Goal: Information Seeking & Learning: Find specific page/section

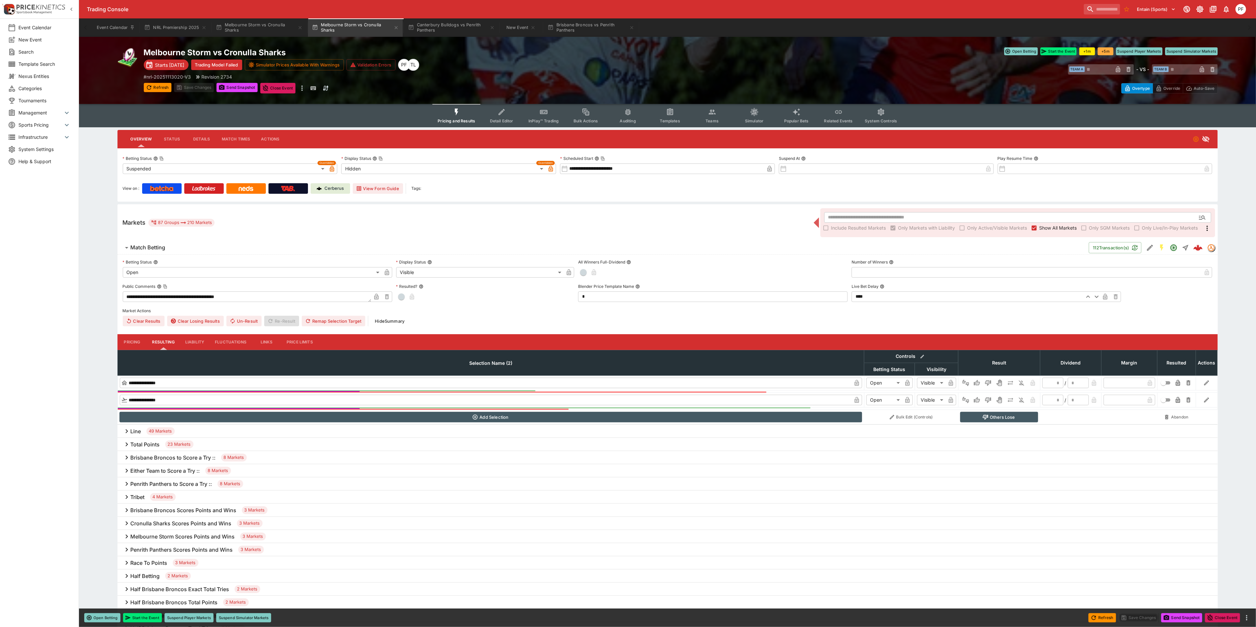
click at [618, 76] on div "# nrl-20251113020-V3 Revision 2734" at bounding box center [412, 76] width 537 height 7
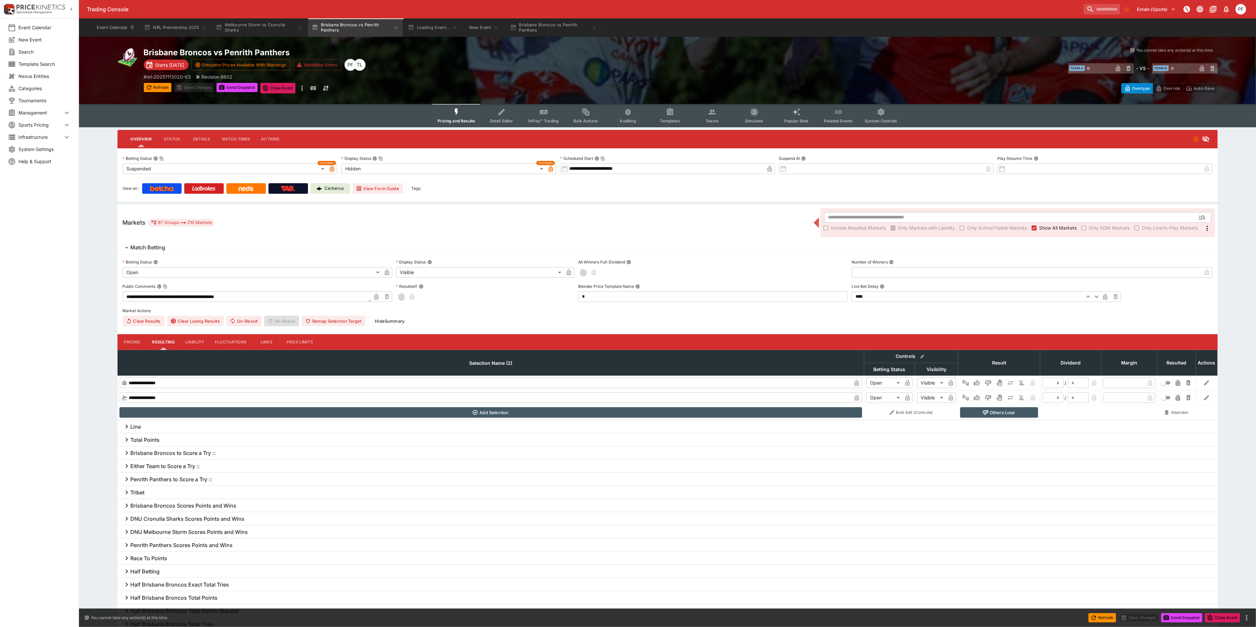
type input "**********"
type input "******"
type input "**********"
click at [709, 116] on icon "Event type filters" at bounding box center [712, 112] width 9 height 9
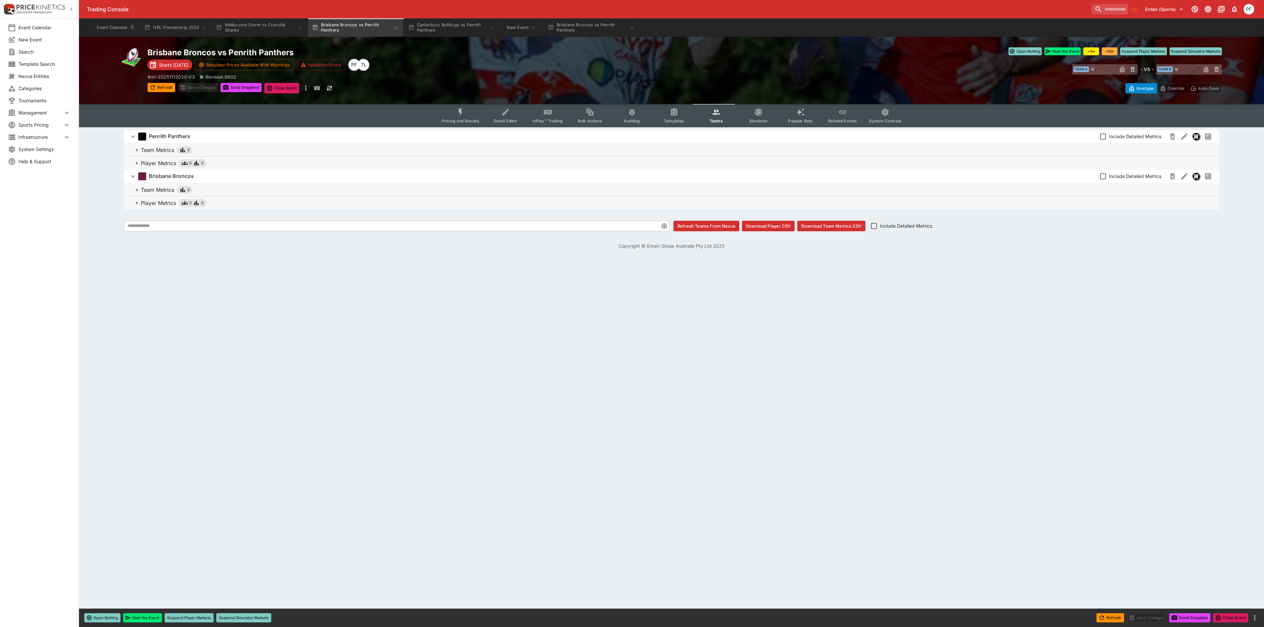
click at [467, 113] on button "Pricing and Results" at bounding box center [460, 115] width 48 height 23
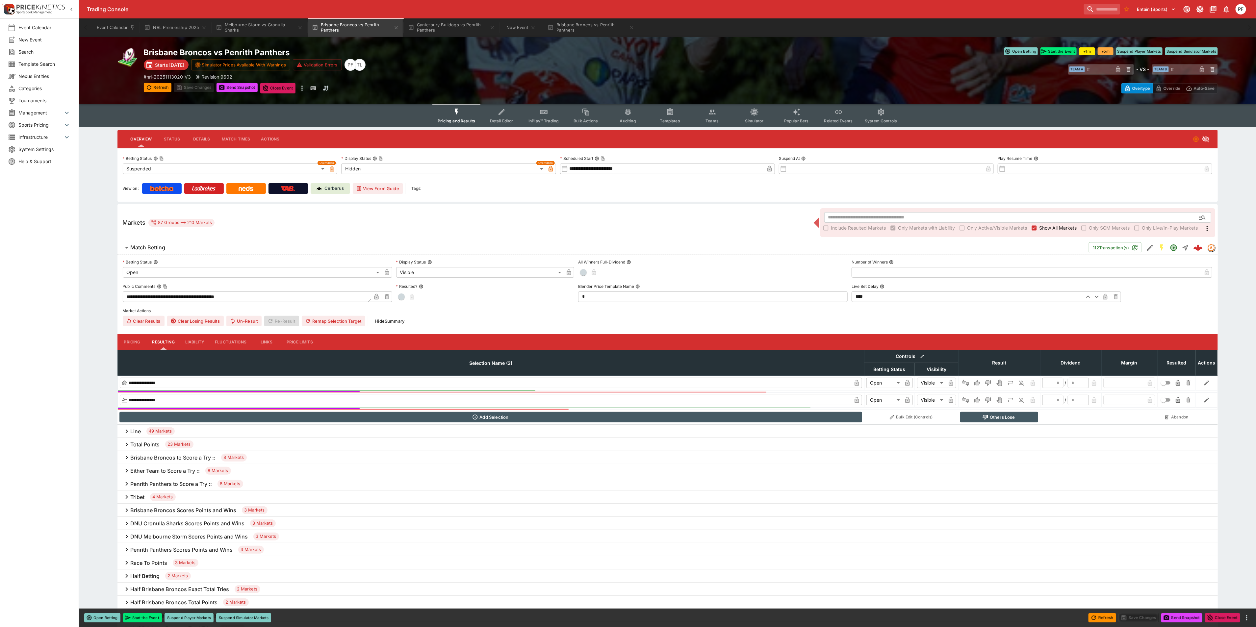
click at [148, 444] on h6 "Total Points" at bounding box center [145, 444] width 29 height 7
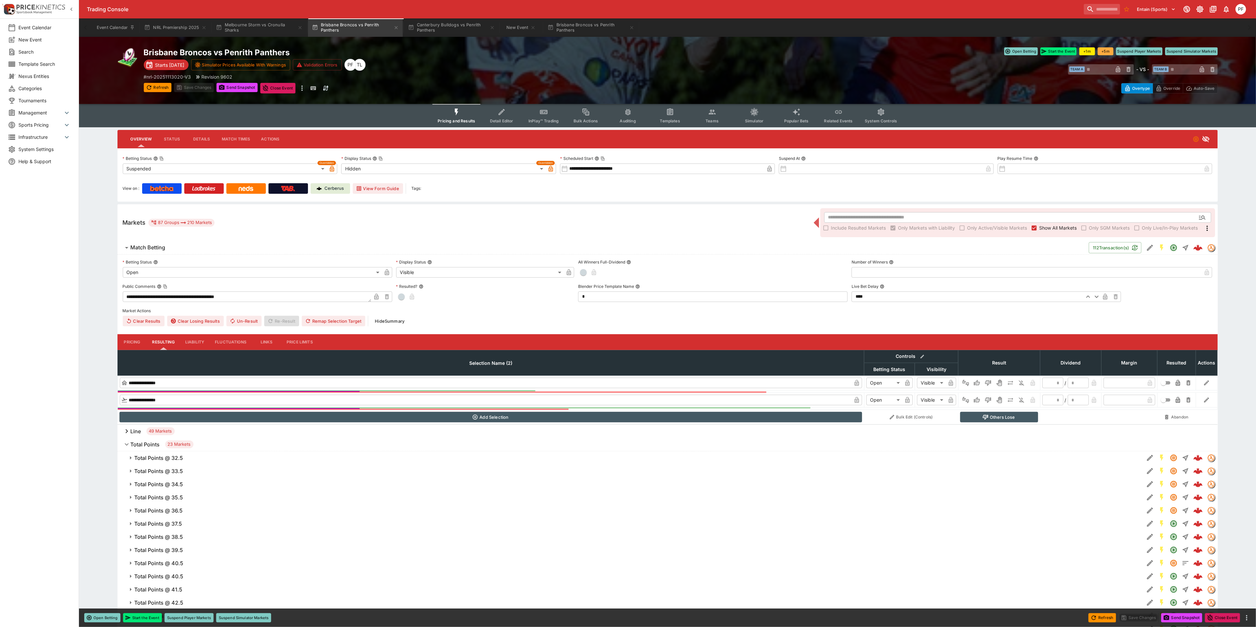
click at [159, 454] on button "Total Points @ 32.5" at bounding box center [630, 457] width 1027 height 13
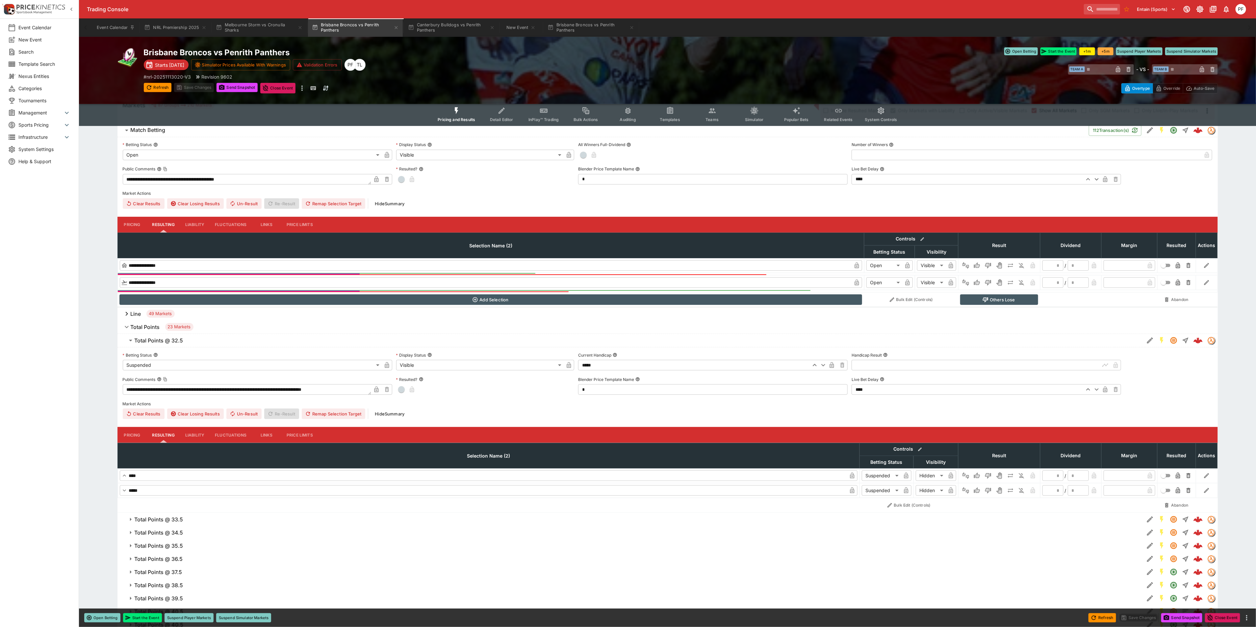
scroll to position [197, 0]
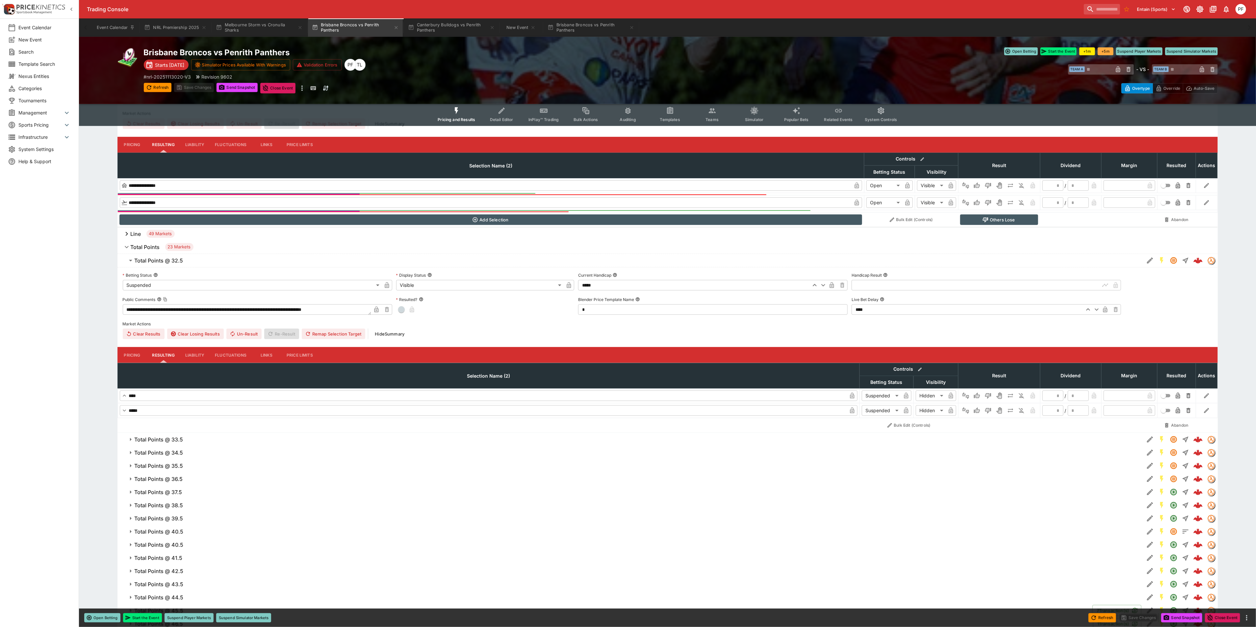
click at [136, 236] on h6 "Line" at bounding box center [136, 234] width 11 height 7
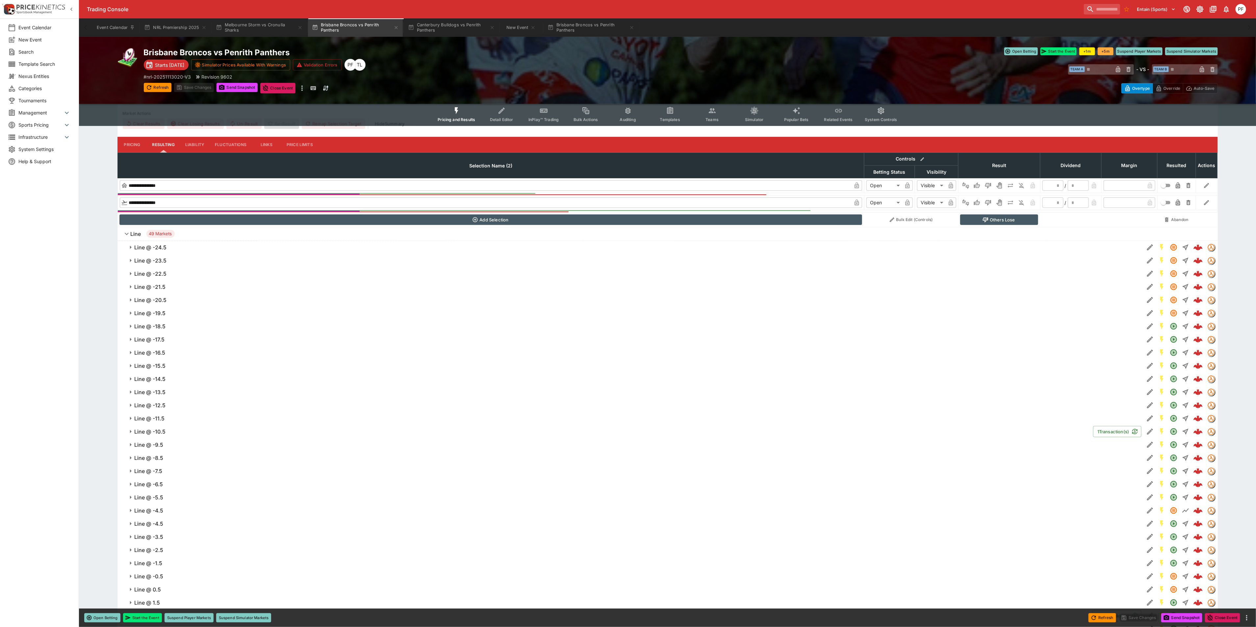
click at [159, 260] on h6 "Line @ -23.5" at bounding box center [151, 260] width 32 height 7
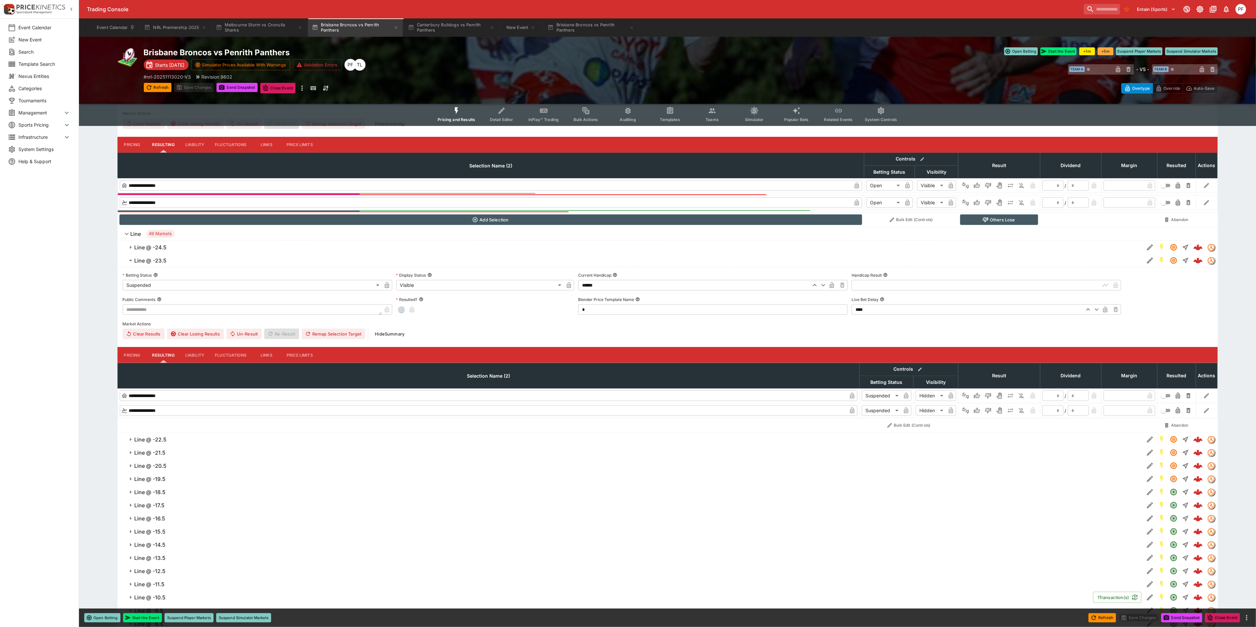
click at [159, 260] on h6 "Line @ -23.5" at bounding box center [151, 260] width 32 height 7
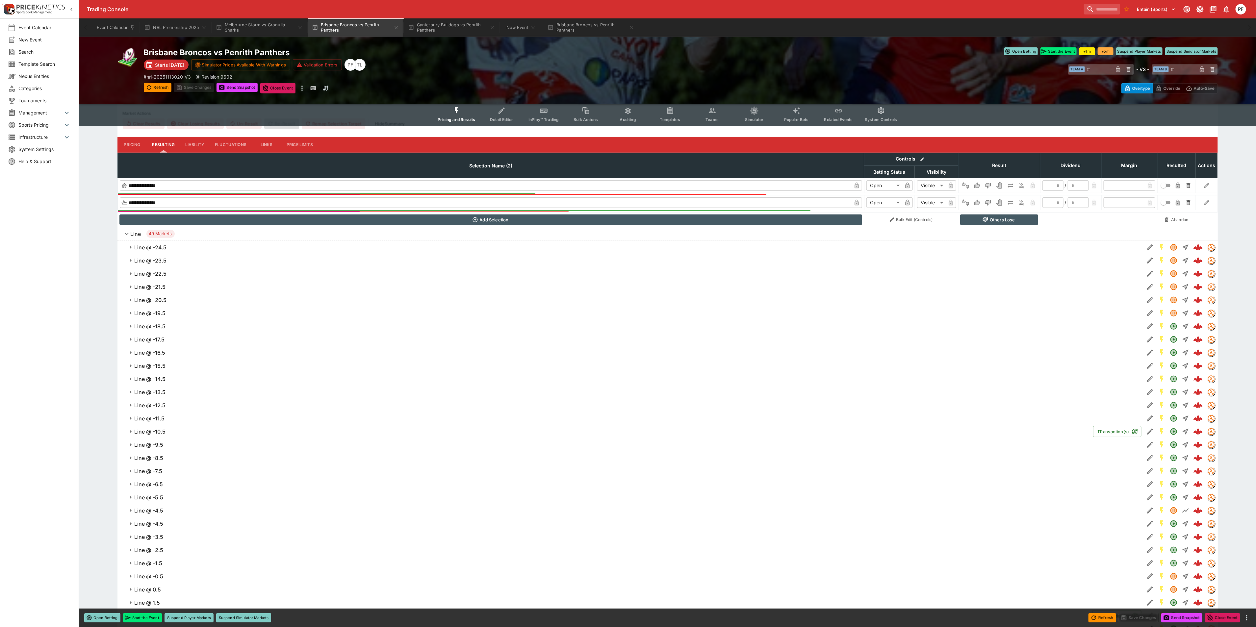
click at [137, 237] on h6 "Line" at bounding box center [136, 234] width 11 height 7
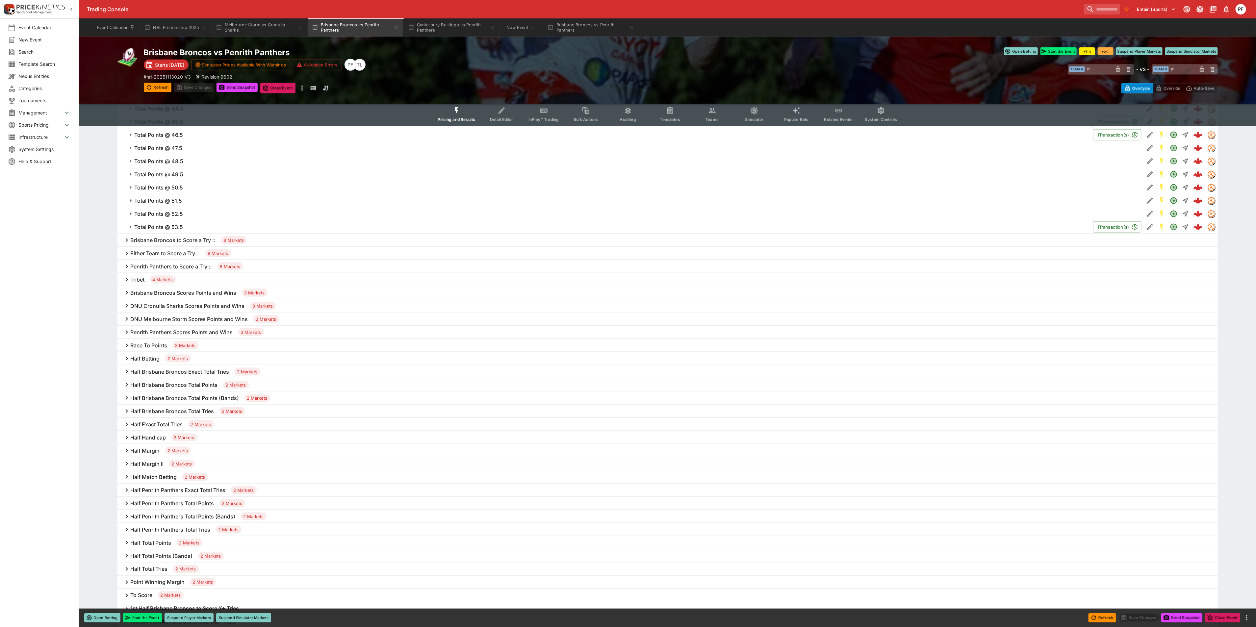
scroll to position [691, 0]
click at [225, 302] on h6 "DNU Cronulla Sharks Scores Points and Wins" at bounding box center [188, 301] width 114 height 7
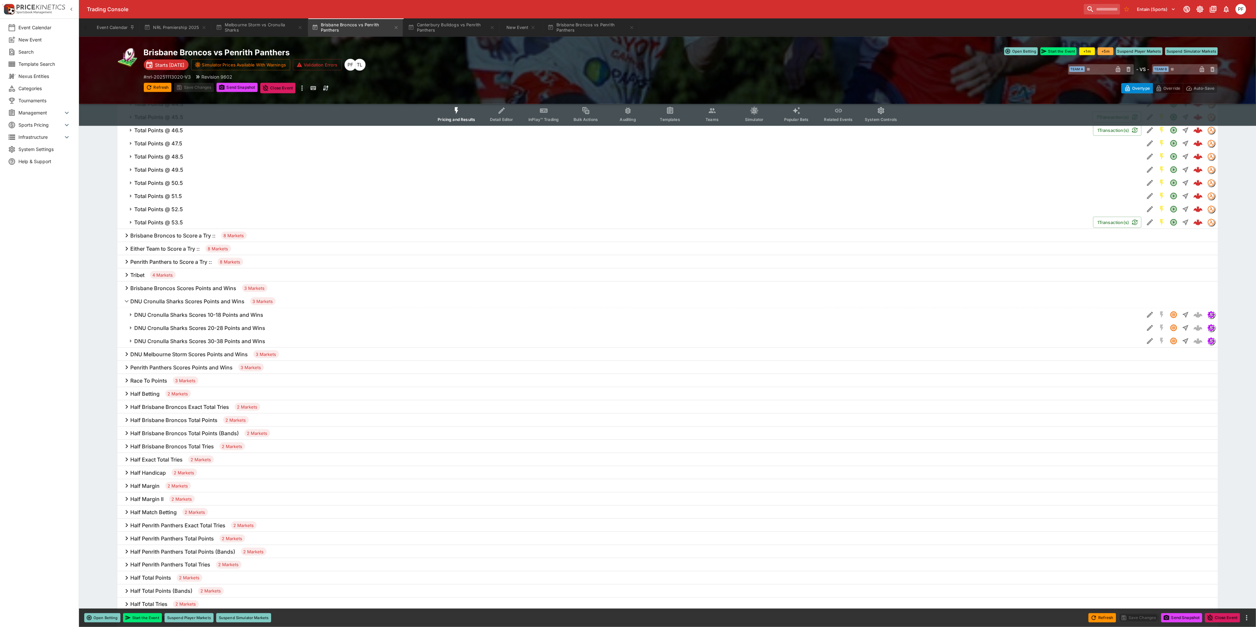
click at [225, 302] on h6 "DNU Cronulla Sharks Scores Points and Wins" at bounding box center [188, 301] width 114 height 7
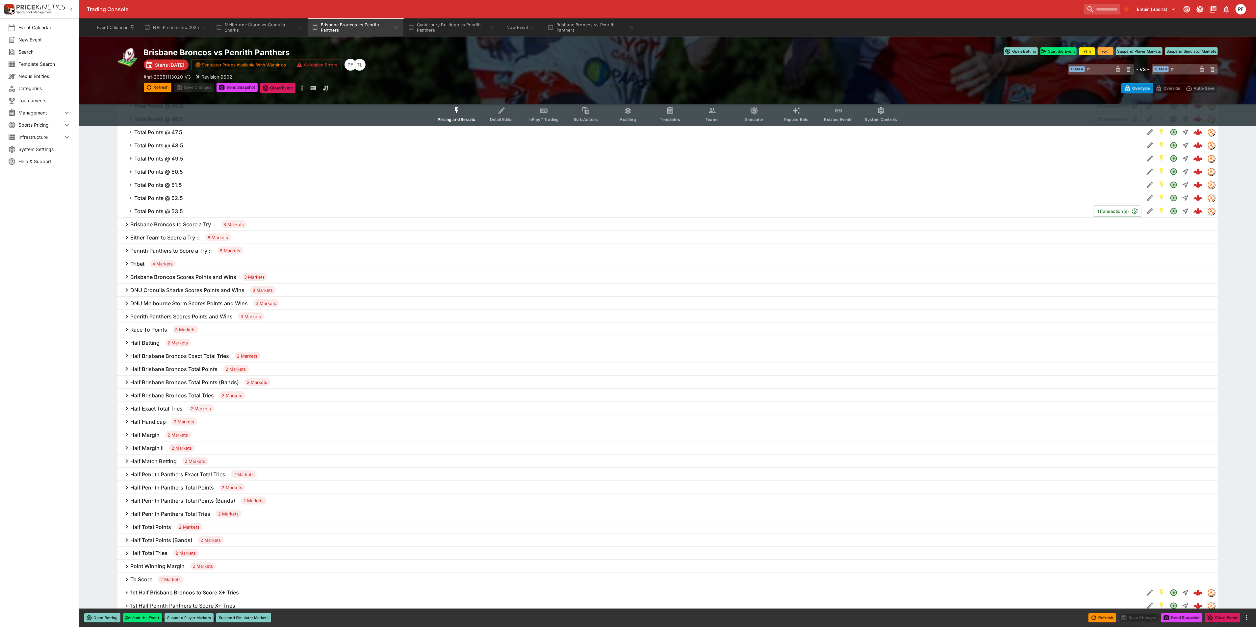
scroll to position [987, 0]
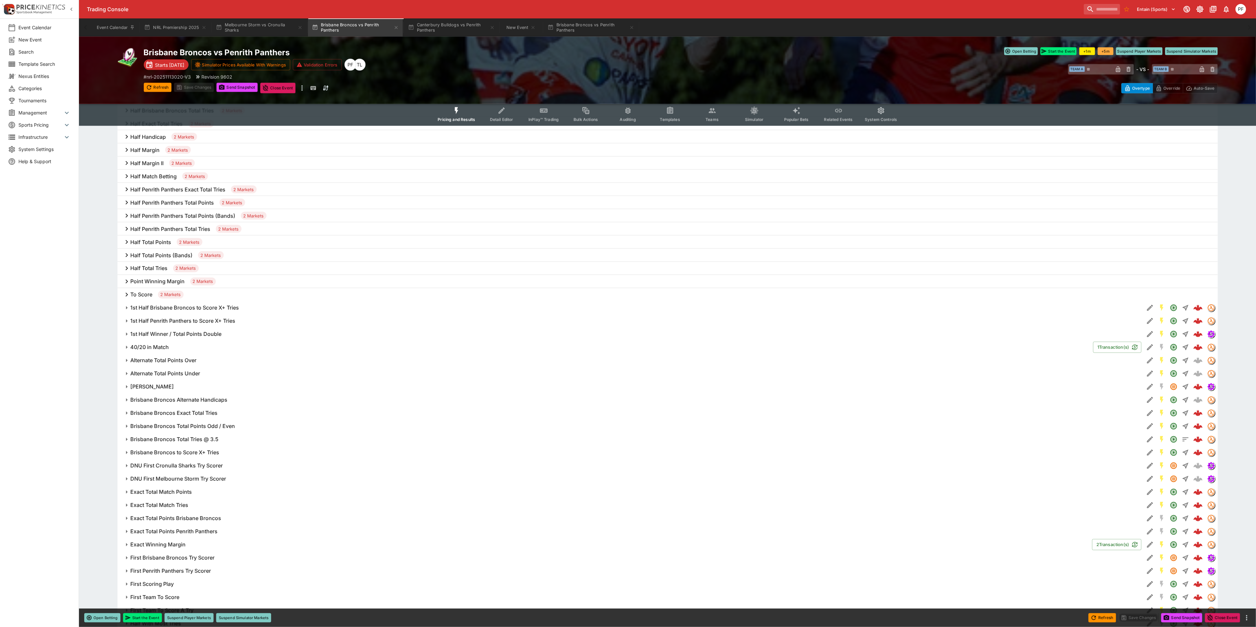
click at [158, 388] on h6 "[PERSON_NAME]" at bounding box center [152, 387] width 43 height 7
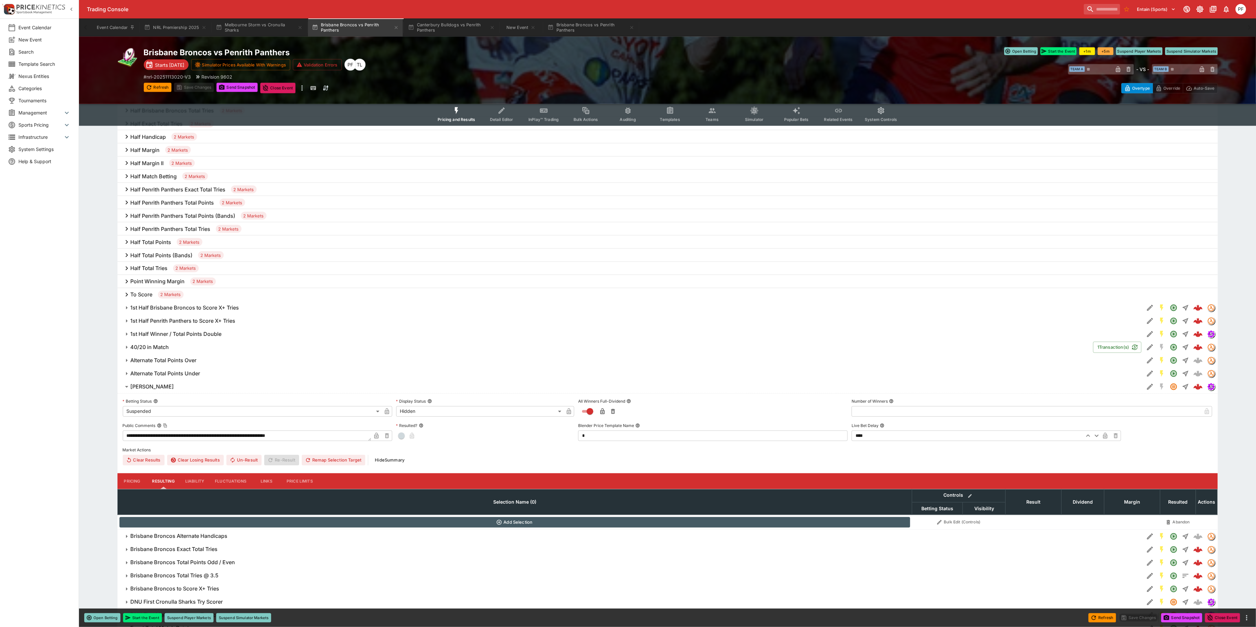
click at [158, 388] on h6 "[PERSON_NAME]" at bounding box center [152, 387] width 43 height 7
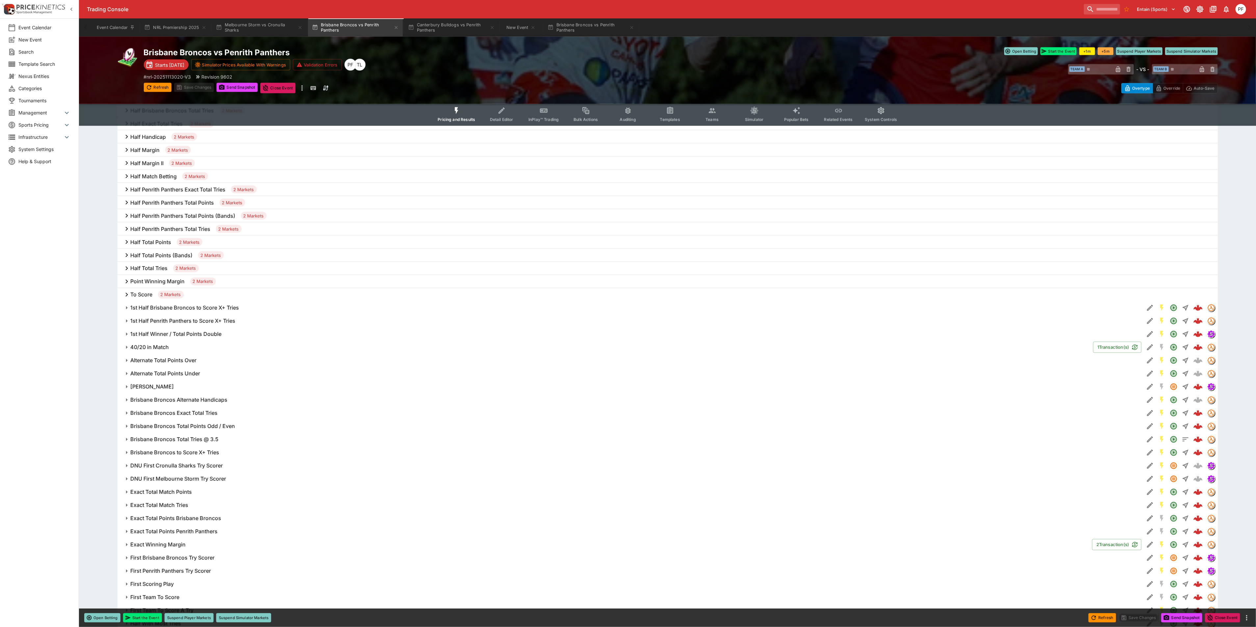
click at [157, 348] on h6 "40/20 in Match" at bounding box center [150, 347] width 39 height 7
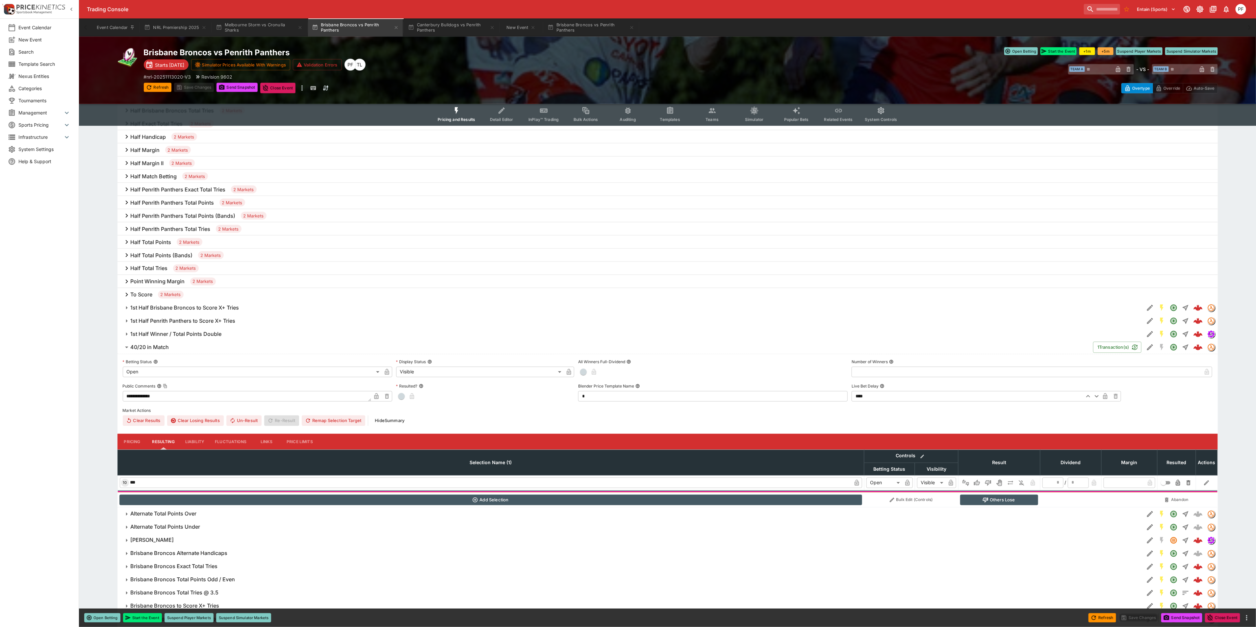
click at [157, 348] on h6 "40/20 in Match" at bounding box center [150, 347] width 39 height 7
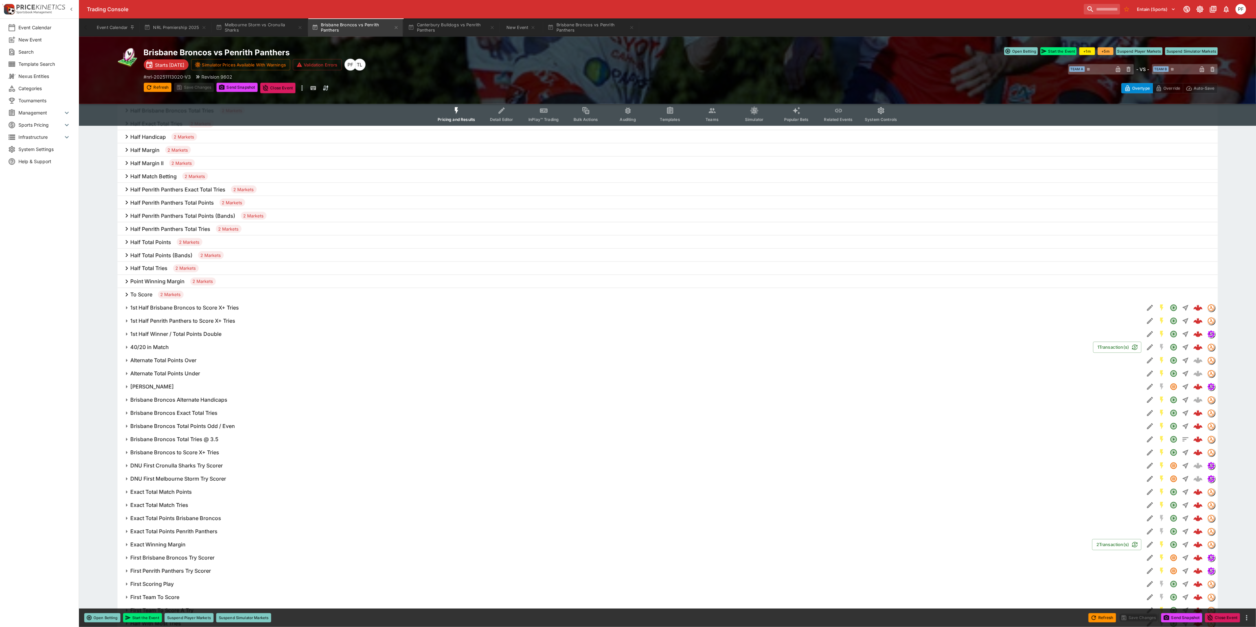
click at [164, 334] on h6 "1st Half Winner / Total Points Double" at bounding box center [176, 334] width 91 height 7
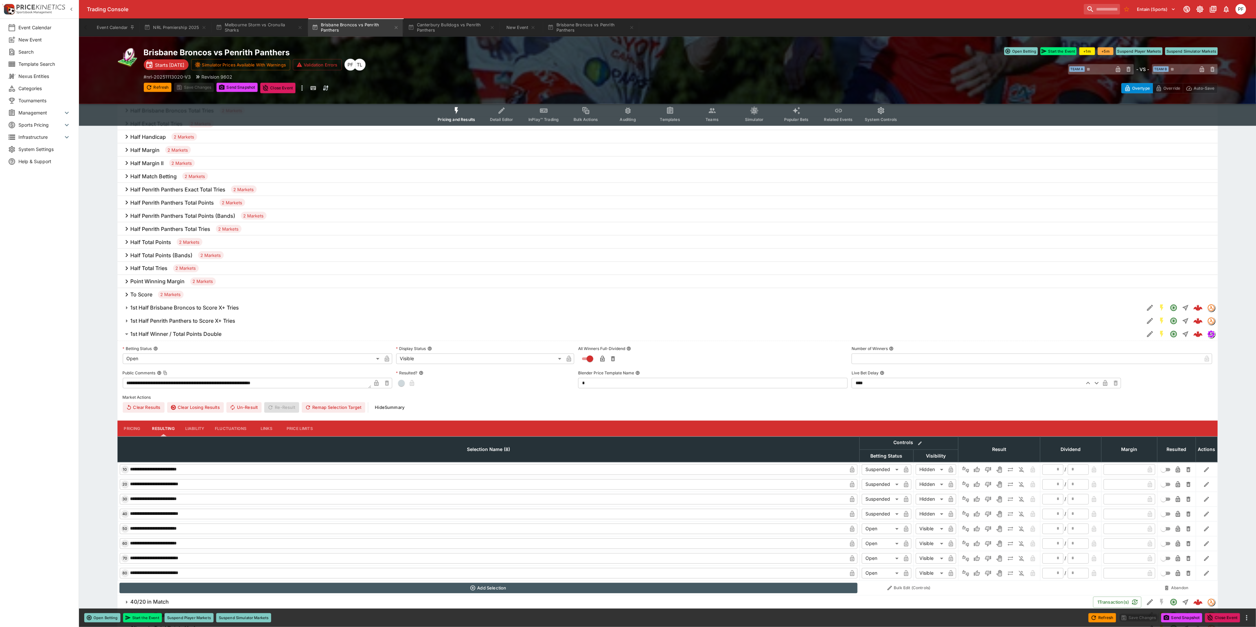
click at [164, 334] on h6 "1st Half Winner / Total Points Double" at bounding box center [176, 334] width 91 height 7
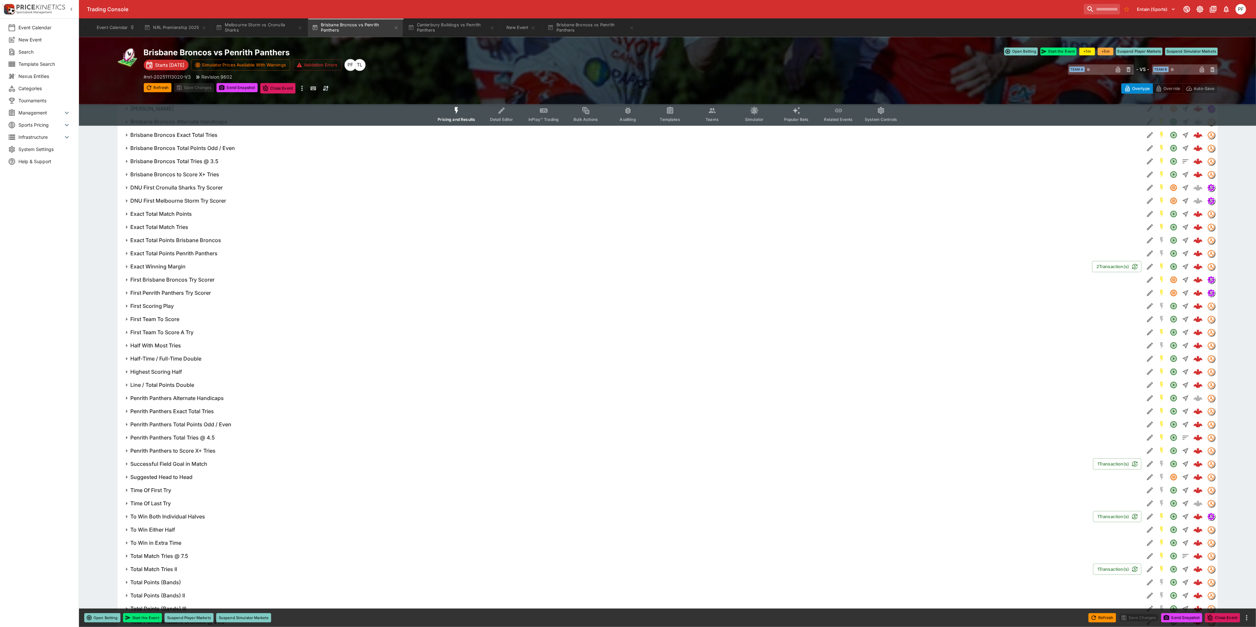
scroll to position [1283, 0]
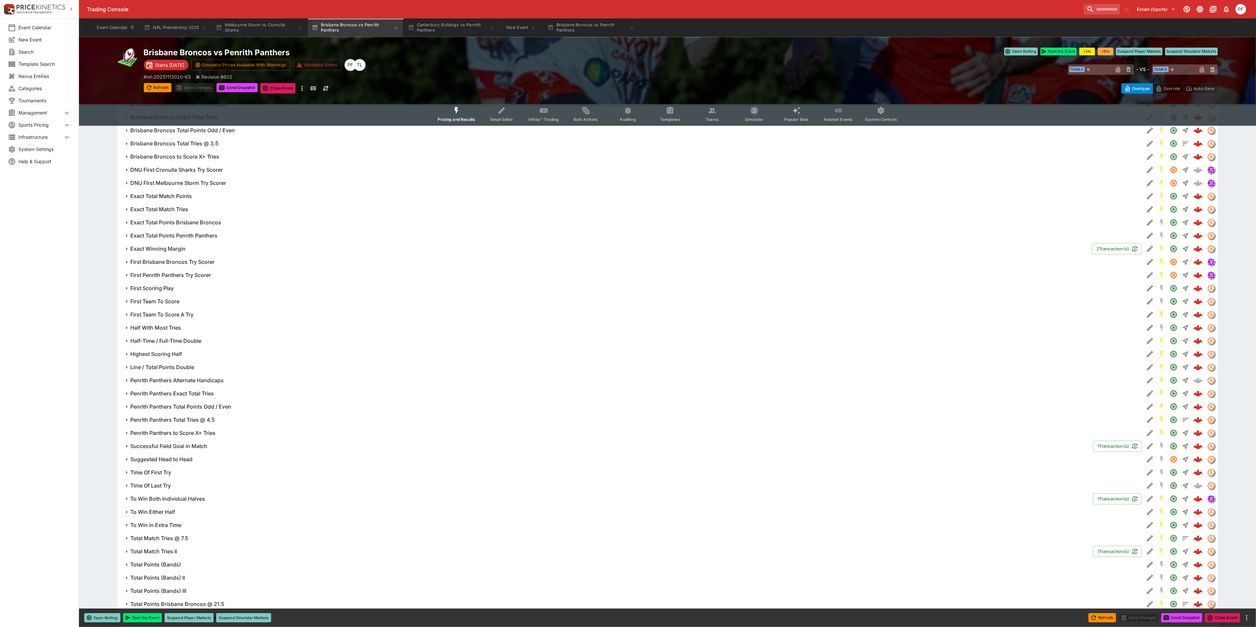
click at [170, 303] on h6 "First Team To Score" at bounding box center [155, 301] width 49 height 7
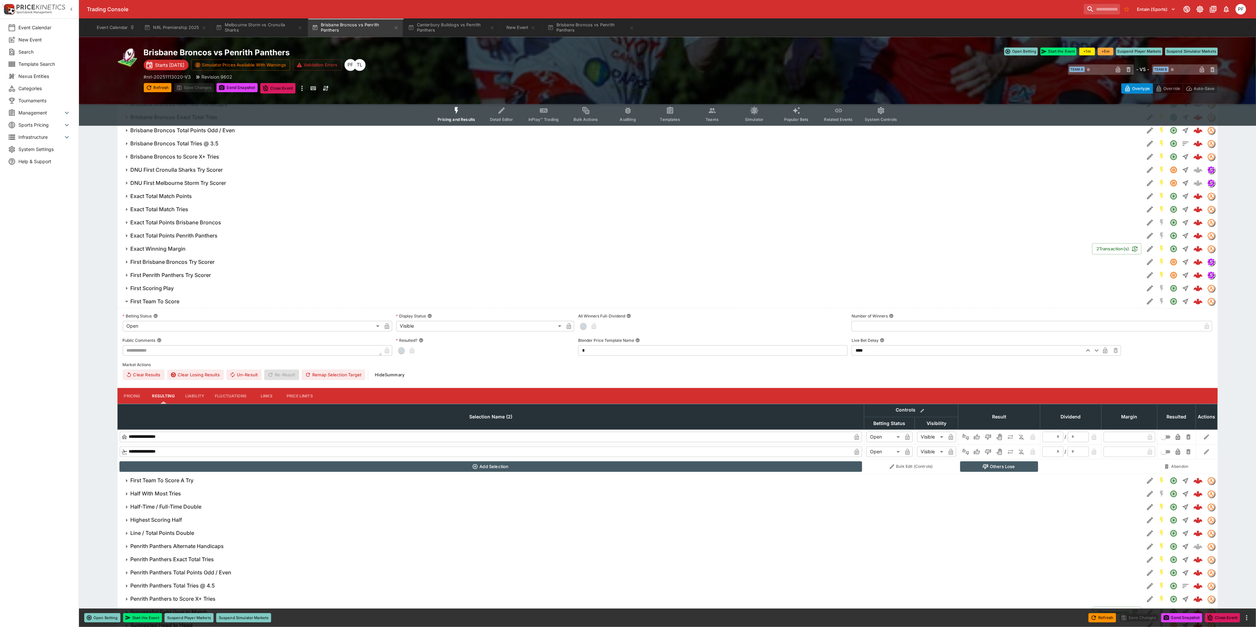
click at [170, 303] on h6 "First Team To Score" at bounding box center [155, 301] width 49 height 7
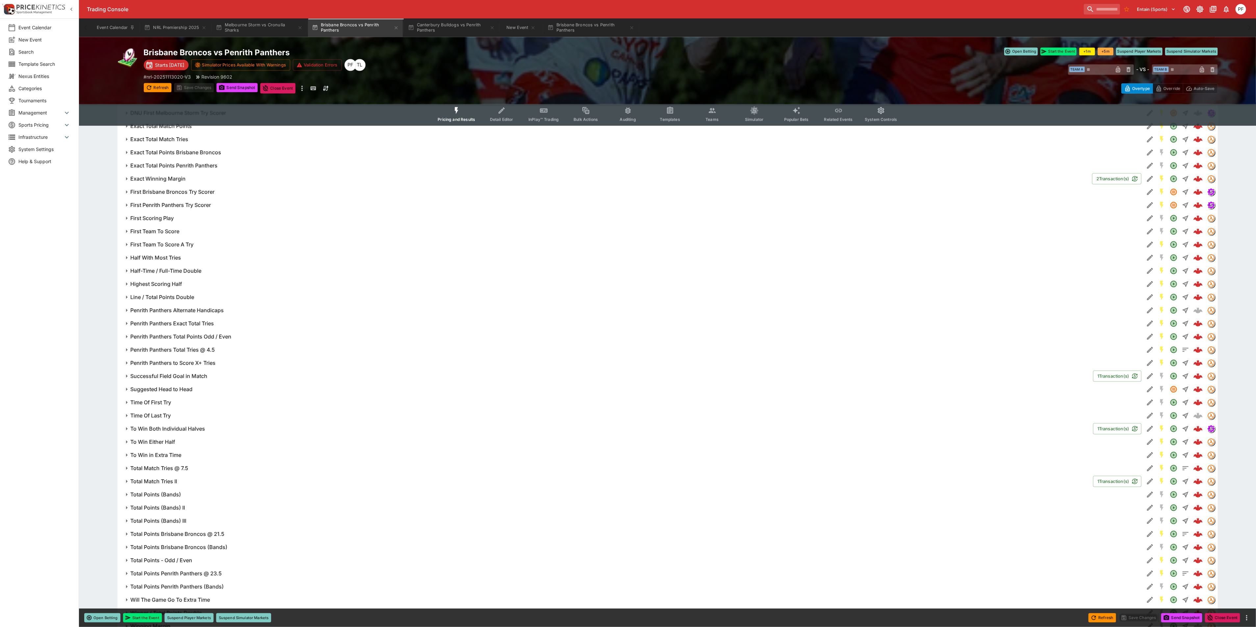
scroll to position [1423, 0]
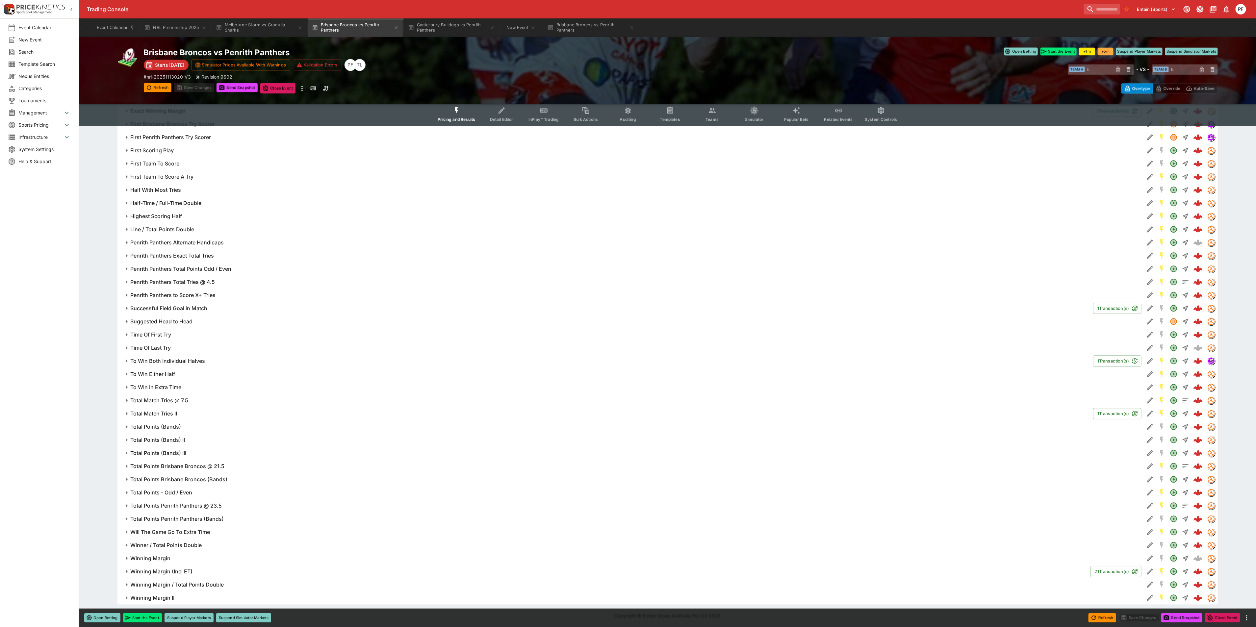
click at [196, 521] on h6 "Total Points Penrith Panthers (Bands)" at bounding box center [177, 519] width 93 height 7
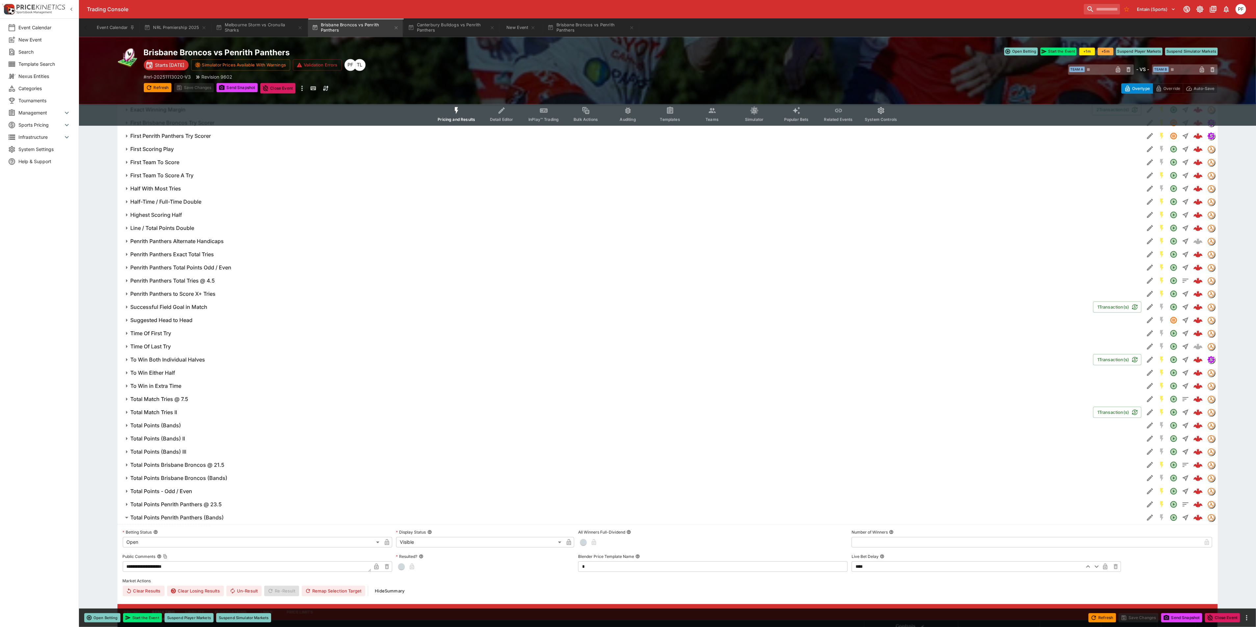
scroll to position [1571, 0]
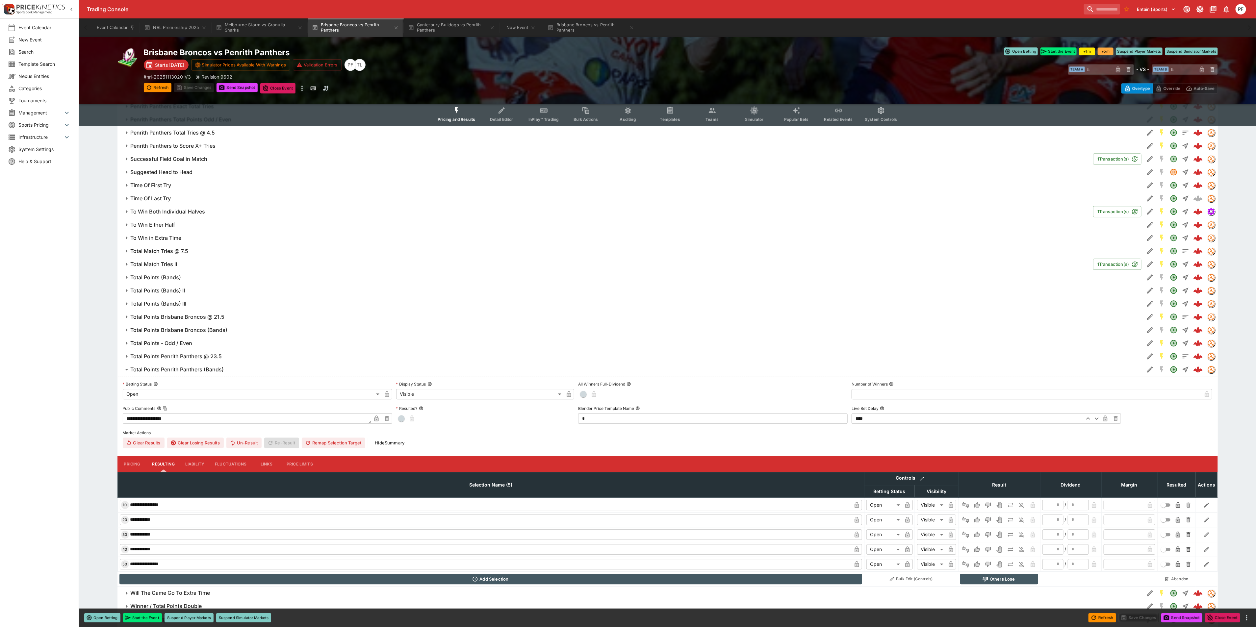
click at [173, 322] on button "Total Points Brisbane Broncos @ 21.5" at bounding box center [630, 316] width 1027 height 13
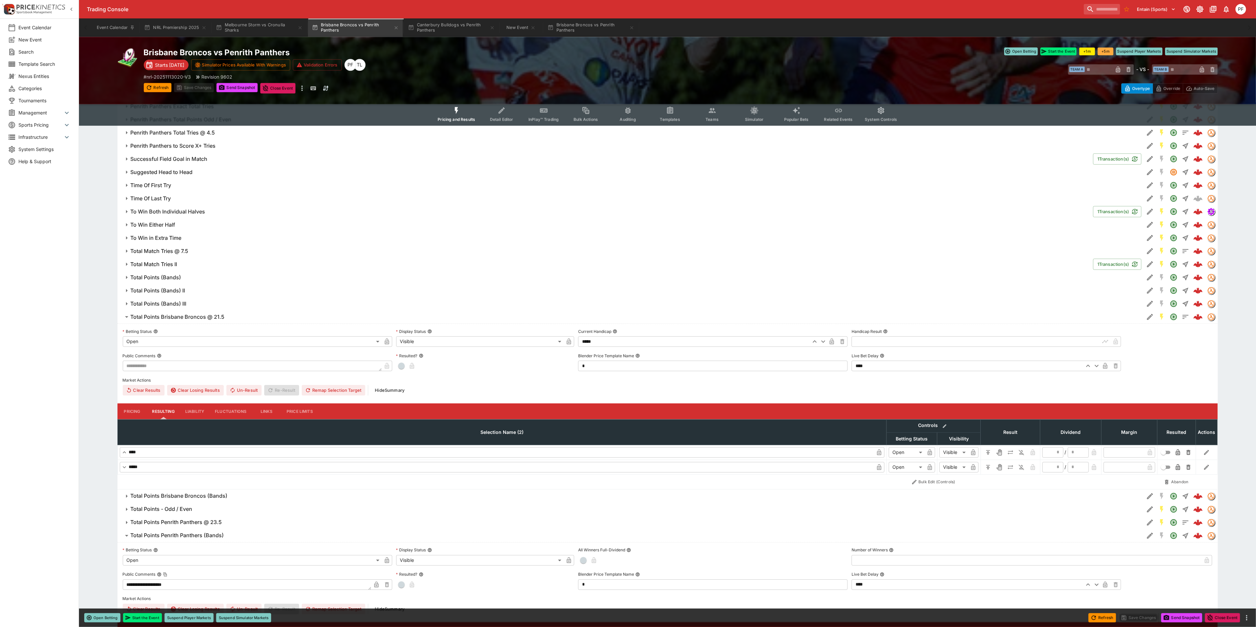
click at [173, 322] on button "Total Points Brisbane Broncos @ 21.5" at bounding box center [630, 316] width 1027 height 13
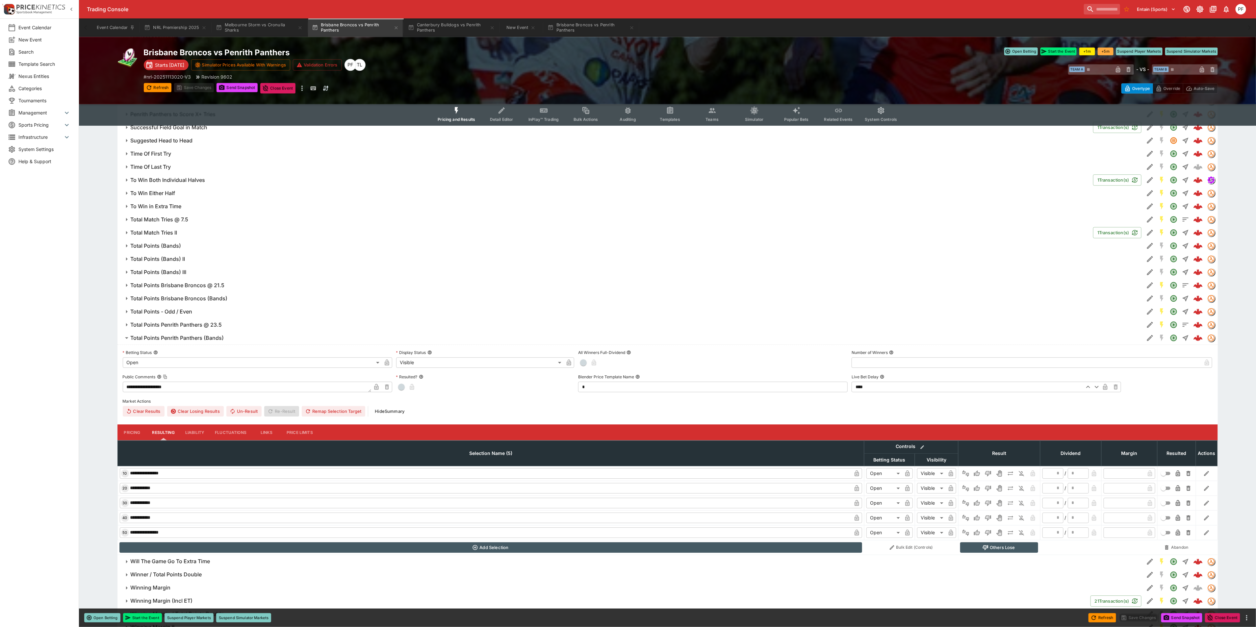
scroll to position [1634, 0]
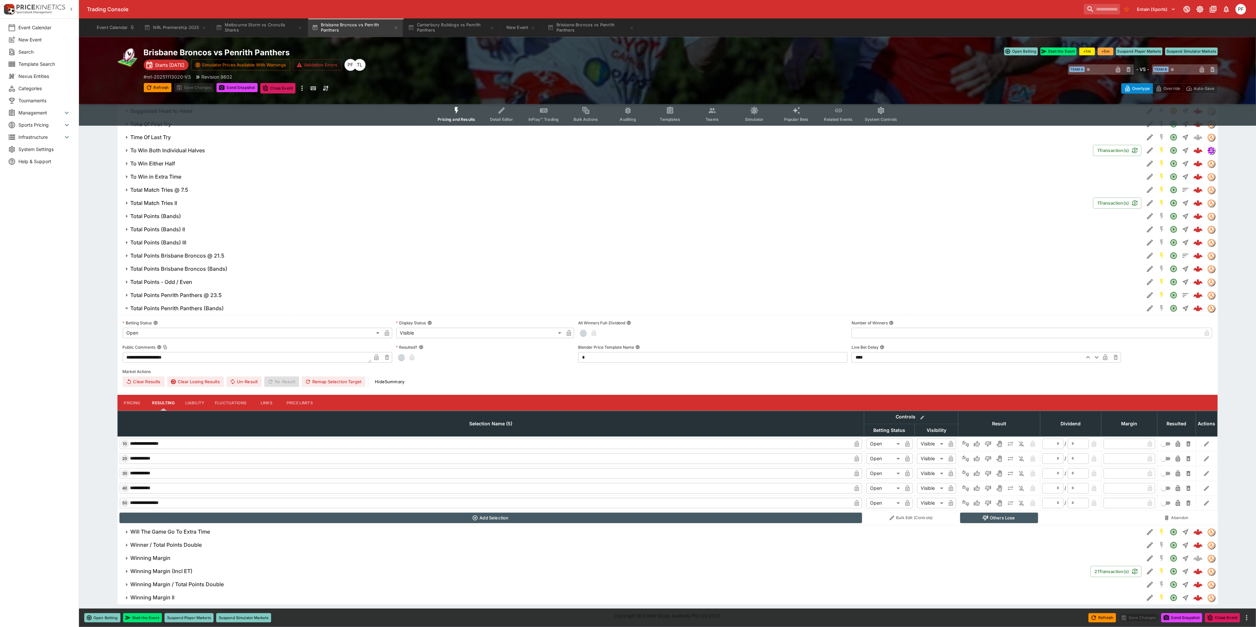
click at [152, 558] on h6 "Winning Margin" at bounding box center [151, 558] width 40 height 7
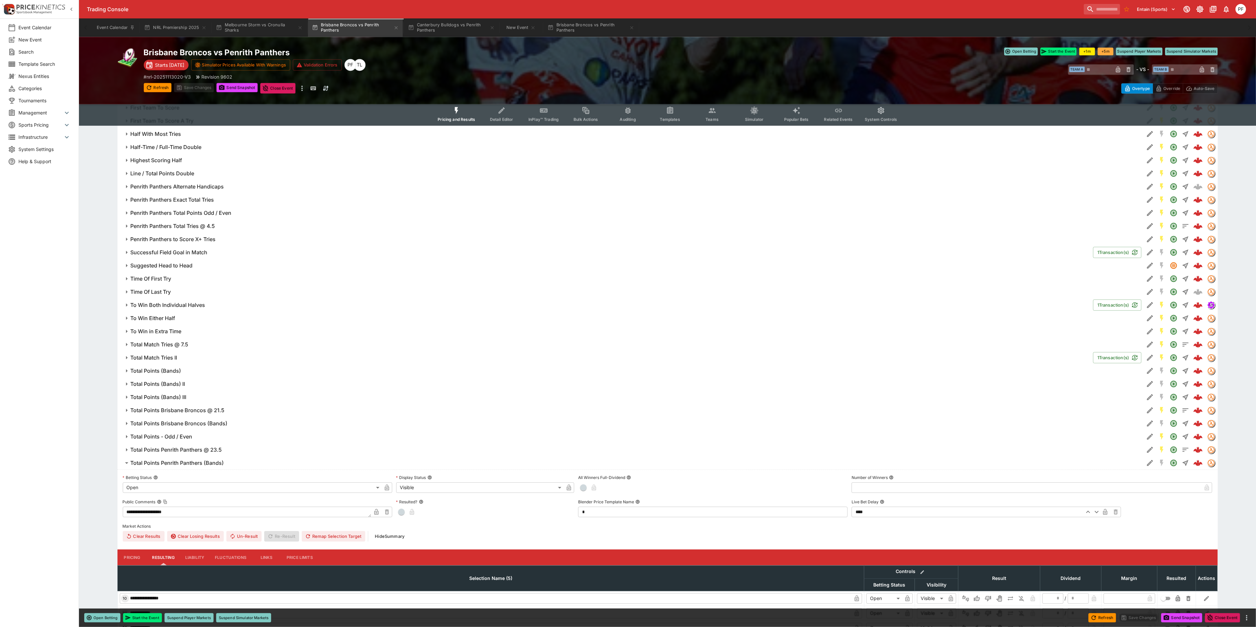
scroll to position [1402, 0]
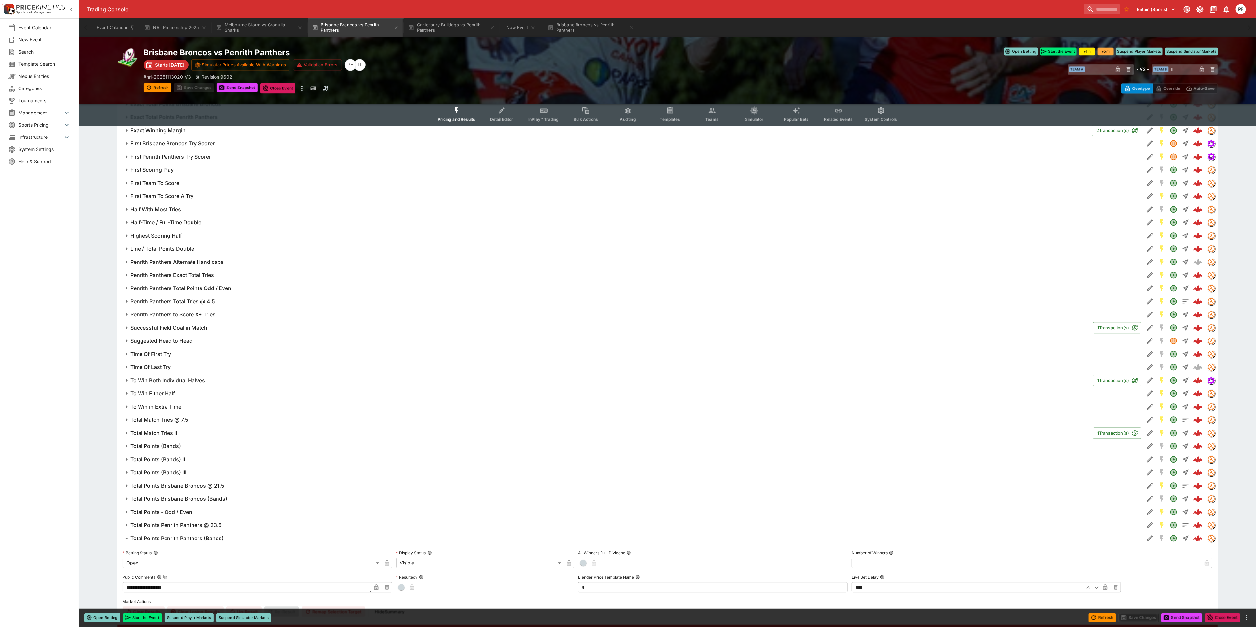
click at [169, 210] on h6 "Half With Most Tries" at bounding box center [156, 209] width 51 height 7
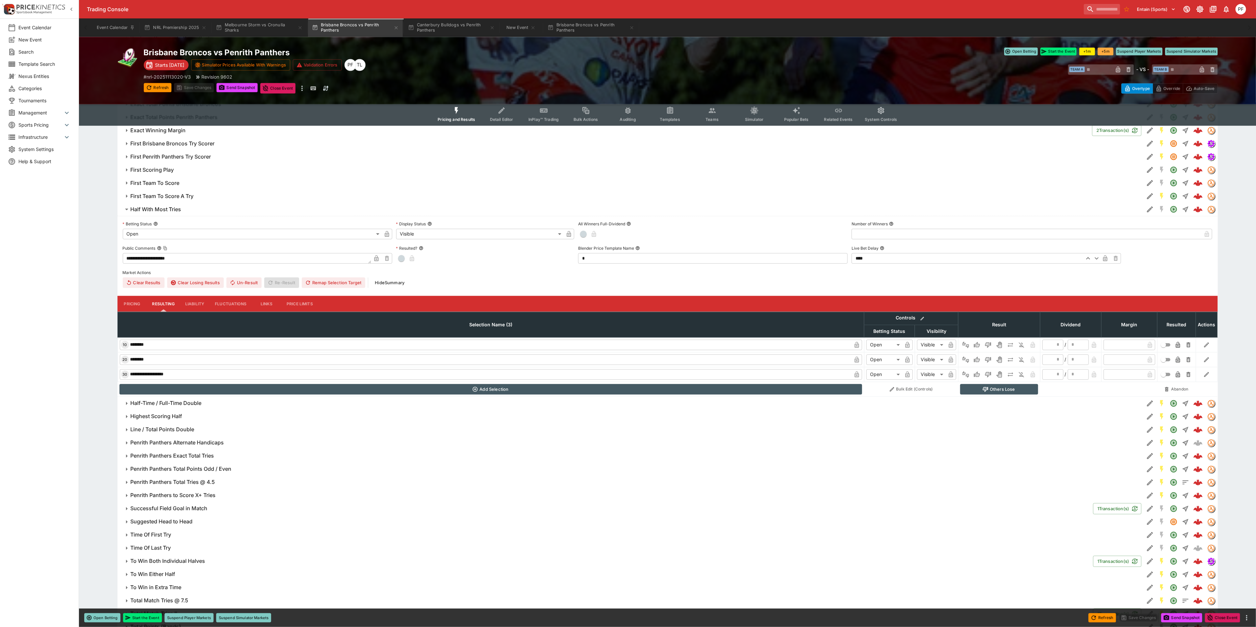
click at [169, 210] on h6 "Half With Most Tries" at bounding box center [156, 209] width 51 height 7
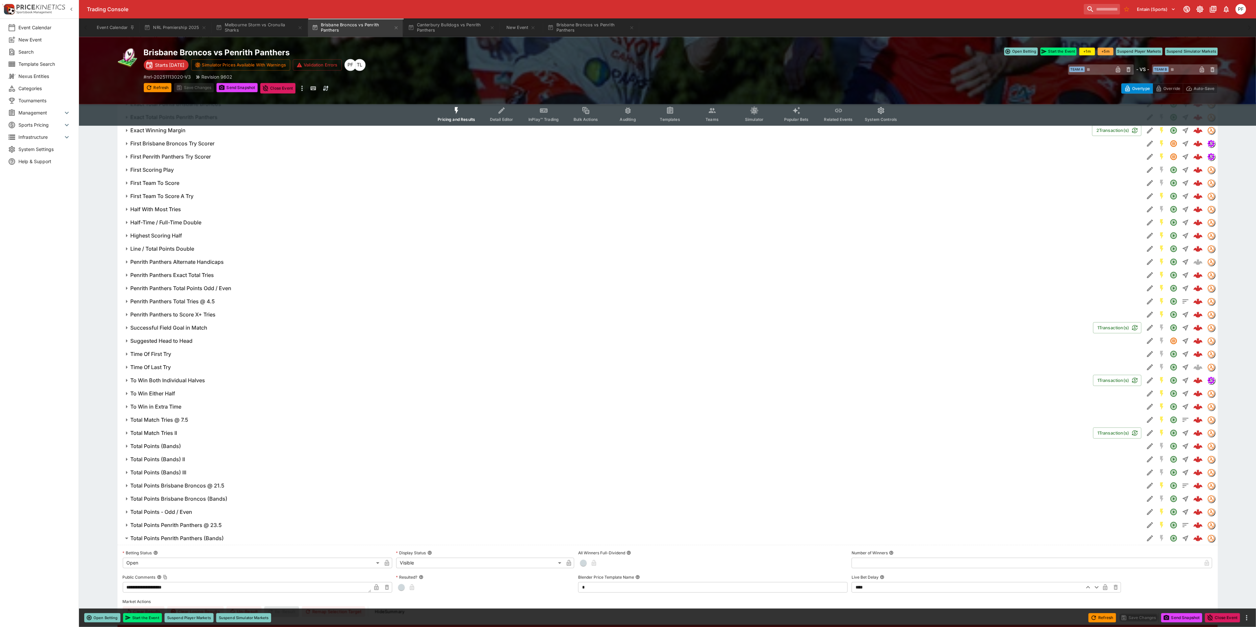
click at [164, 195] on h6 "First Team To Score A Try" at bounding box center [162, 196] width 63 height 7
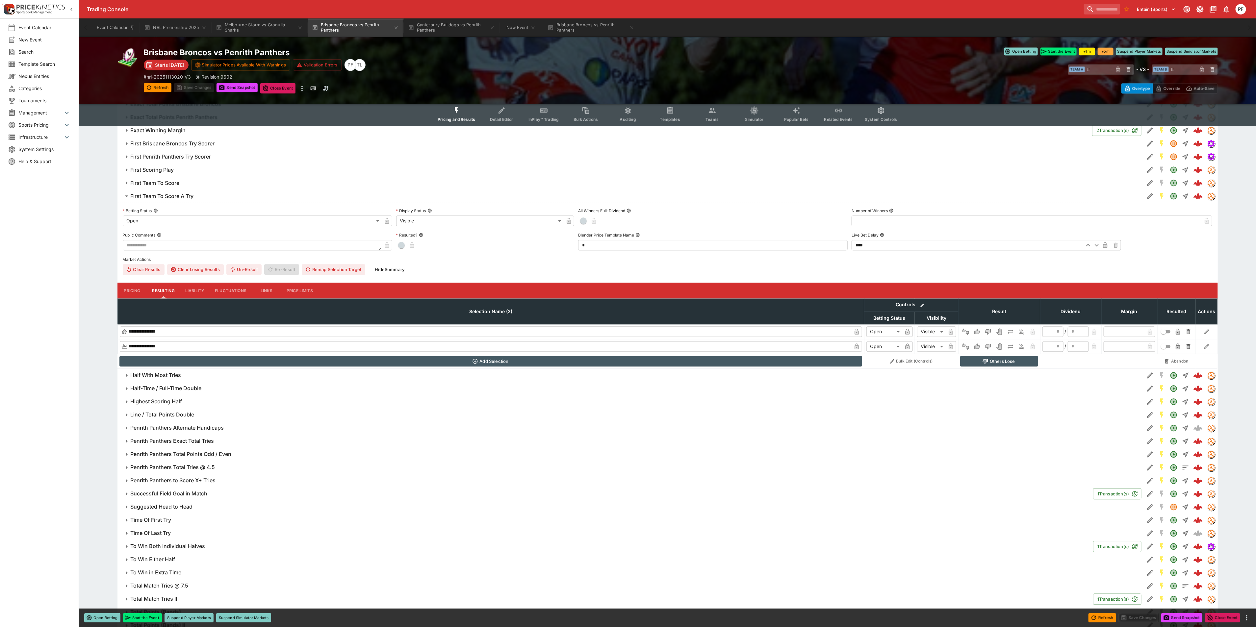
click at [164, 195] on h6 "First Team To Score A Try" at bounding box center [162, 196] width 63 height 7
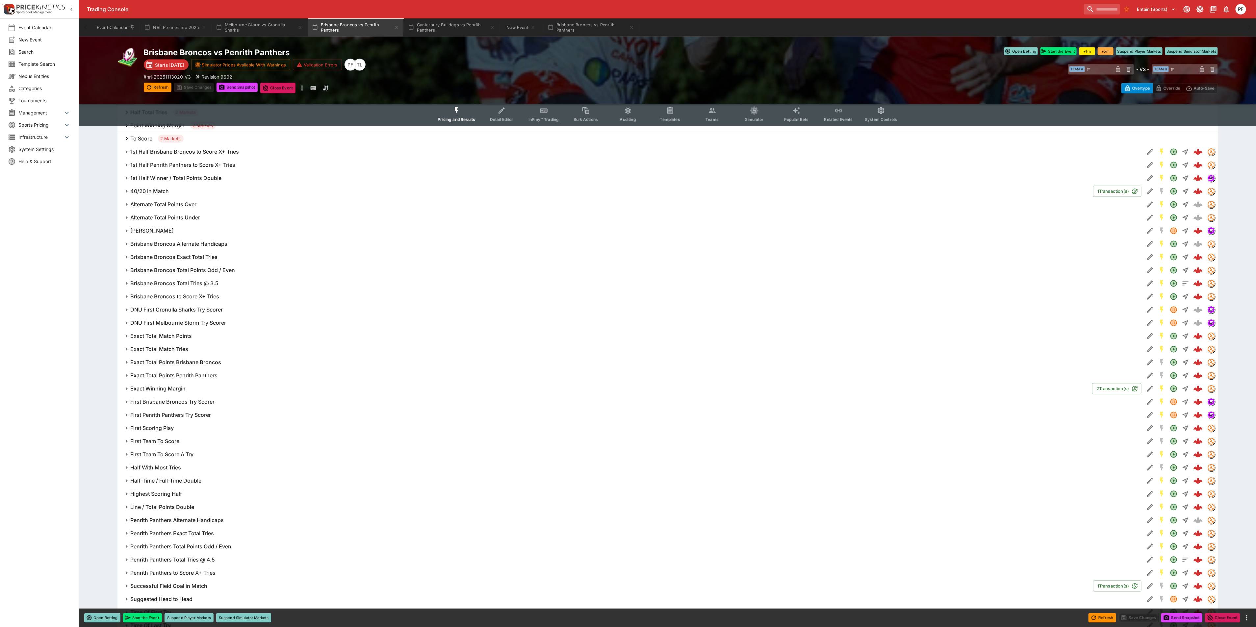
scroll to position [1106, 0]
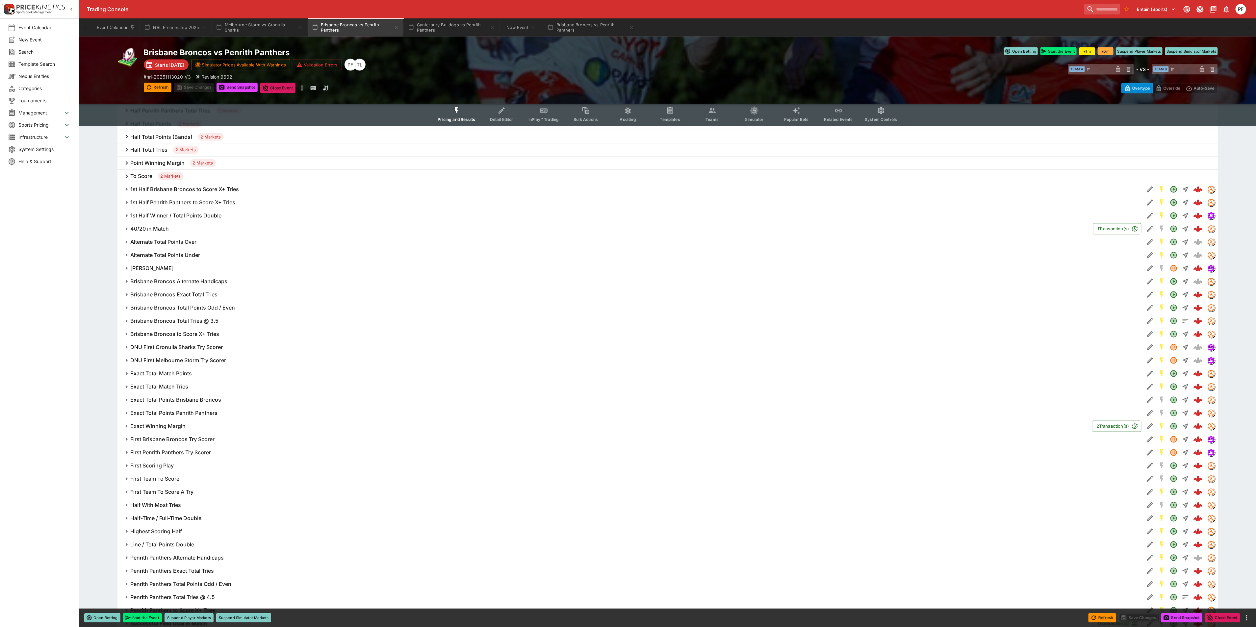
click at [163, 217] on h6 "1st Half Winner / Total Points Double" at bounding box center [176, 216] width 91 height 7
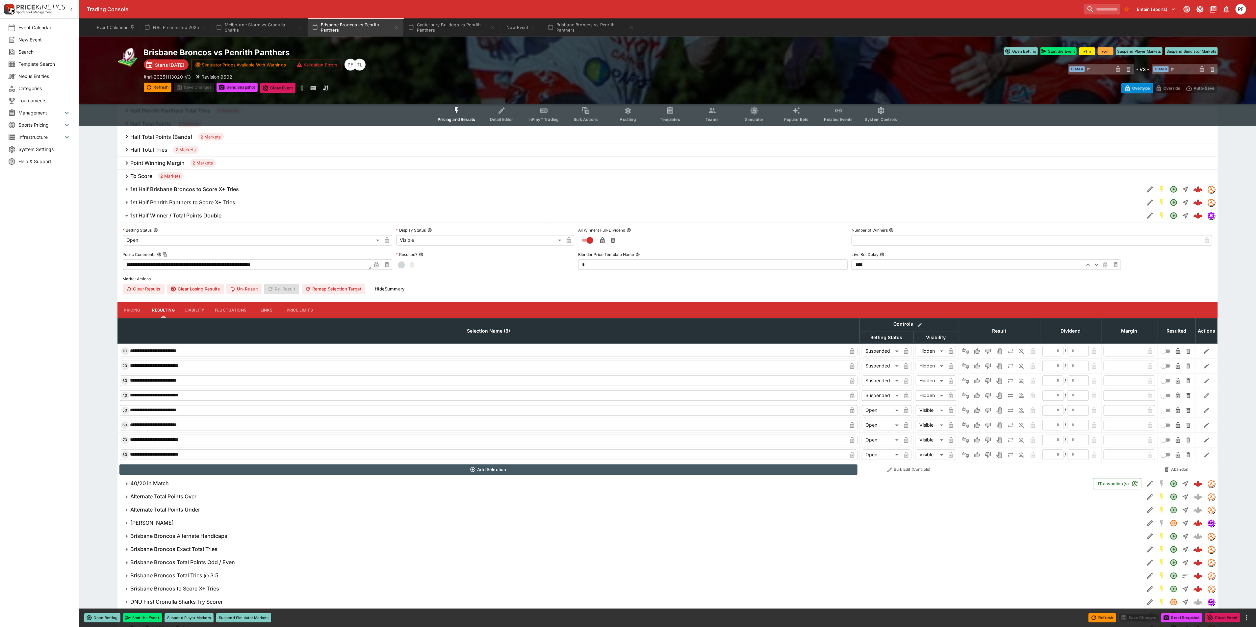
click at [163, 217] on h6 "1st Half Winner / Total Points Double" at bounding box center [176, 216] width 91 height 7
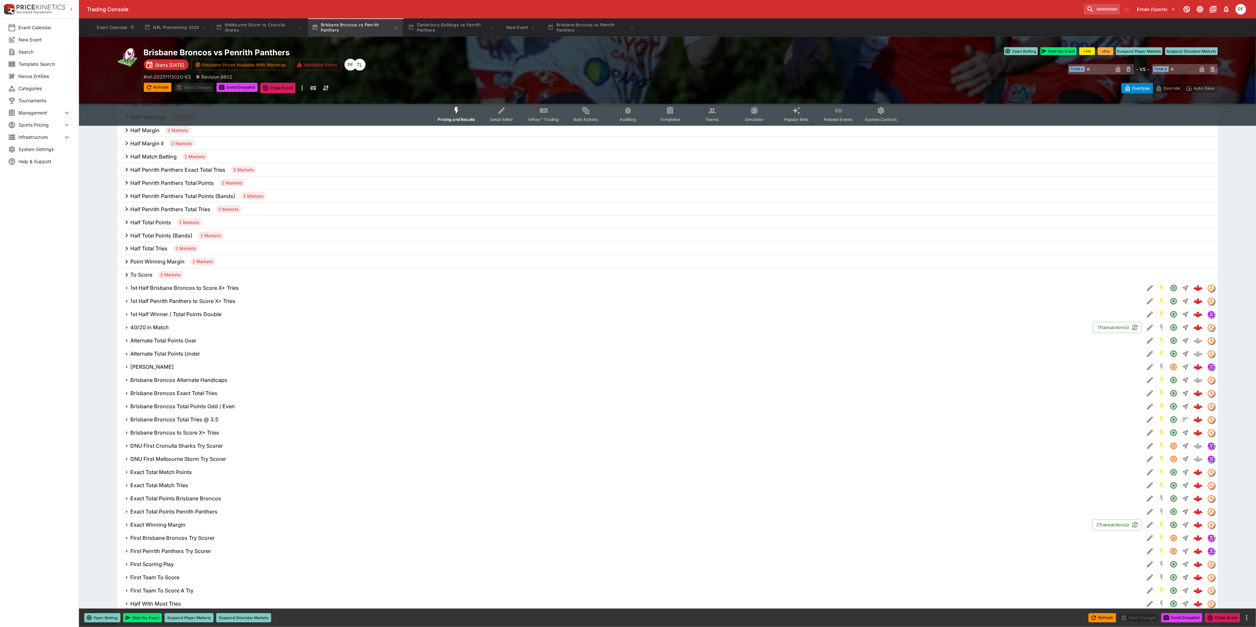
scroll to position [859, 0]
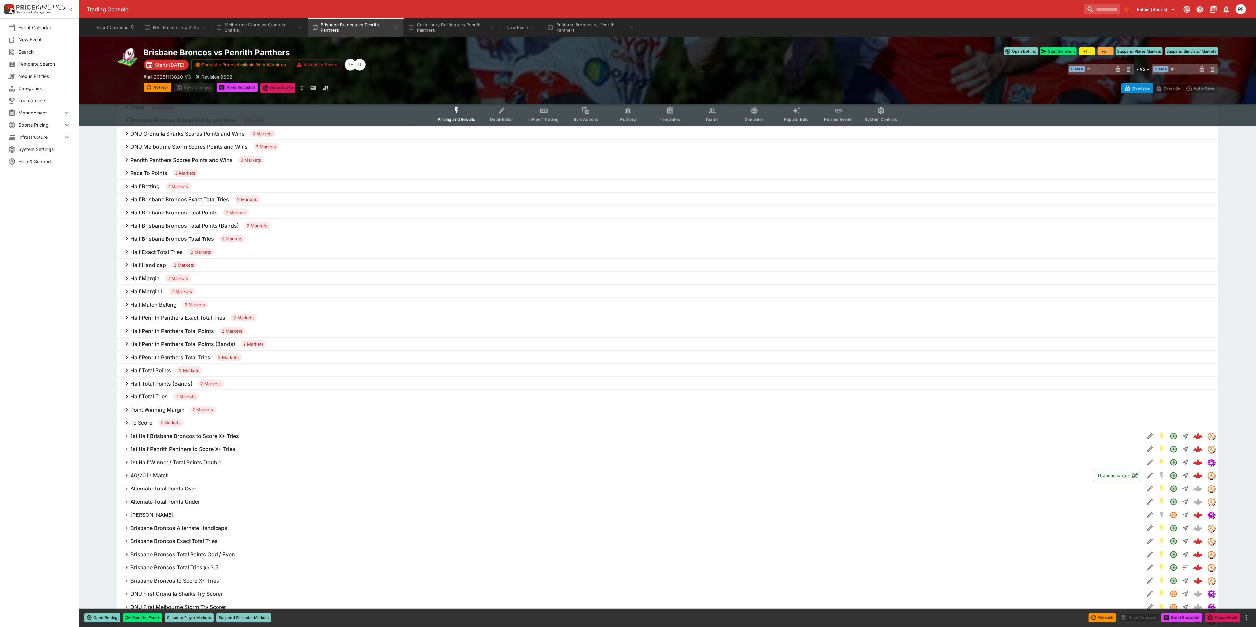
click at [141, 267] on h6 "Half Handicap" at bounding box center [149, 265] width 36 height 7
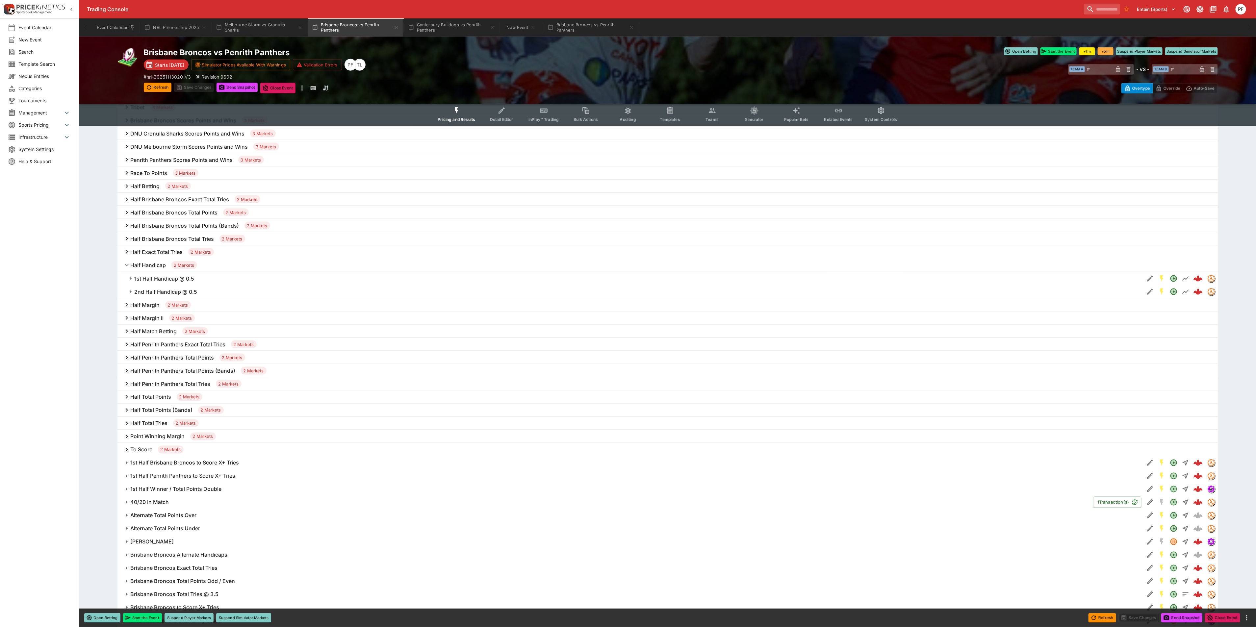
click at [158, 275] on button "1st Half Handicap @ 0.5" at bounding box center [630, 278] width 1027 height 13
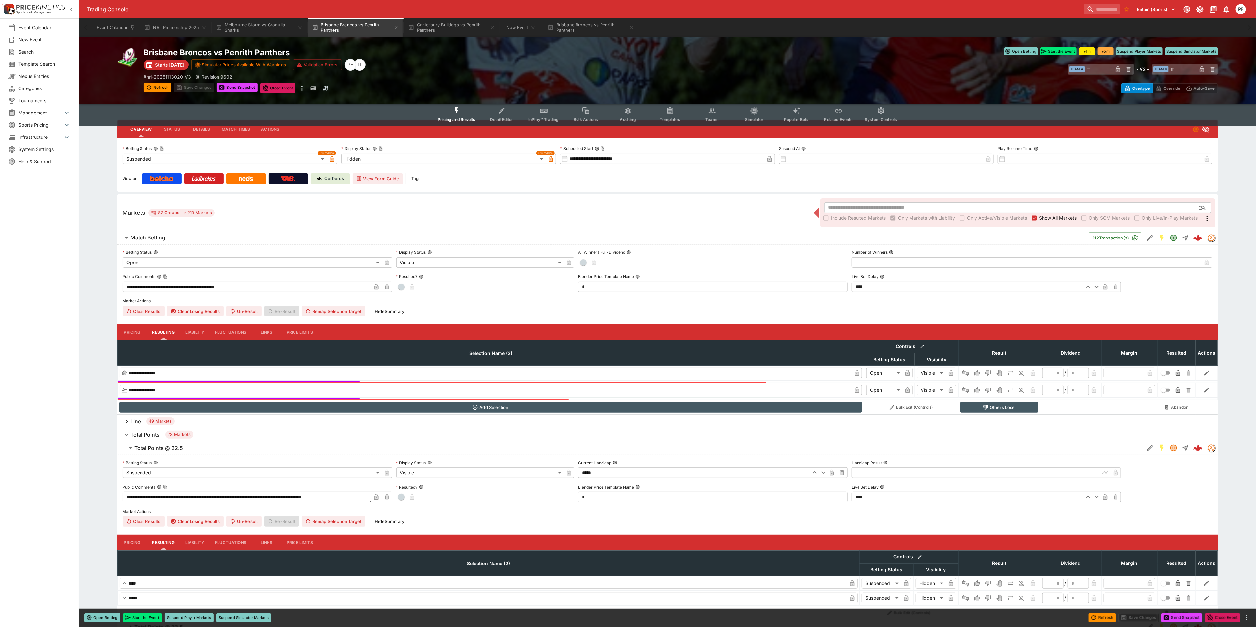
scroll to position [0, 0]
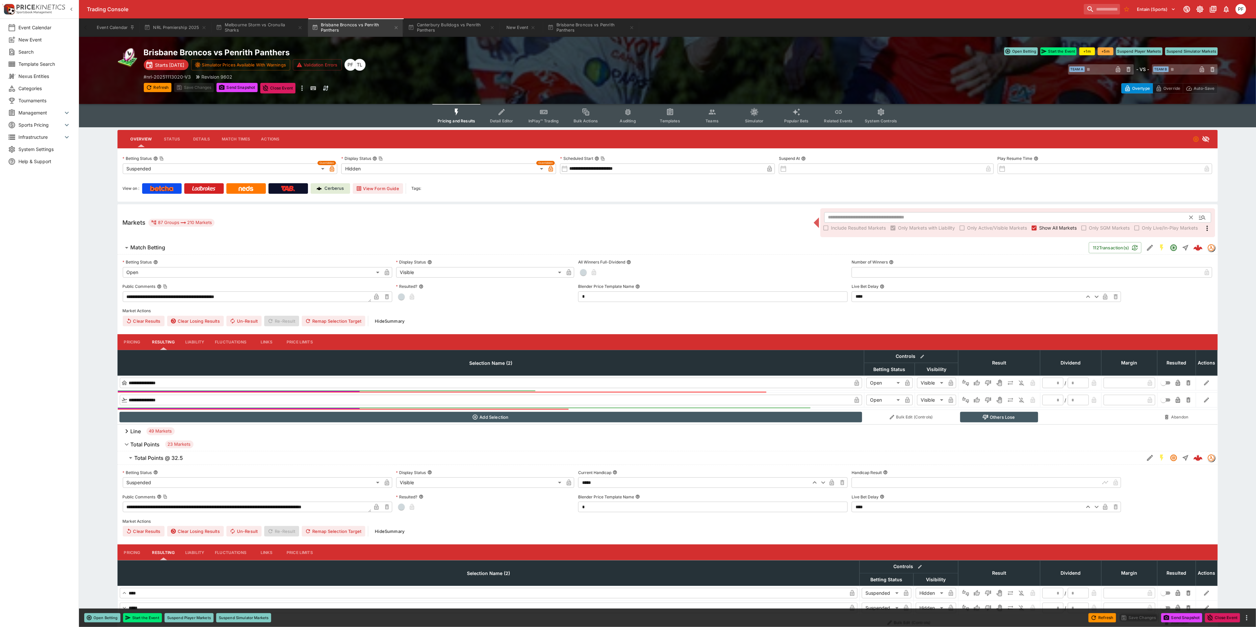
click at [871, 214] on input "text" at bounding box center [1007, 217] width 366 height 11
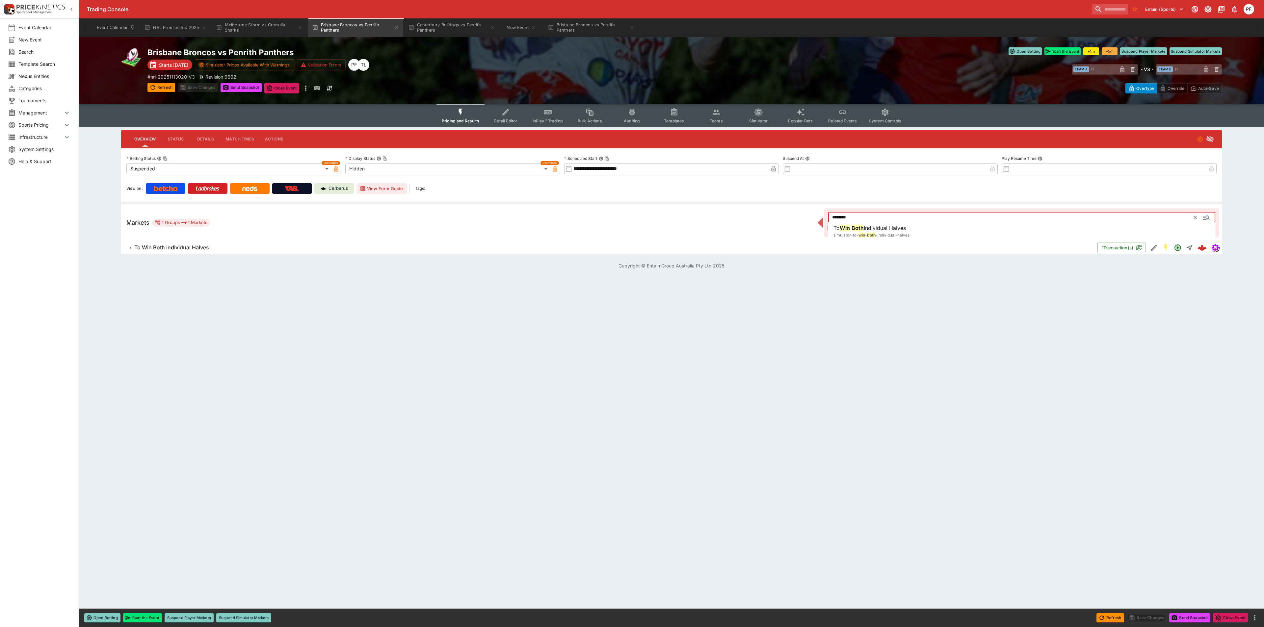
type input "********"
click at [228, 250] on span "To Win Both Individual Halves" at bounding box center [613, 247] width 958 height 7
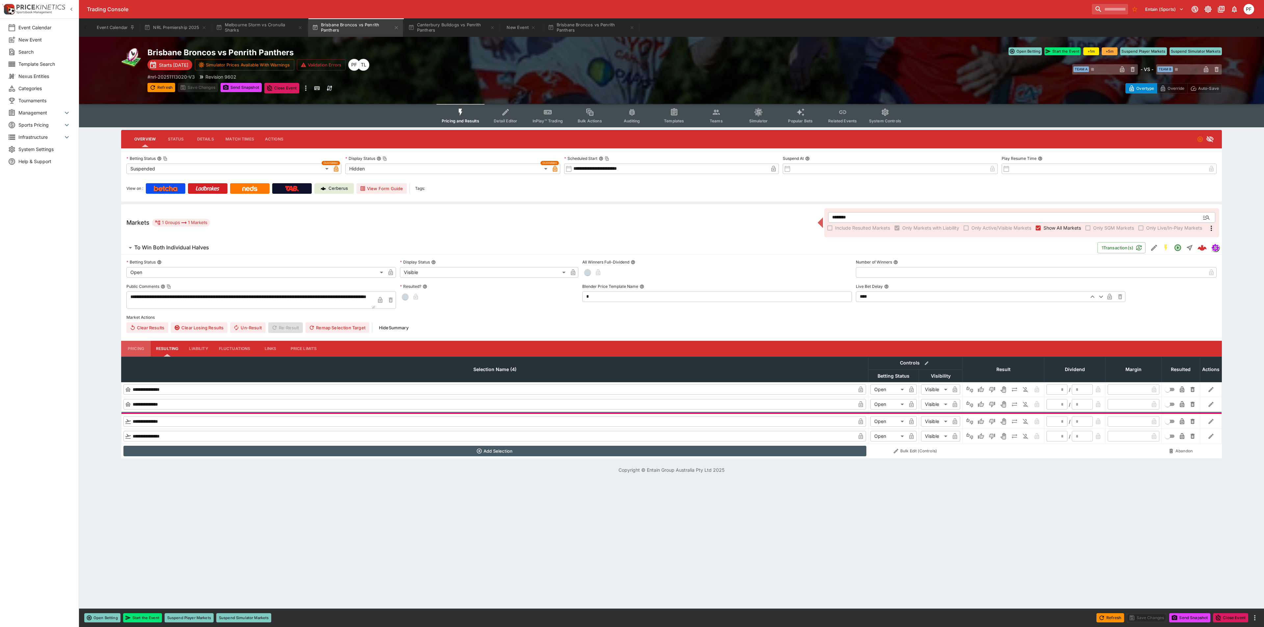
click at [133, 349] on button "Pricing" at bounding box center [136, 349] width 30 height 16
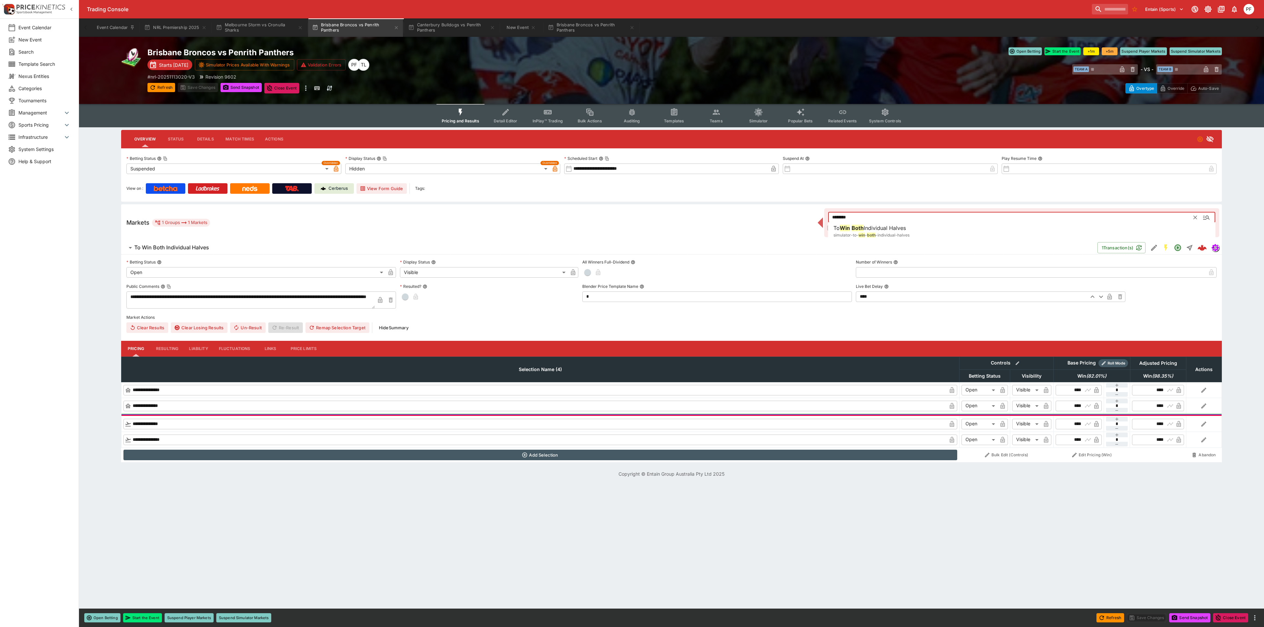
click at [869, 217] on input "********" at bounding box center [1011, 217] width 366 height 11
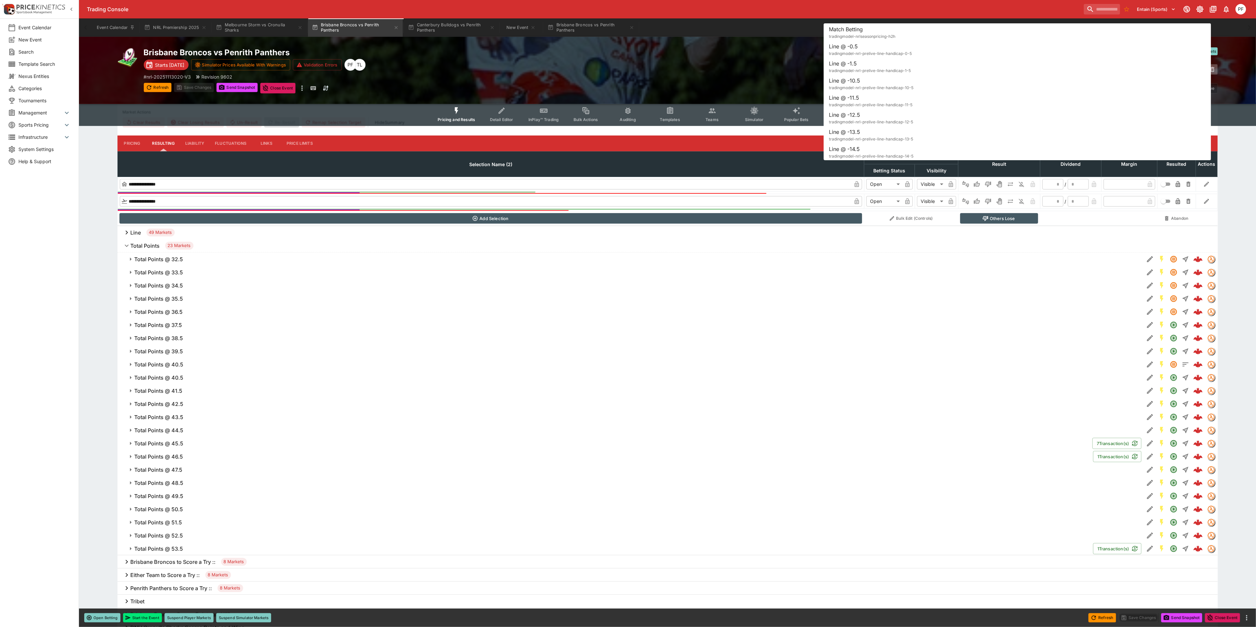
scroll to position [99, 0]
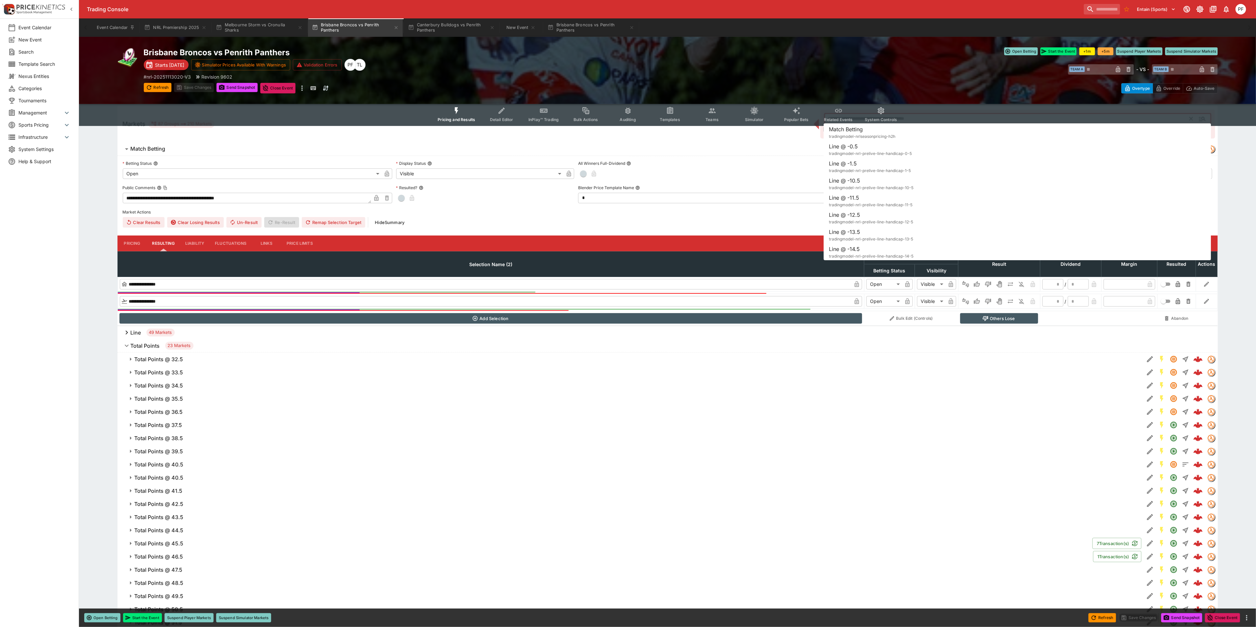
click at [135, 345] on h6 "Total Points" at bounding box center [145, 346] width 29 height 7
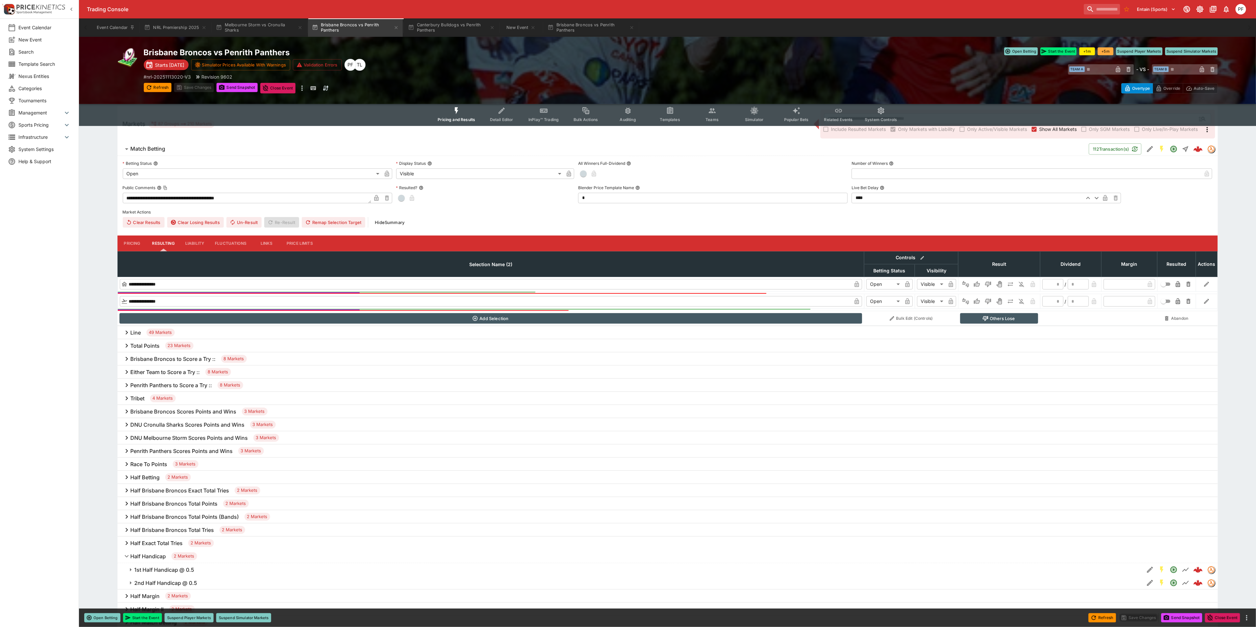
click at [198, 416] on div "Brisbane Broncos Scores Points and Wins 3 Markets" at bounding box center [667, 411] width 1100 height 13
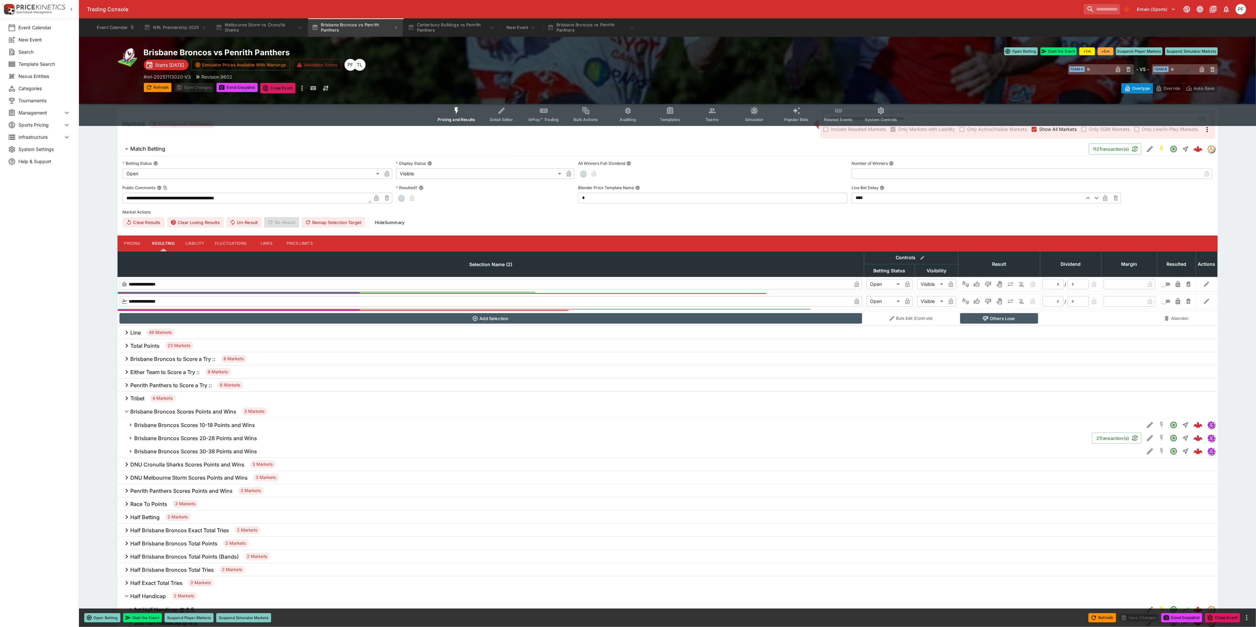
click at [188, 434] on button "Brisbane Broncos Scores 20-28 Points and Wins" at bounding box center [604, 438] width 975 height 13
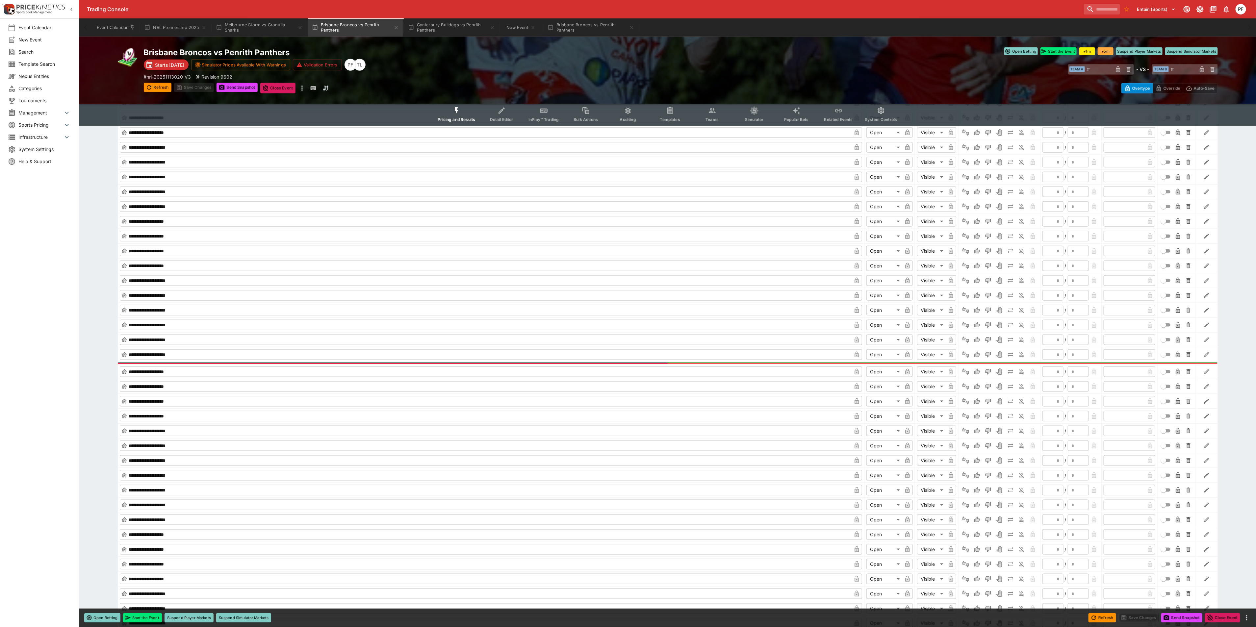
scroll to position [247, 0]
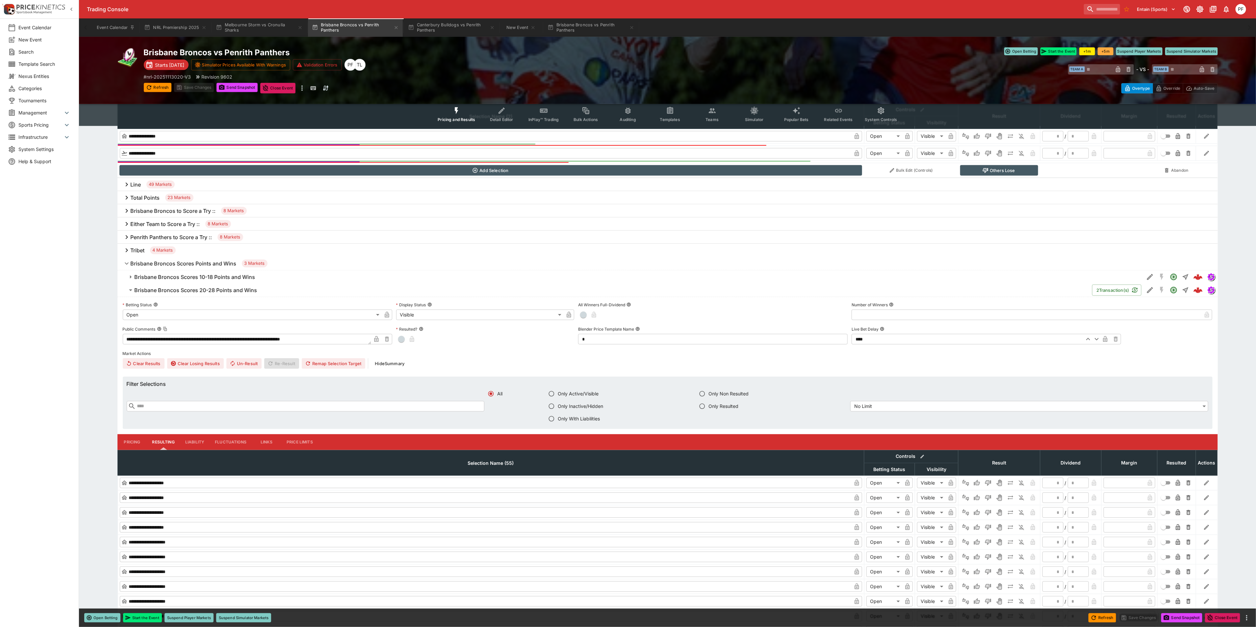
click at [175, 266] on h6 "Brisbane Broncos Scores Points and Wins" at bounding box center [184, 263] width 106 height 7
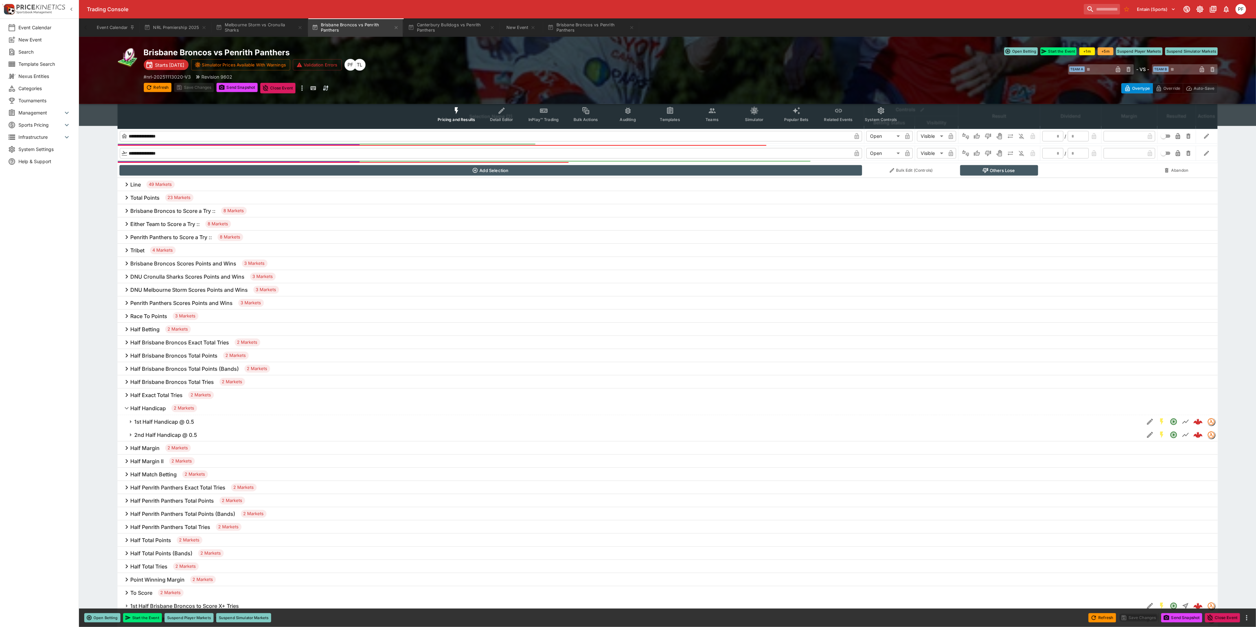
click at [154, 449] on h6 "Half Margin" at bounding box center [145, 448] width 29 height 7
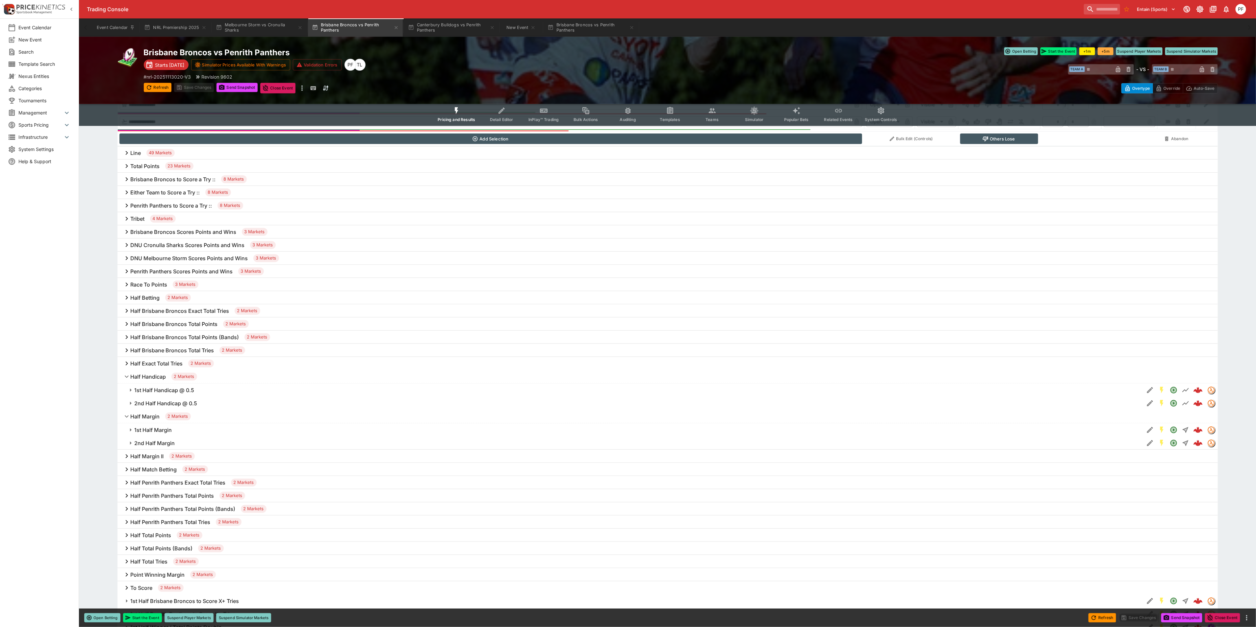
scroll to position [296, 0]
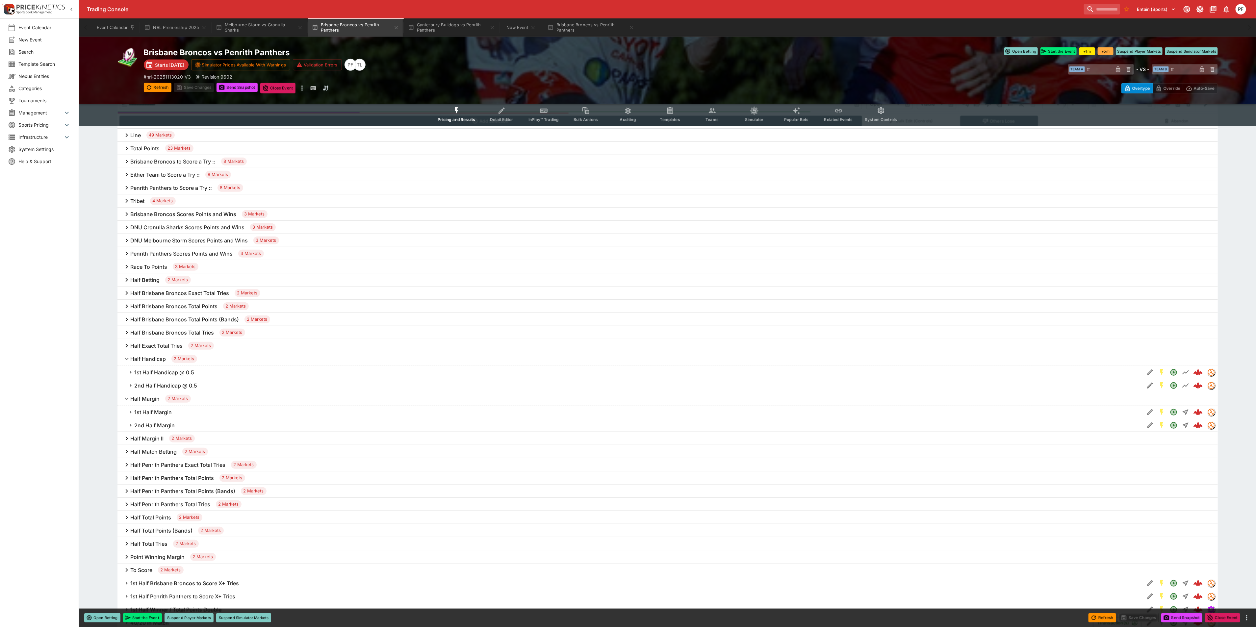
click at [162, 428] on h6 "2nd Half Margin" at bounding box center [155, 425] width 40 height 7
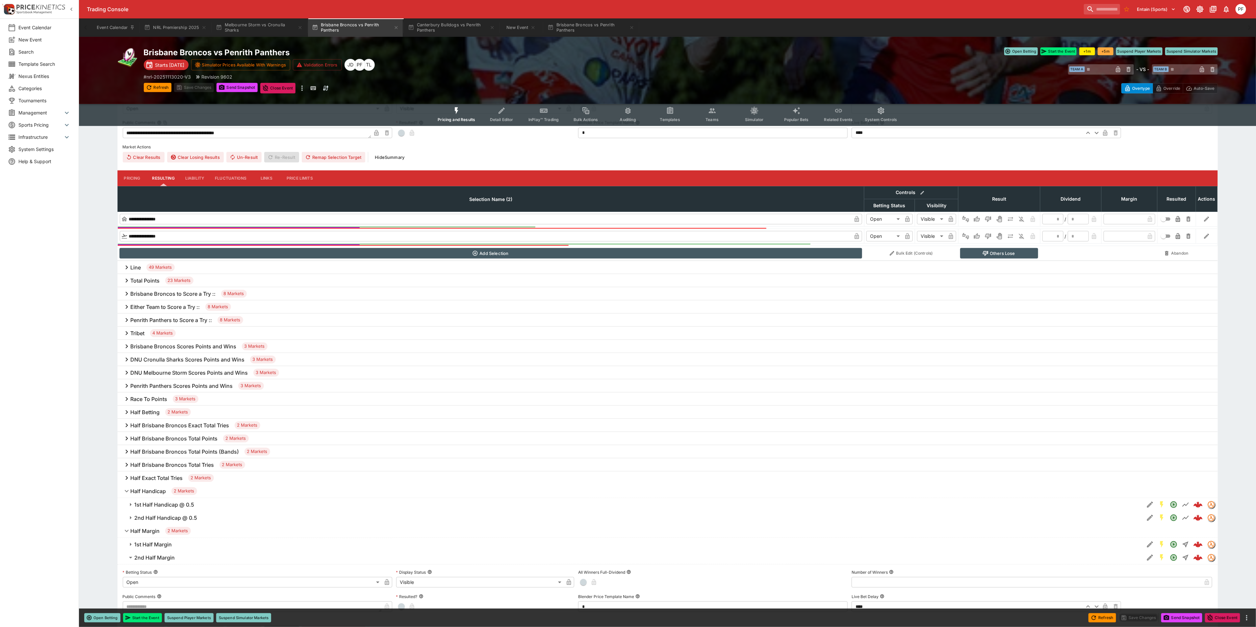
scroll to position [49, 0]
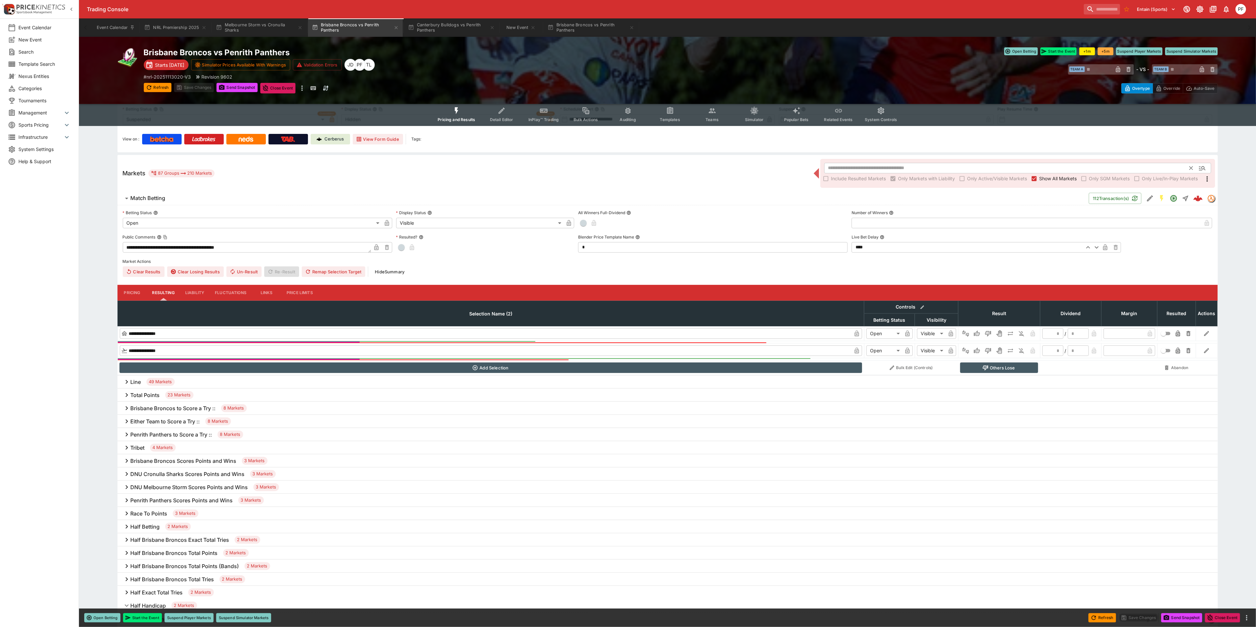
click at [880, 164] on input "text" at bounding box center [1007, 168] width 366 height 11
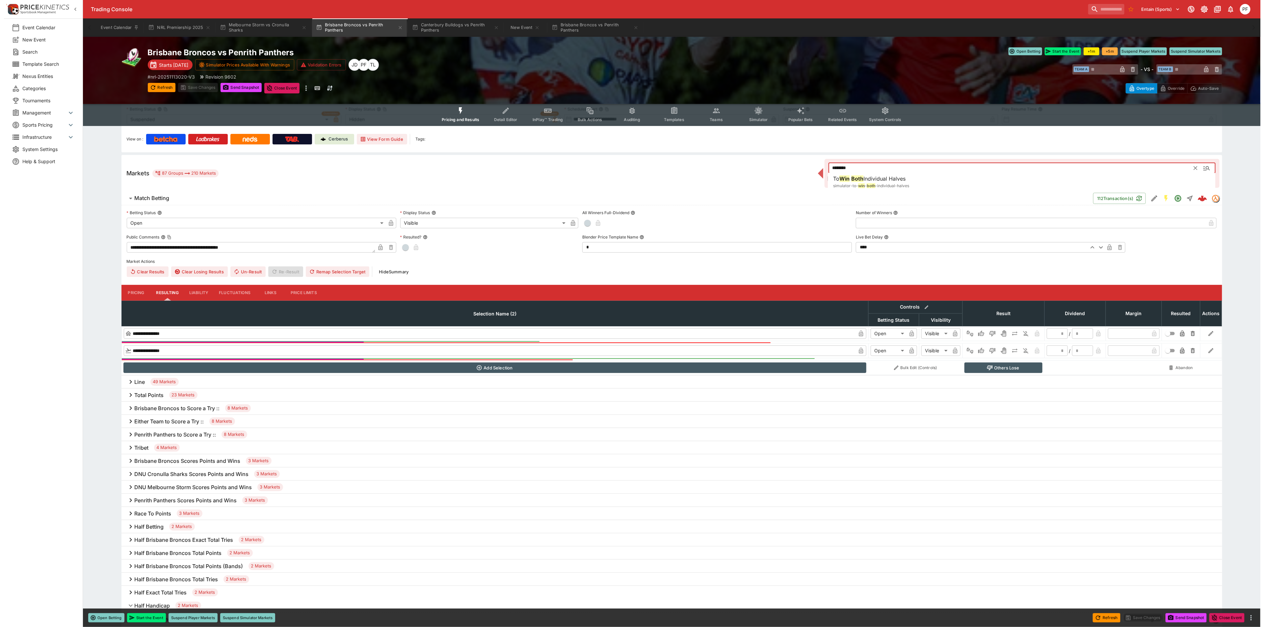
scroll to position [0, 0]
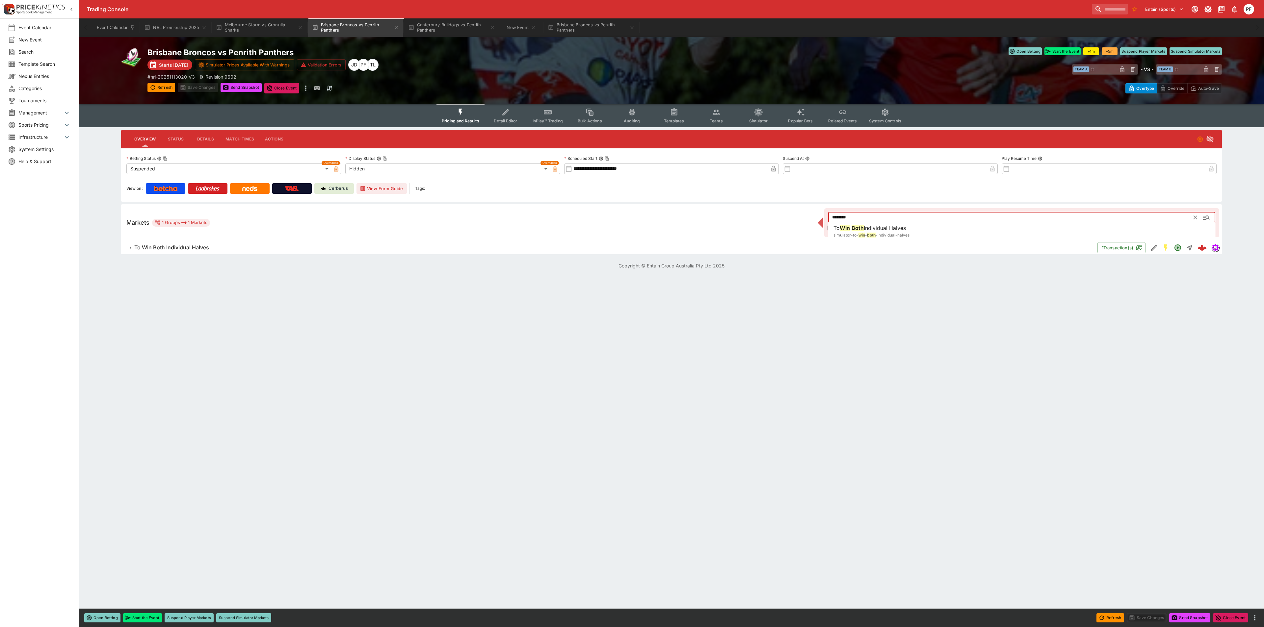
type input "********"
click at [198, 248] on h6 "To Win Both Individual Halves" at bounding box center [171, 247] width 75 height 7
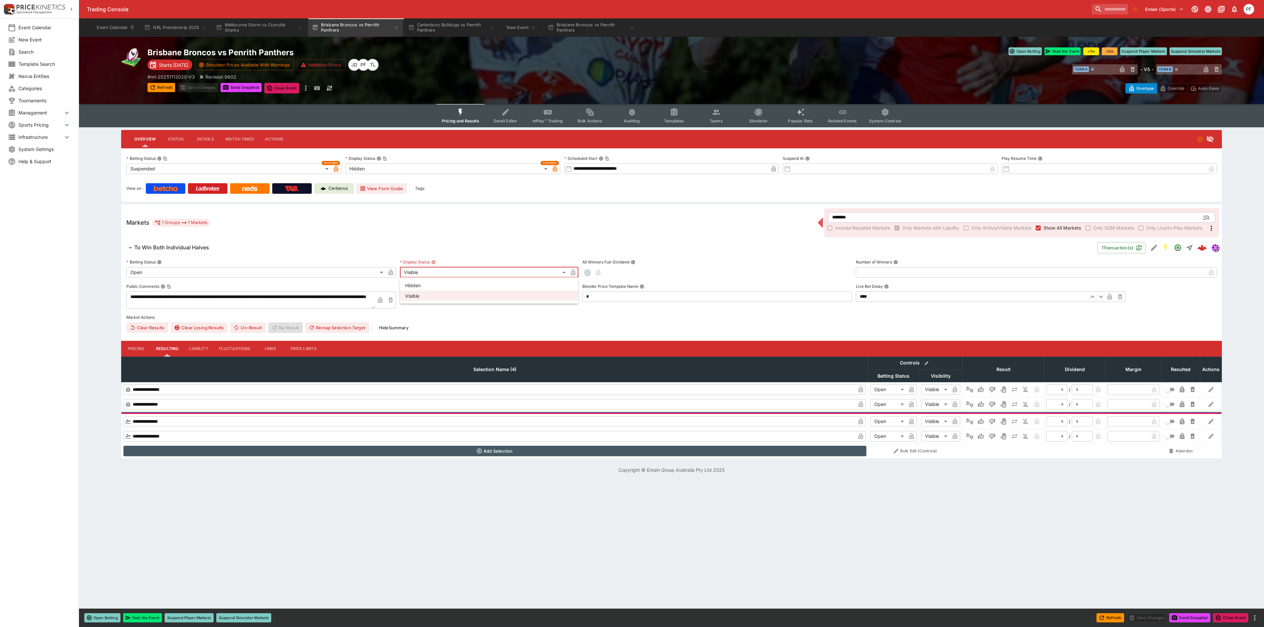
click at [459, 271] on body "Trading Console Entain (Sports) 1 PF Event Calendar New Event Search Template S…" at bounding box center [632, 240] width 1264 height 481
click at [430, 284] on li "Hidden" at bounding box center [489, 285] width 178 height 11
type input "******"
click at [187, 278] on div "**********" at bounding box center [671, 295] width 1090 height 76
click at [177, 273] on body "Trading Console Entain (Sports) 1 PF Event Calendar New Event Search Template S…" at bounding box center [632, 240] width 1264 height 481
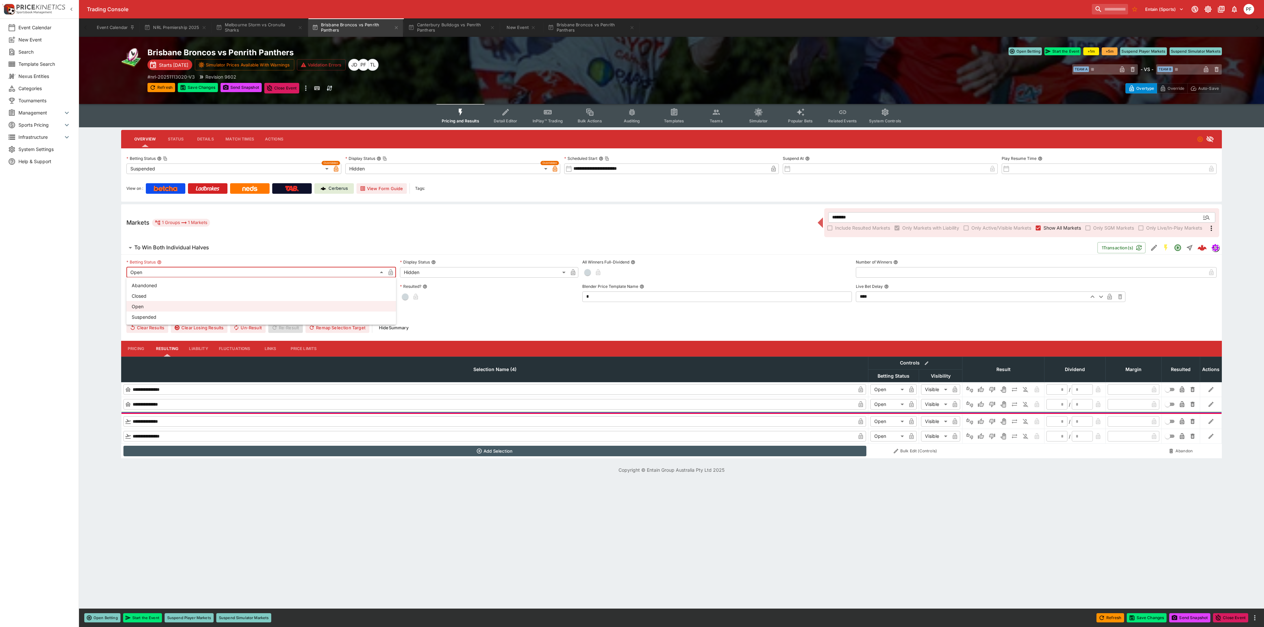
click at [150, 314] on li "Suspended" at bounding box center [261, 317] width 270 height 11
type input "**********"
click at [388, 273] on icon "button" at bounding box center [390, 273] width 4 height 6
click at [572, 271] on icon "button" at bounding box center [573, 273] width 4 height 6
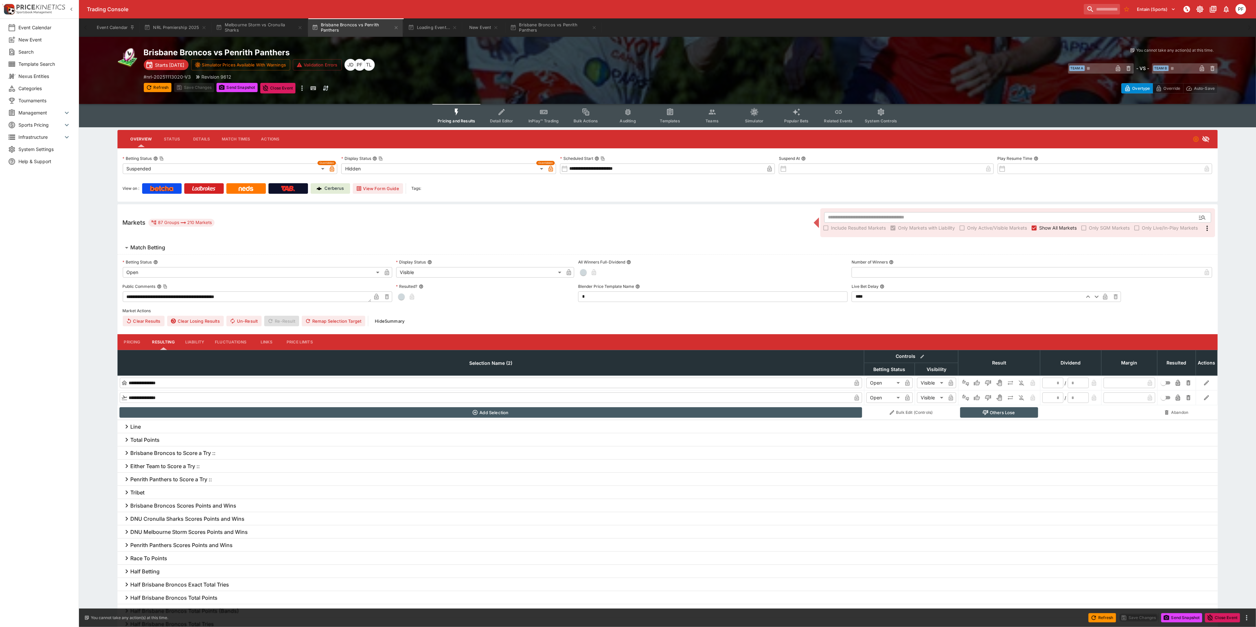
type input "**********"
type input "******"
type input "**********"
click at [857, 217] on input "text" at bounding box center [1007, 217] width 366 height 11
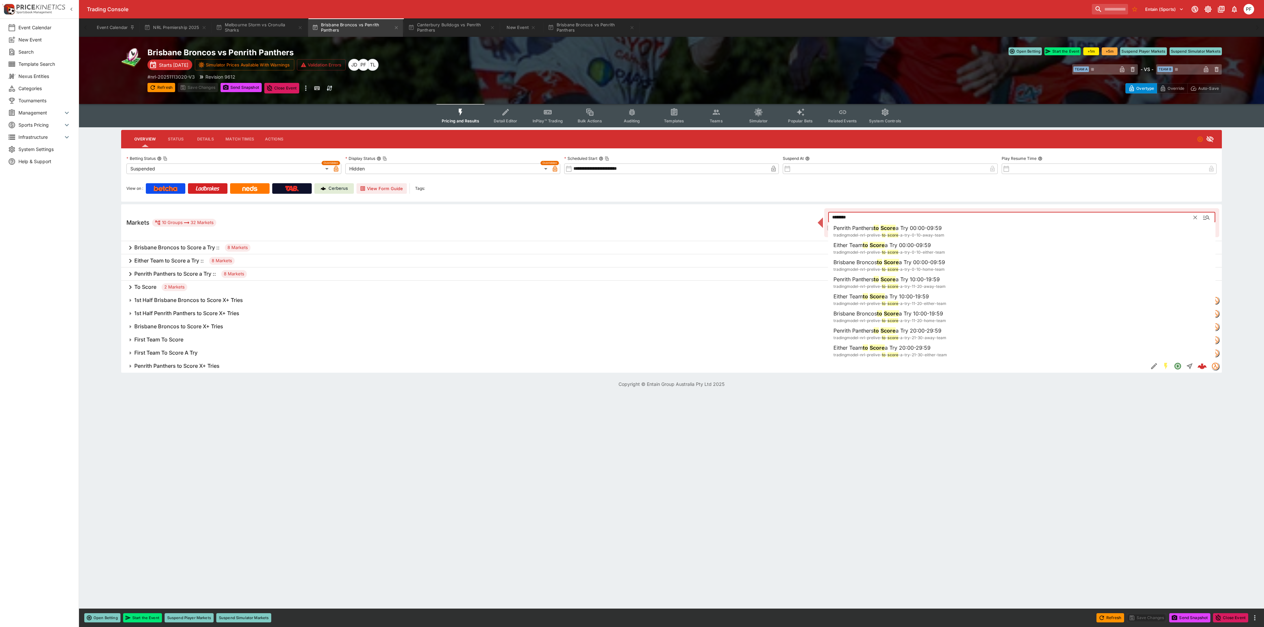
type input "********"
click at [202, 301] on h6 "1st Half Brisbane Broncos to Score X+ Tries" at bounding box center [188, 300] width 109 height 7
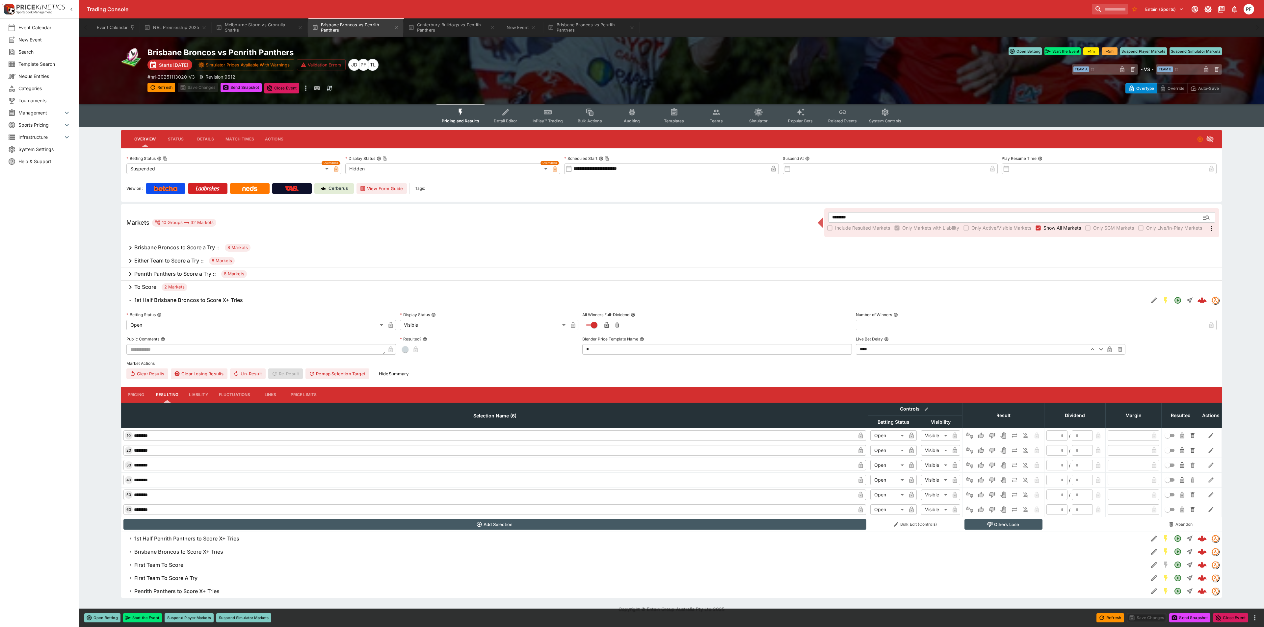
click at [202, 301] on h6 "1st Half Brisbane Broncos to Score X+ Tries" at bounding box center [188, 300] width 109 height 7
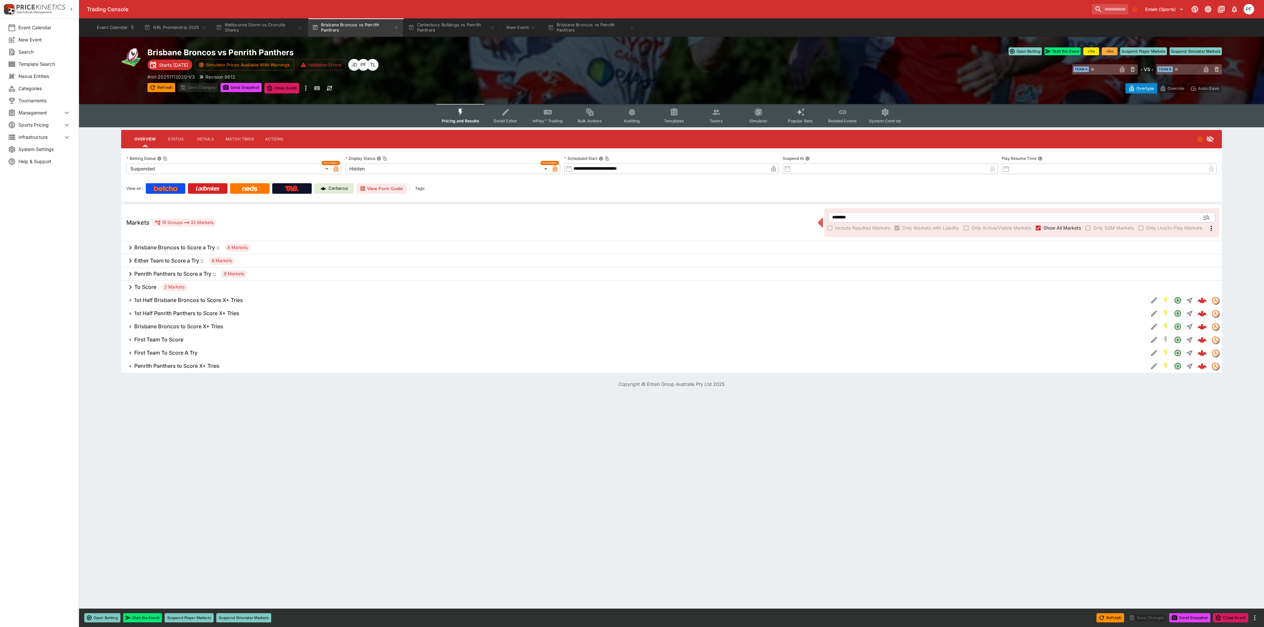
click at [173, 335] on button "First Team To Score" at bounding box center [634, 339] width 1027 height 13
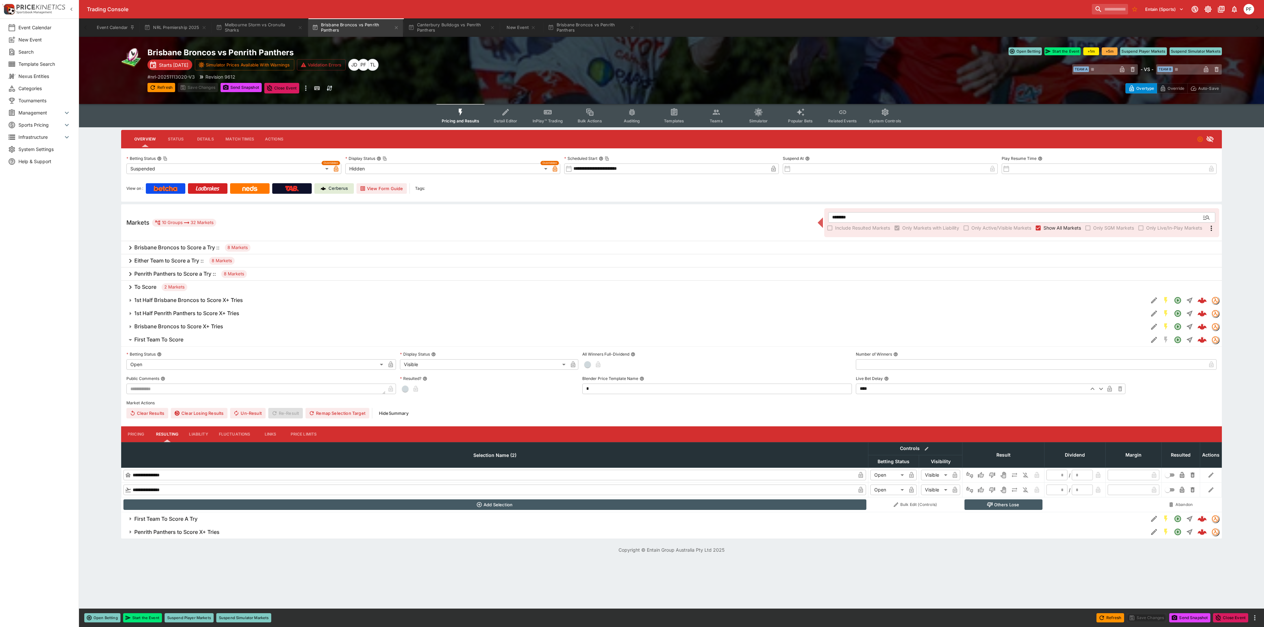
click at [173, 335] on button "First Team To Score" at bounding box center [634, 339] width 1027 height 13
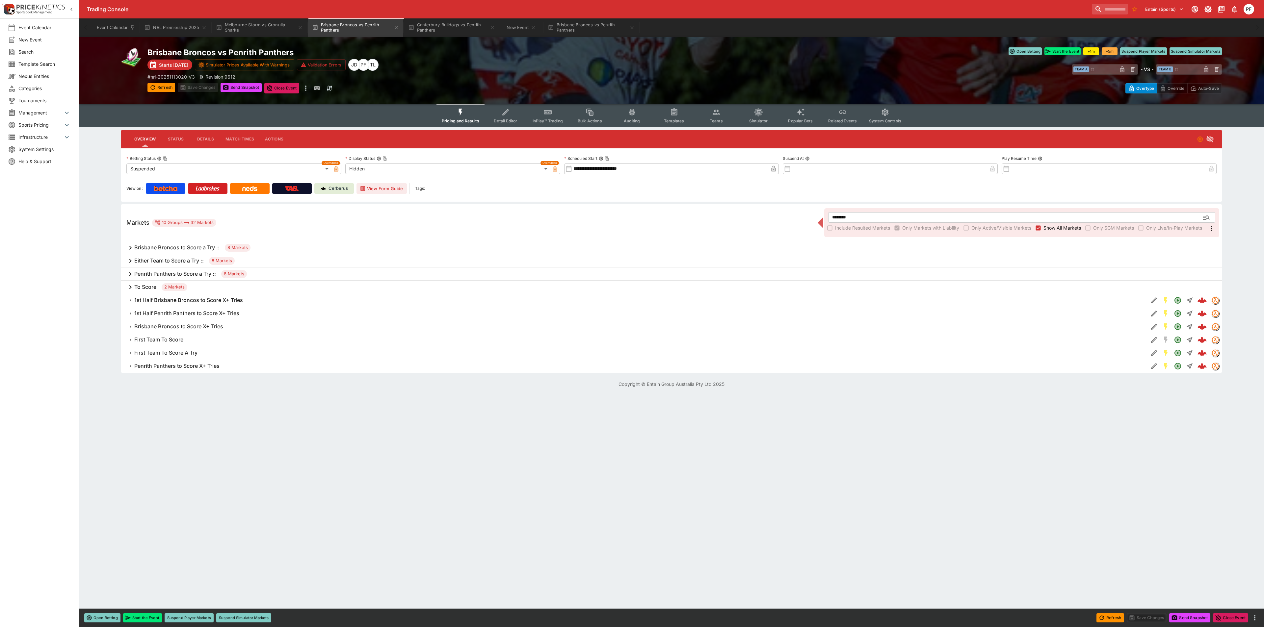
click at [165, 357] on button "First Team To Score A Try" at bounding box center [634, 353] width 1027 height 13
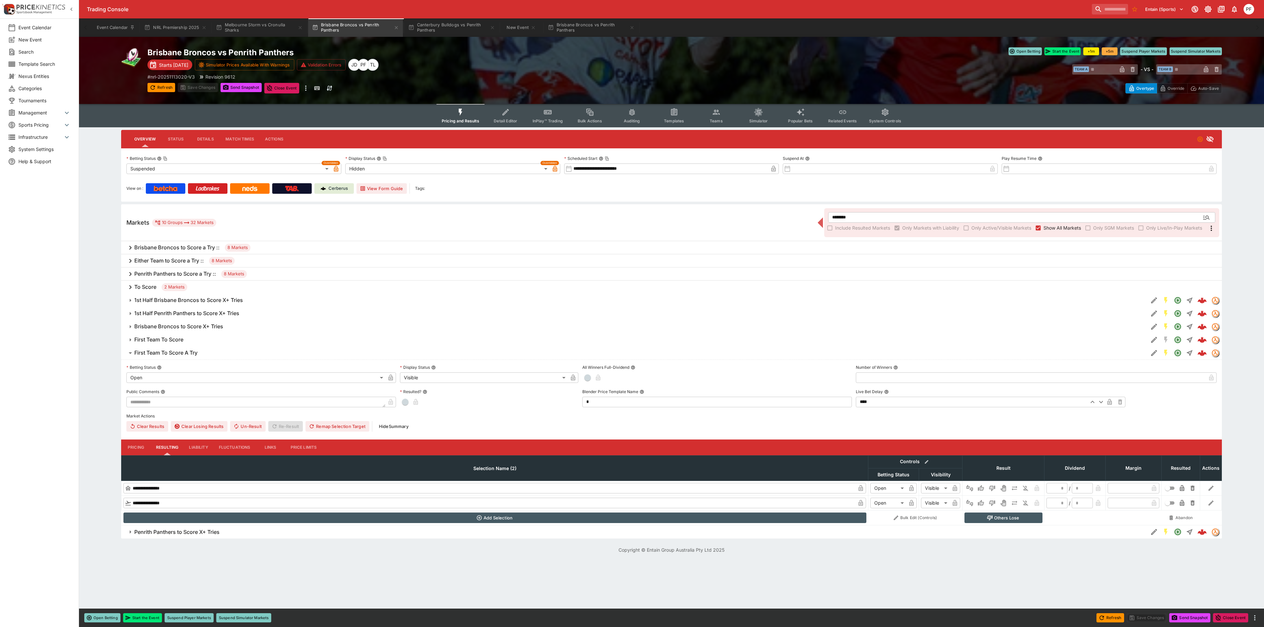
click at [165, 357] on button "First Team To Score A Try" at bounding box center [634, 353] width 1027 height 13
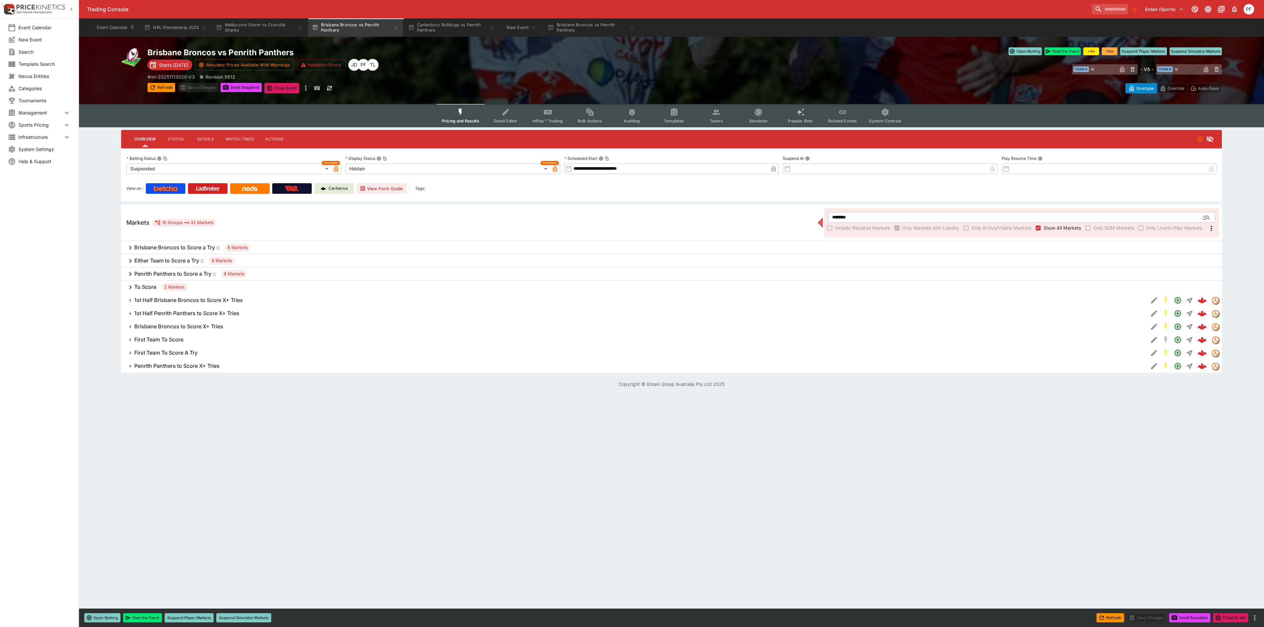
click at [157, 287] on div "To Score 2 Markets" at bounding box center [671, 287] width 1100 height 13
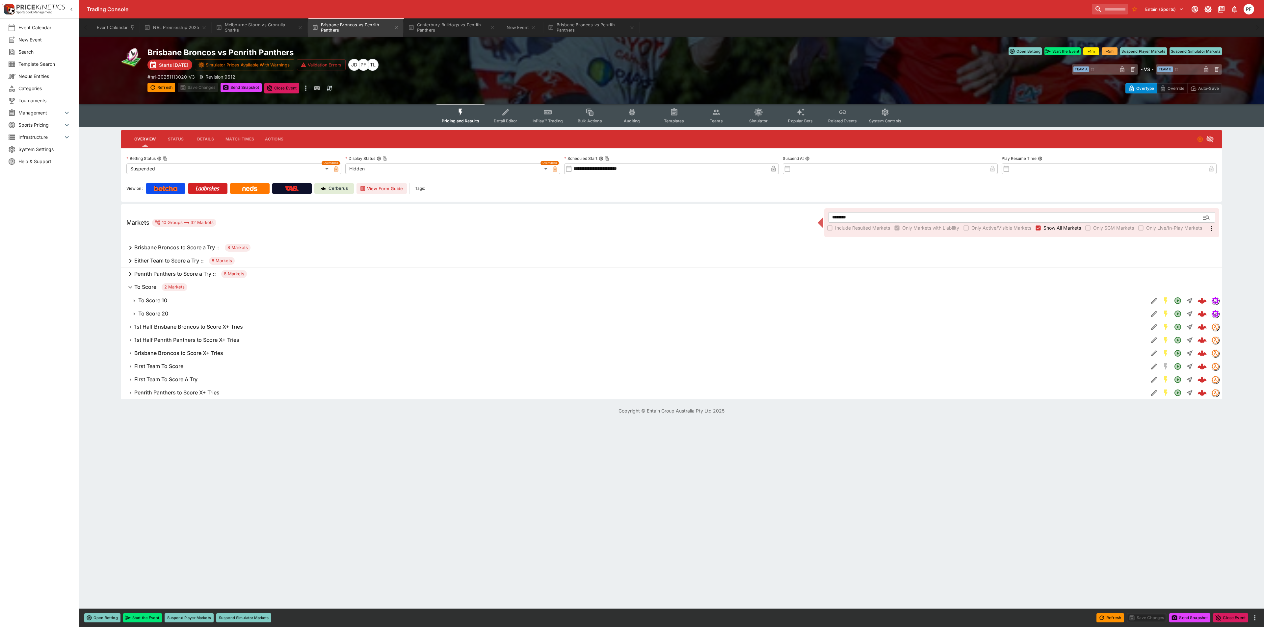
click at [154, 313] on h6 "To Score 20" at bounding box center [153, 313] width 30 height 7
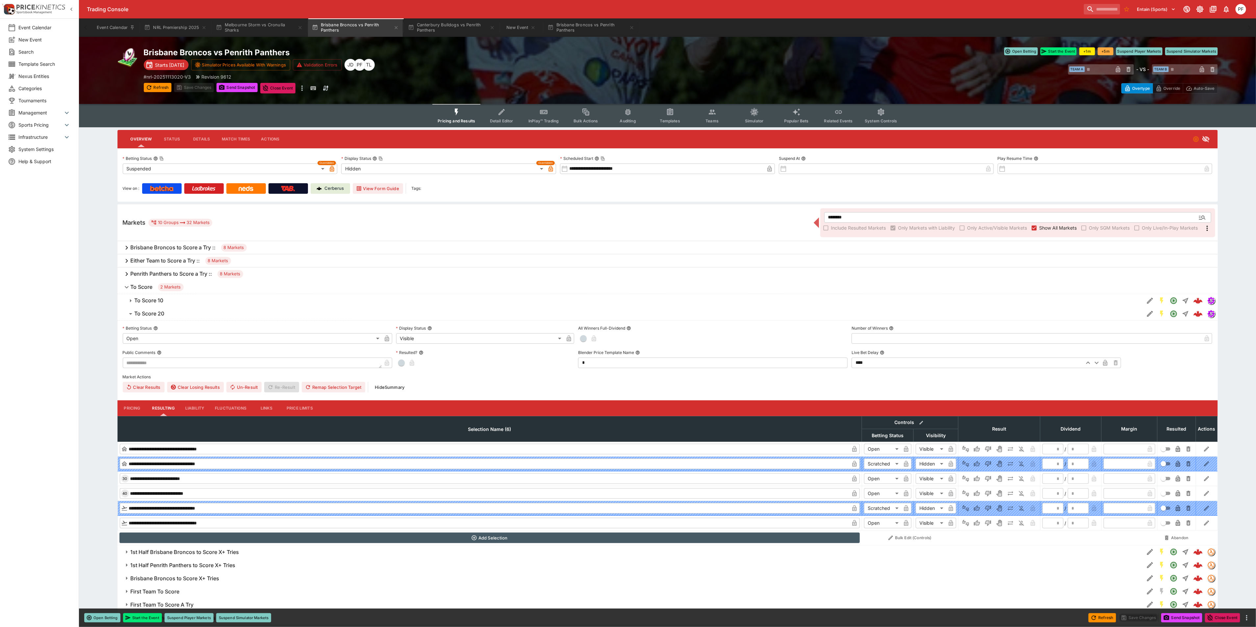
click at [154, 300] on h6 "To Score 10" at bounding box center [149, 300] width 29 height 7
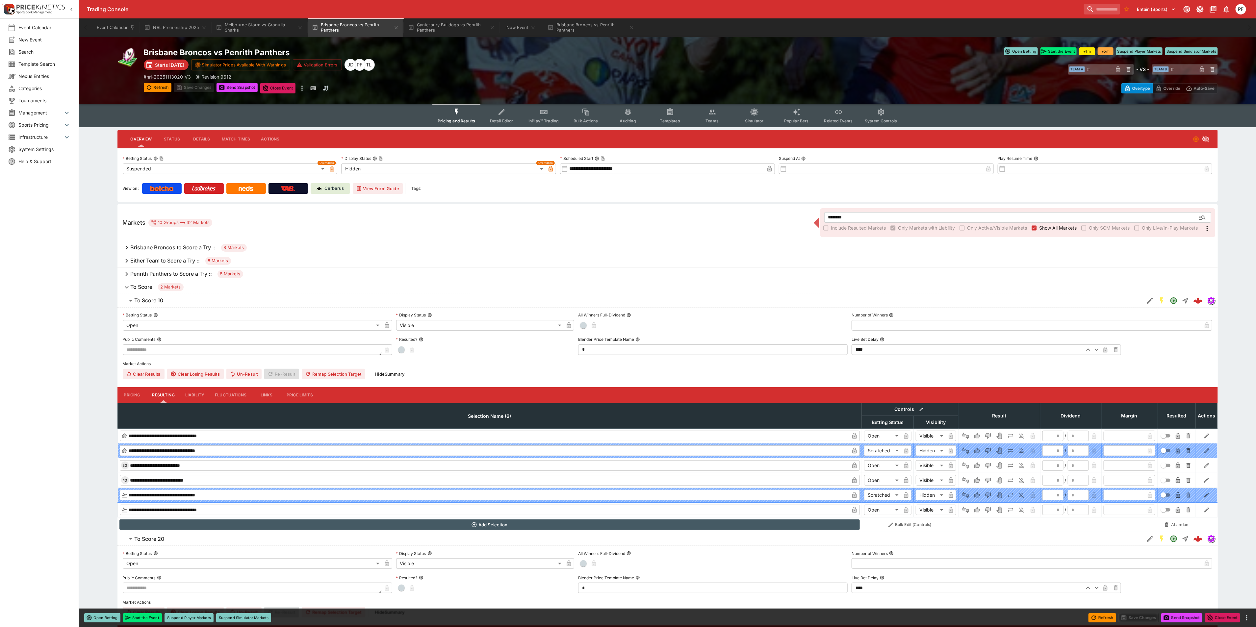
click at [157, 258] on h6 "Either Team to Score a Try ::" at bounding box center [165, 260] width 69 height 7
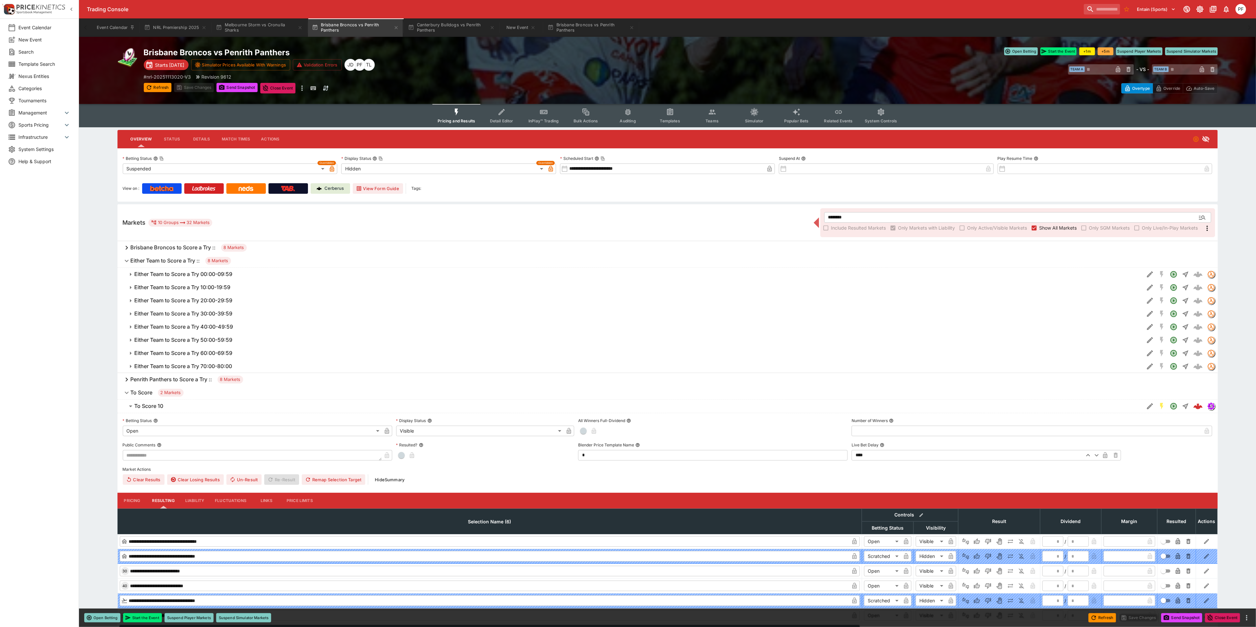
click at [185, 284] on h6 "Either Team to Score a Try 10:00-19:59" at bounding box center [183, 287] width 96 height 7
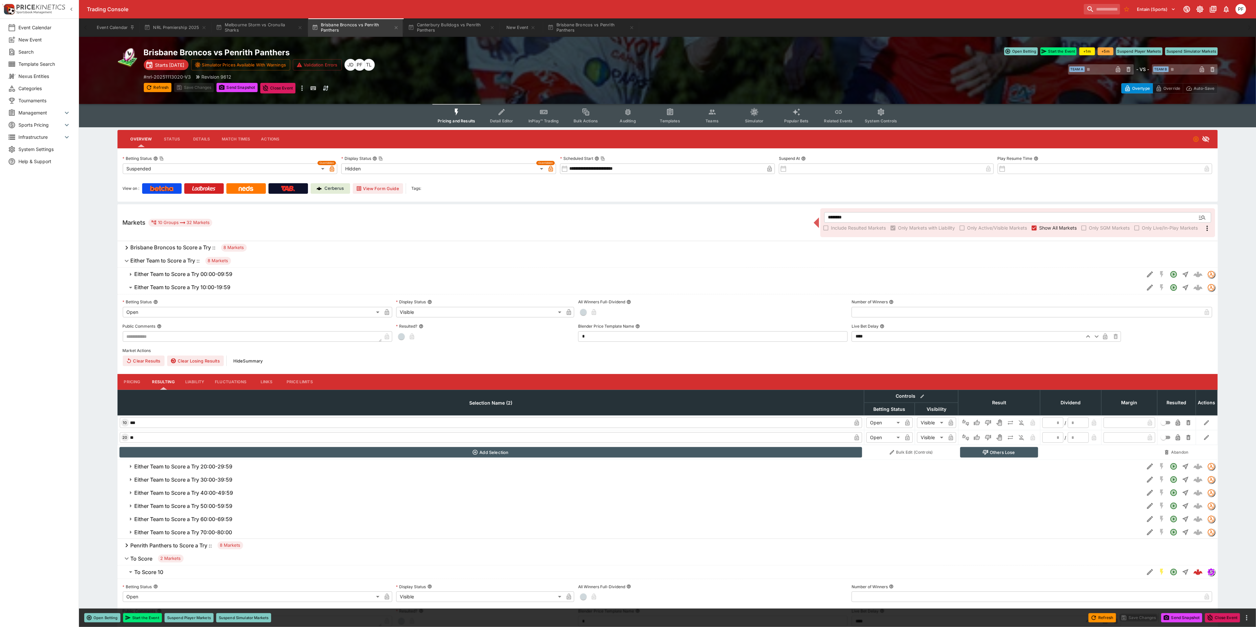
click at [185, 284] on h6 "Either Team to Score a Try 10:00-19:59" at bounding box center [183, 287] width 96 height 7
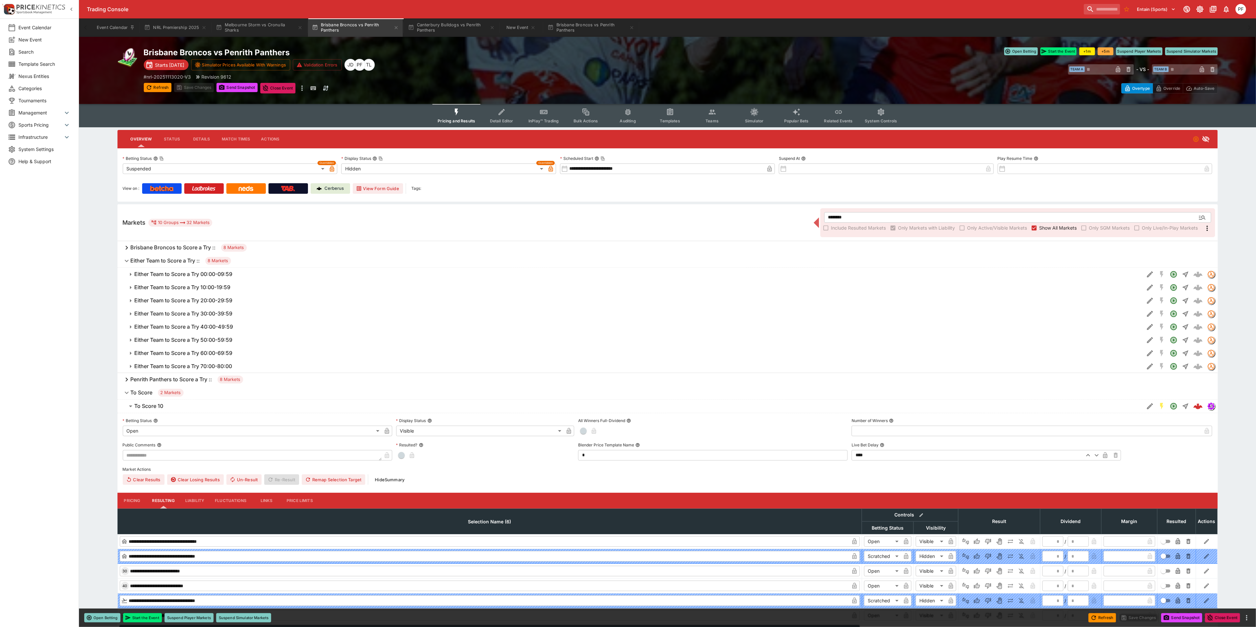
click at [495, 114] on button "Detail Editor" at bounding box center [501, 115] width 42 height 23
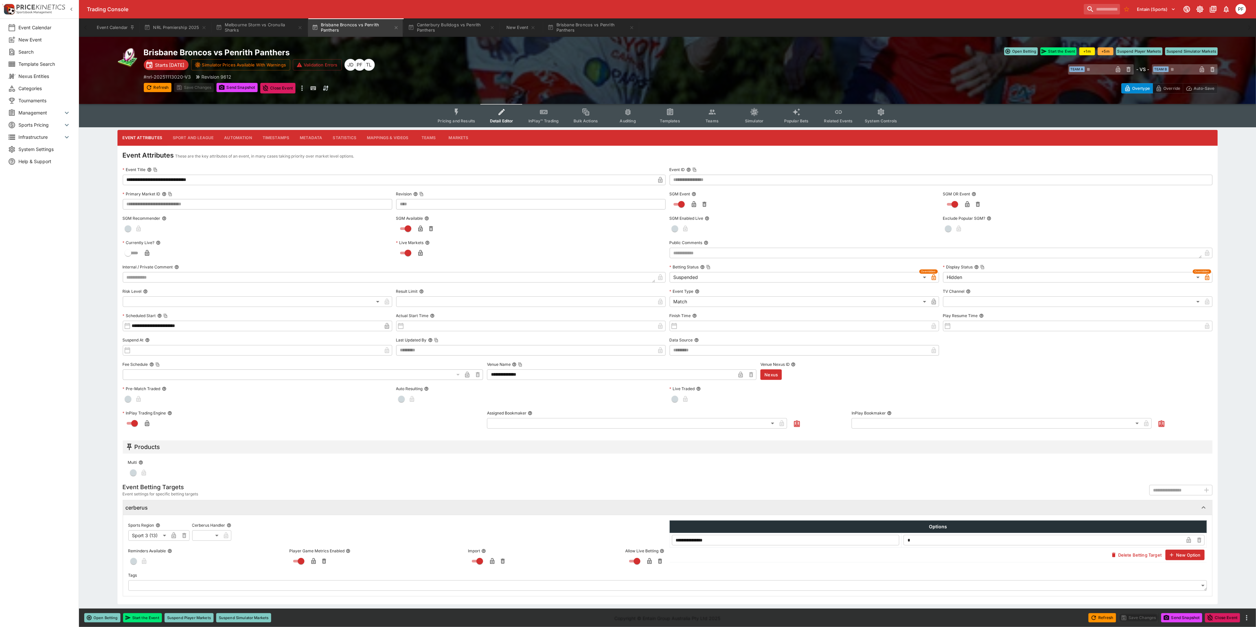
click at [541, 108] on icon "Event type filters" at bounding box center [544, 112] width 9 height 9
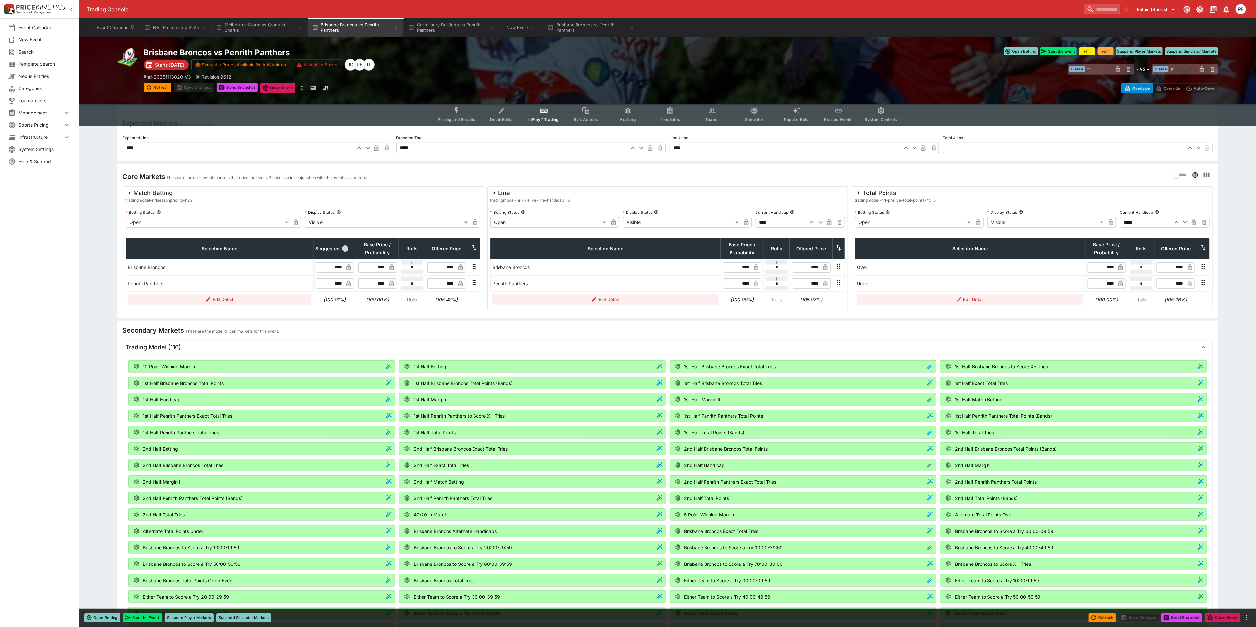
scroll to position [346, 0]
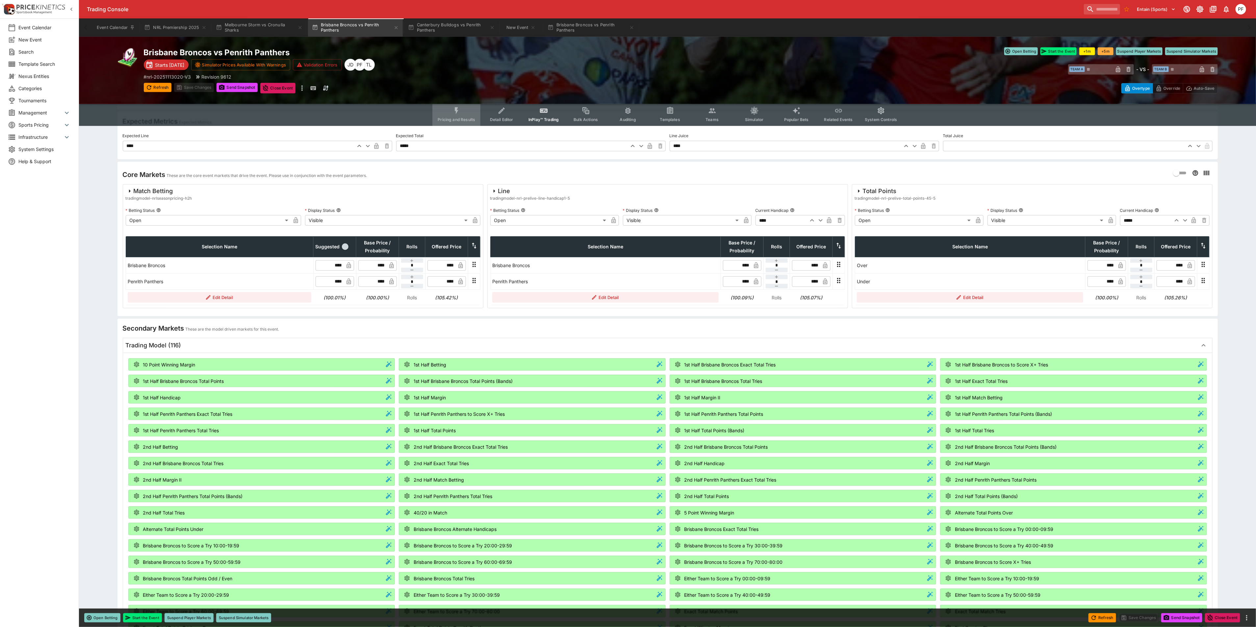
click at [461, 112] on icon "Event type filters" at bounding box center [456, 111] width 9 height 9
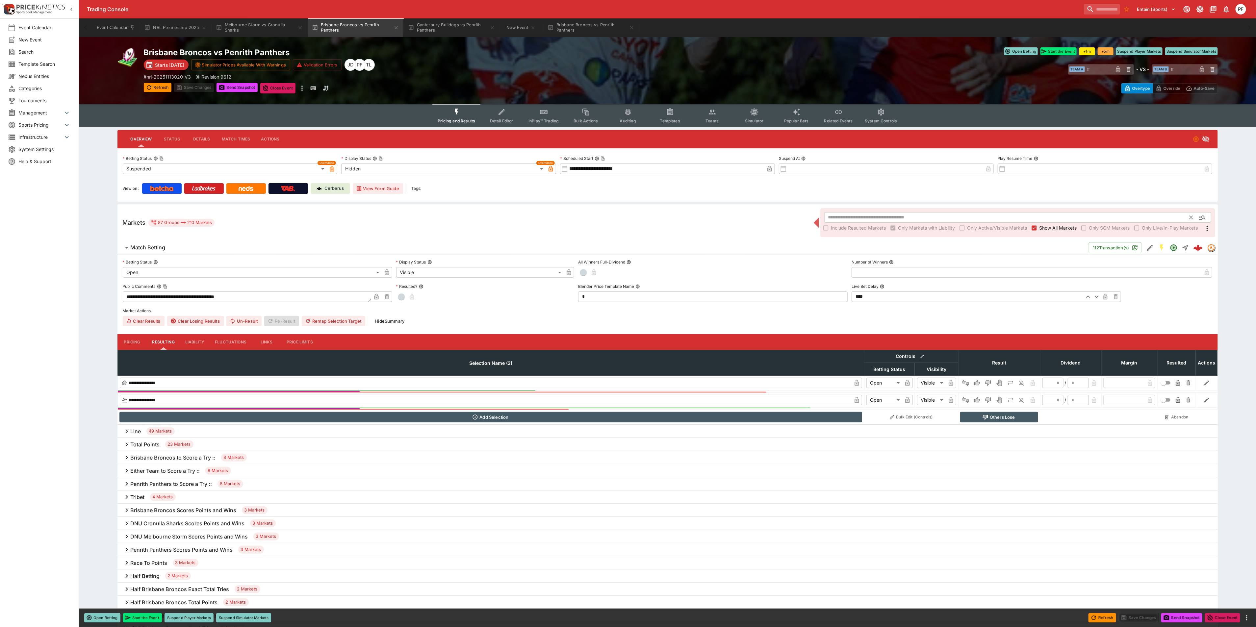
click at [854, 216] on input "text" at bounding box center [1007, 217] width 366 height 11
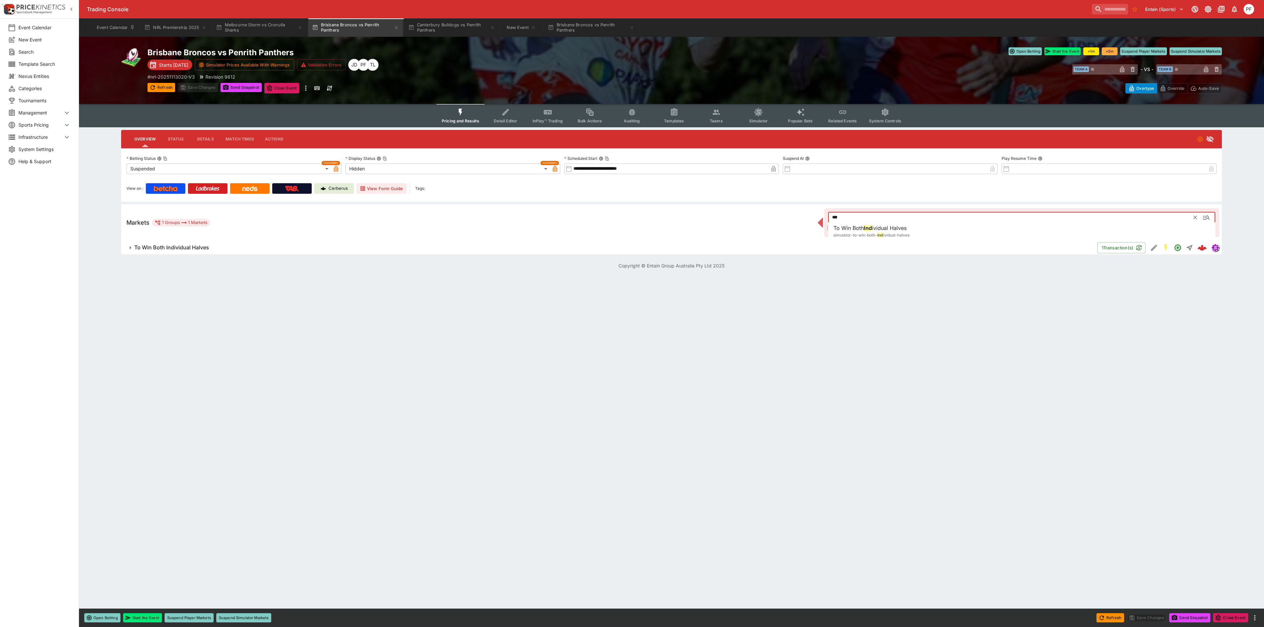
type input "***"
click at [221, 248] on span "To Win Both Individual Halves" at bounding box center [613, 247] width 958 height 7
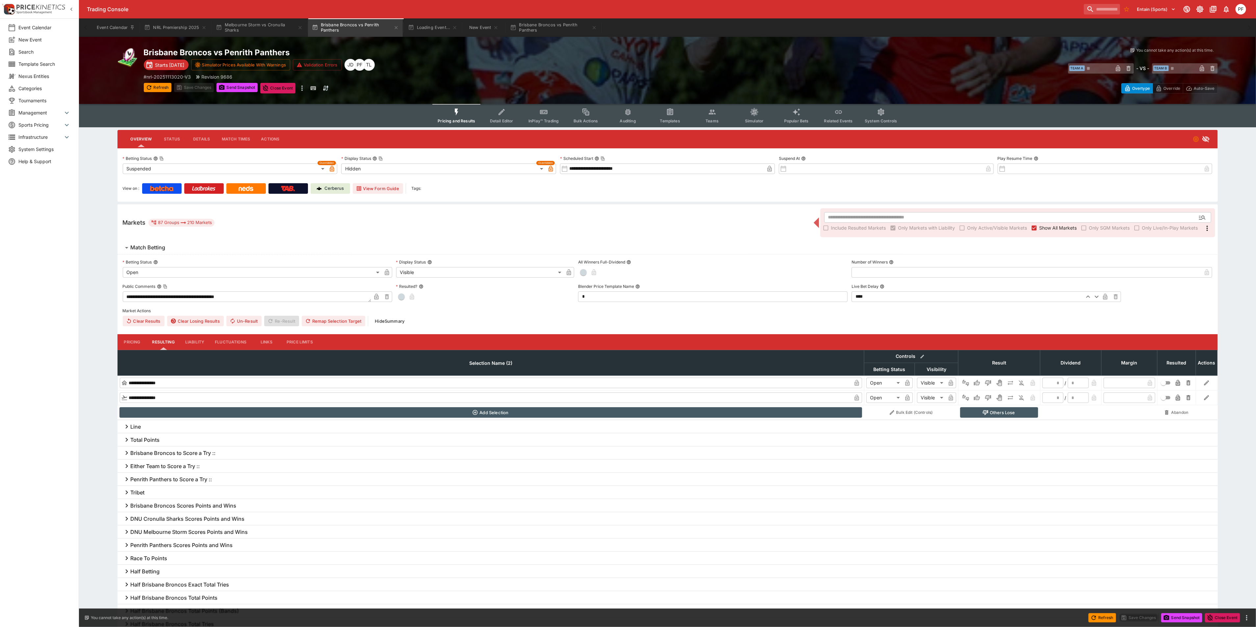
type input "**********"
type input "******"
type input "**********"
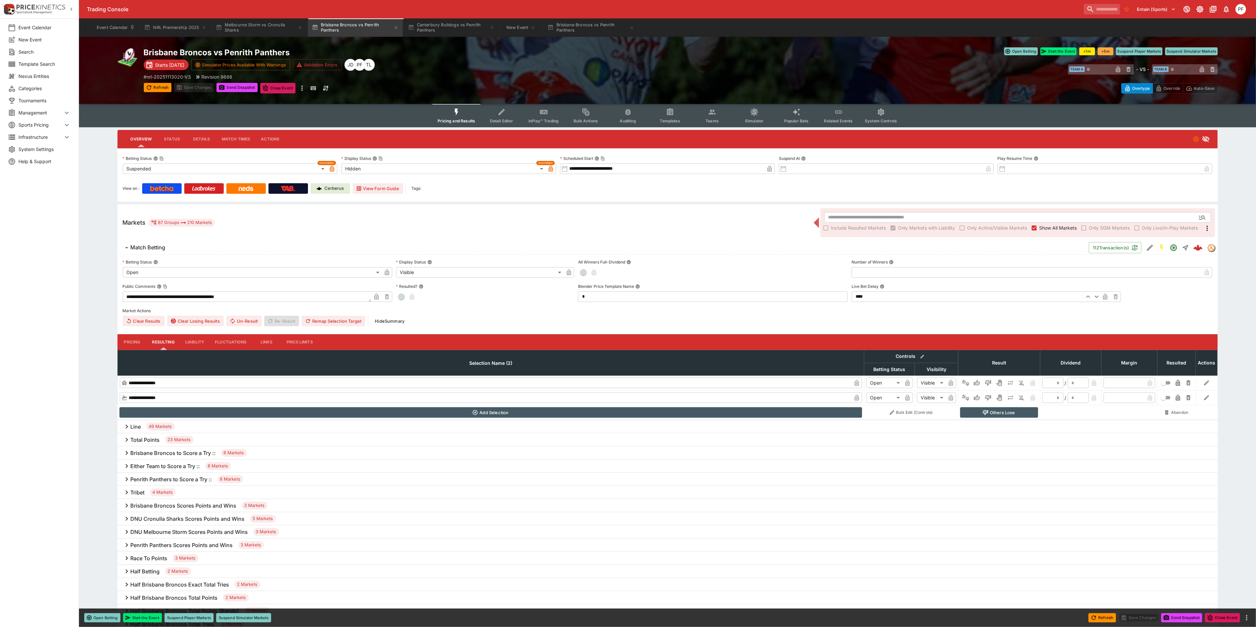
click at [129, 338] on button "Pricing" at bounding box center [132, 342] width 30 height 16
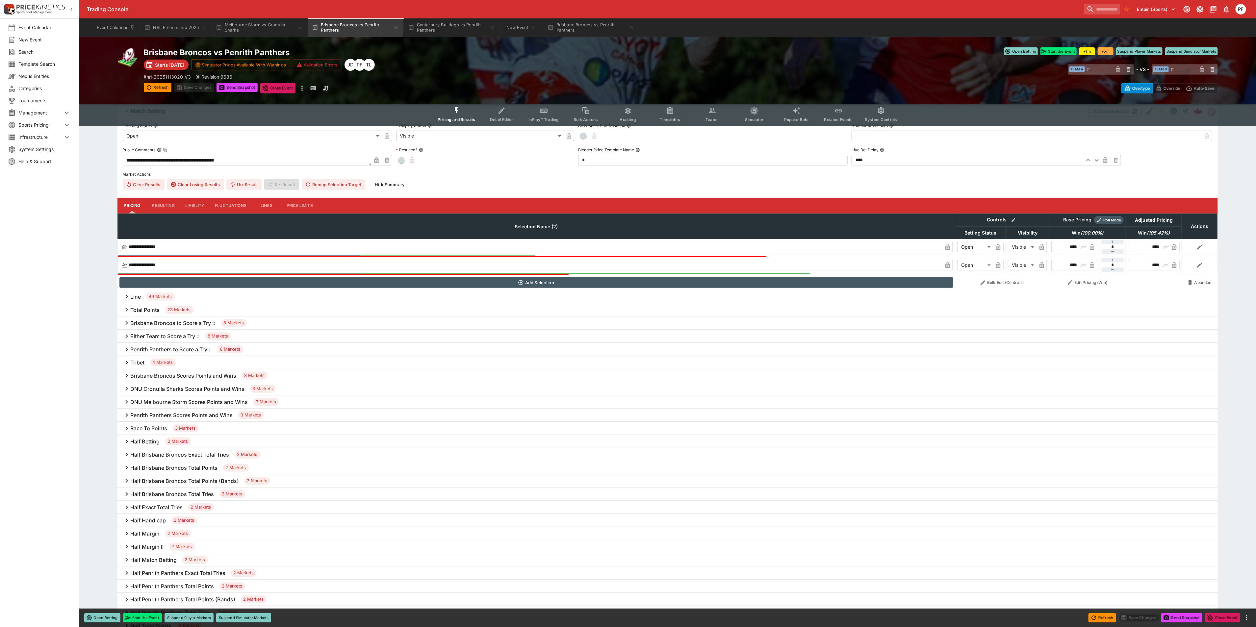
scroll to position [148, 0]
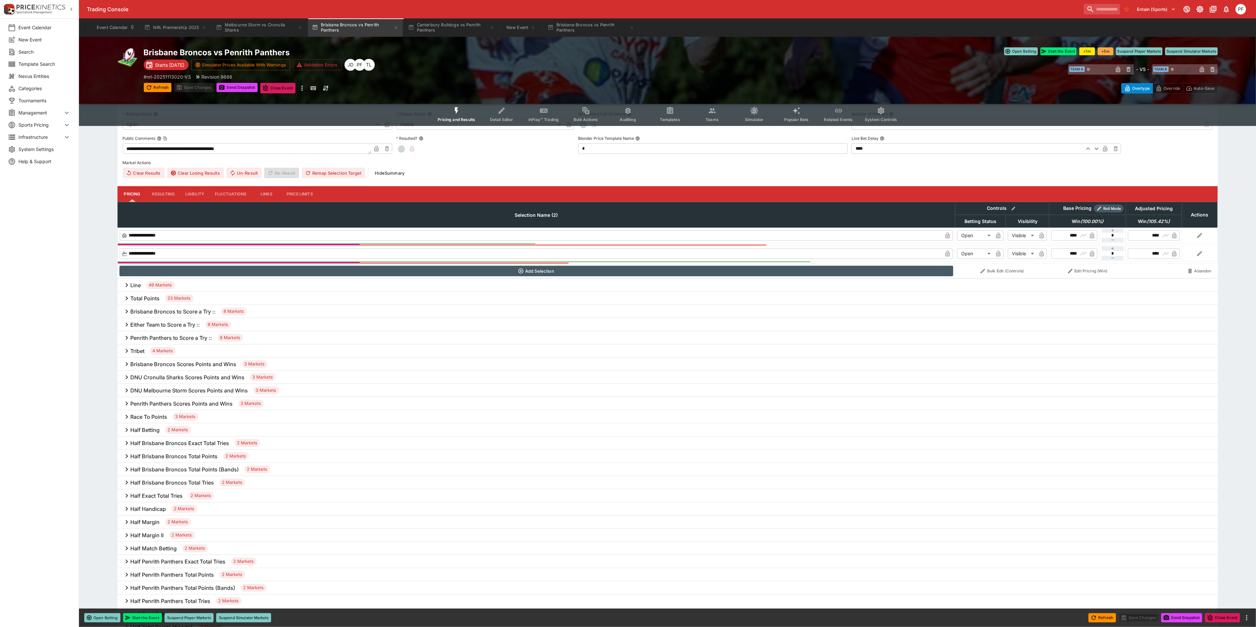
click at [205, 402] on h6 "Penrith Panthers Scores Points and Wins" at bounding box center [182, 403] width 102 height 7
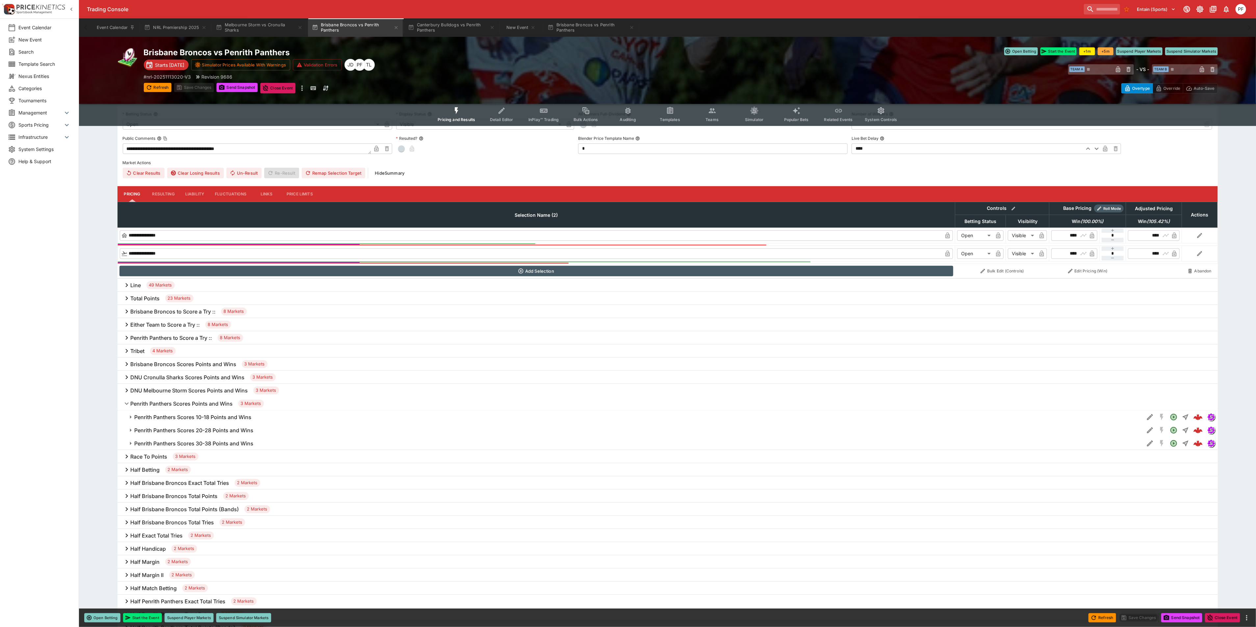
click at [205, 402] on h6 "Penrith Panthers Scores Points and Wins" at bounding box center [182, 403] width 102 height 7
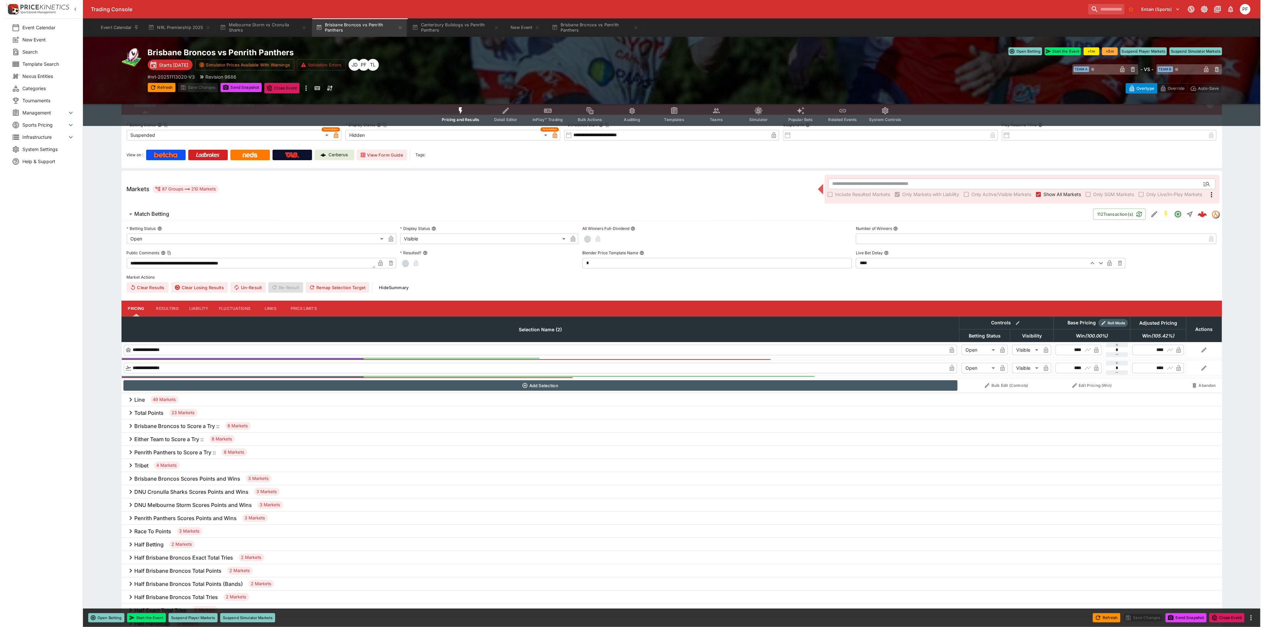
scroll to position [0, 0]
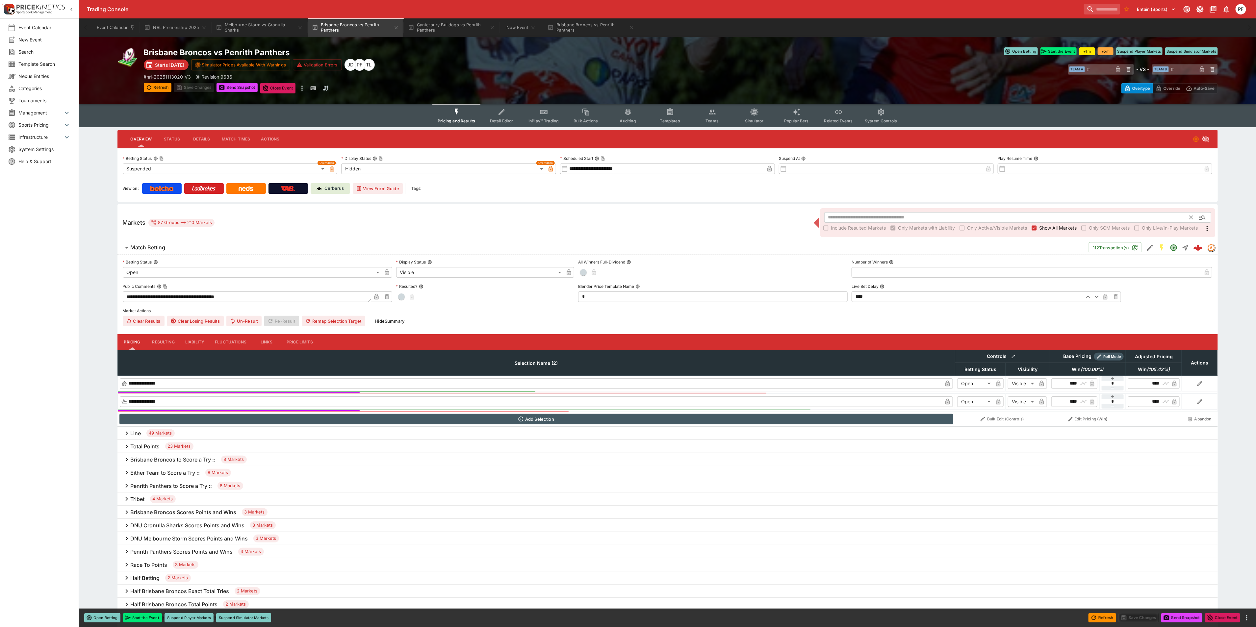
click at [855, 219] on input "text" at bounding box center [1007, 217] width 366 height 11
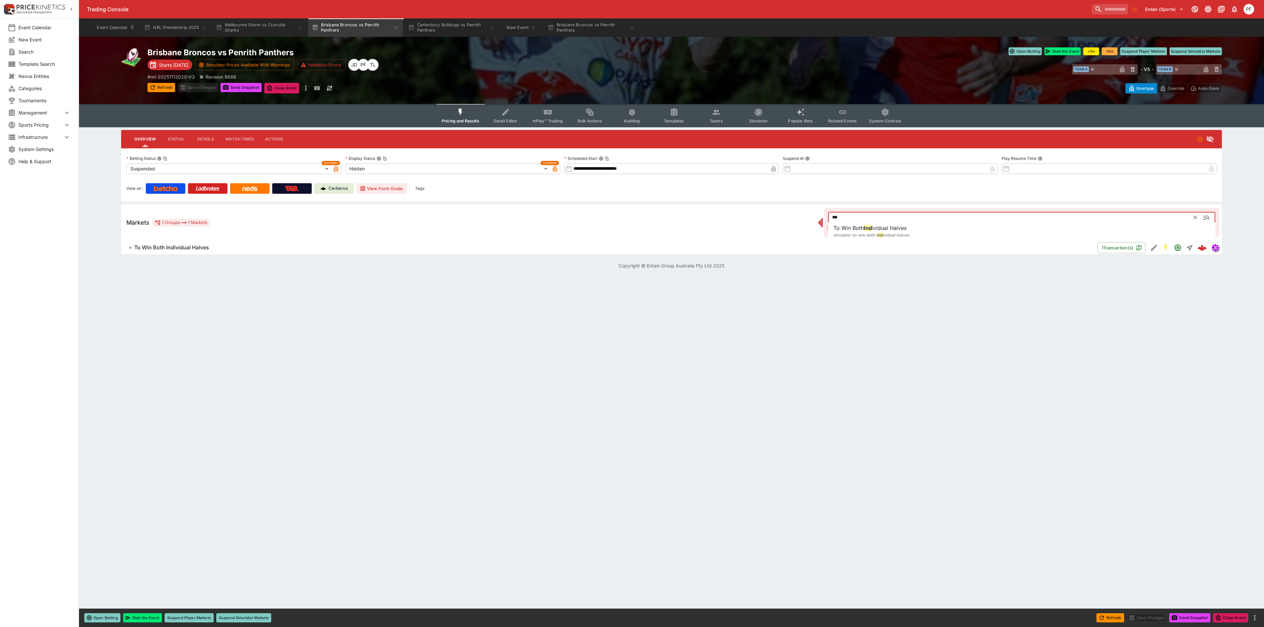
type input "***"
click at [196, 241] on button "To Win Both Individual Halves" at bounding box center [609, 247] width 976 height 13
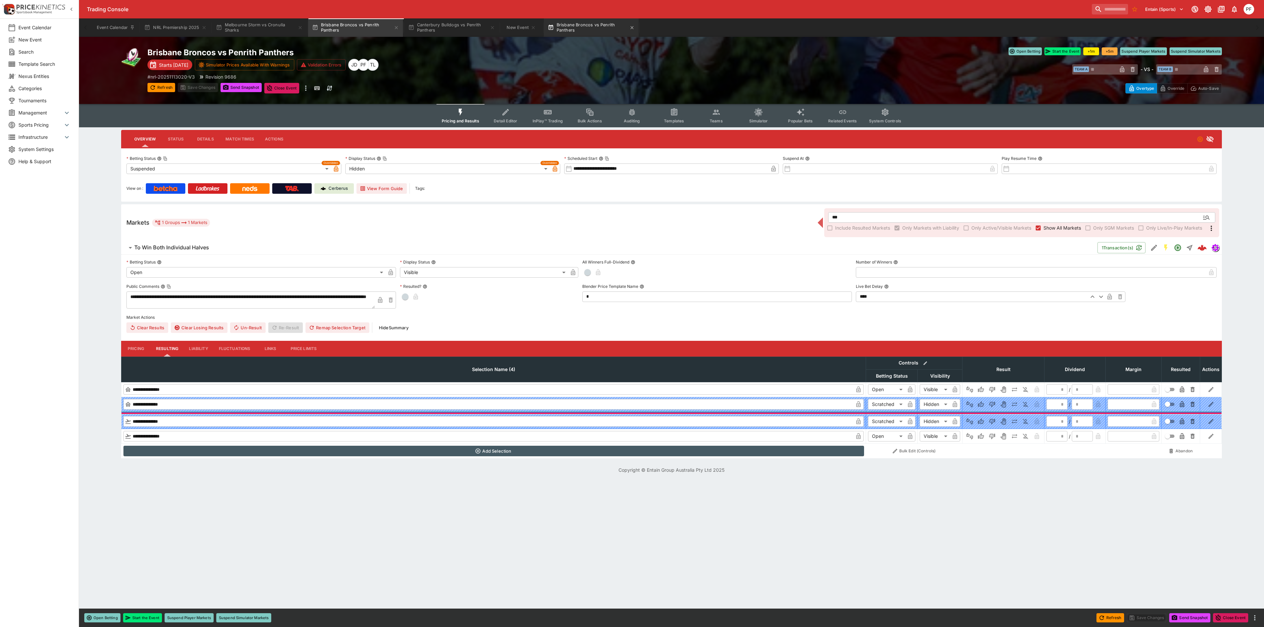
click at [589, 29] on button "Brisbane Broncos vs Penrith Panthers" at bounding box center [591, 27] width 95 height 18
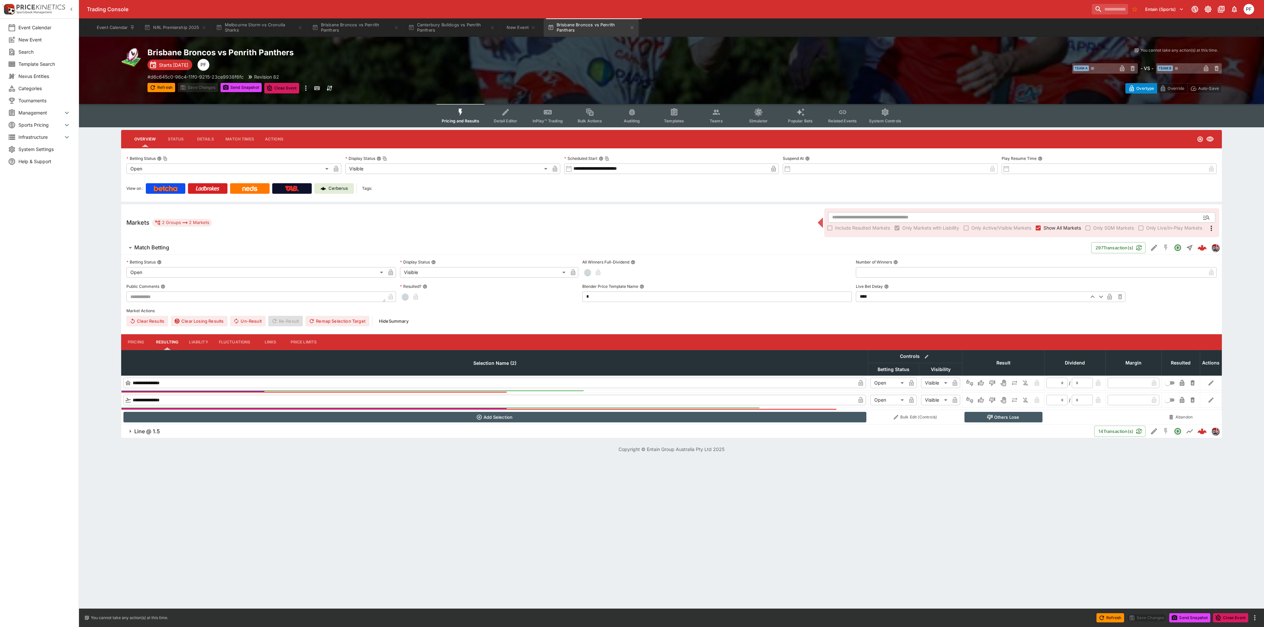
click at [375, 164] on body "**********" at bounding box center [632, 230] width 1264 height 461
click at [370, 181] on li "Hidden" at bounding box center [452, 181] width 215 height 11
type input "******"
click at [208, 167] on body "**********" at bounding box center [632, 230] width 1264 height 461
click at [141, 214] on li "Suspended" at bounding box center [233, 213] width 215 height 11
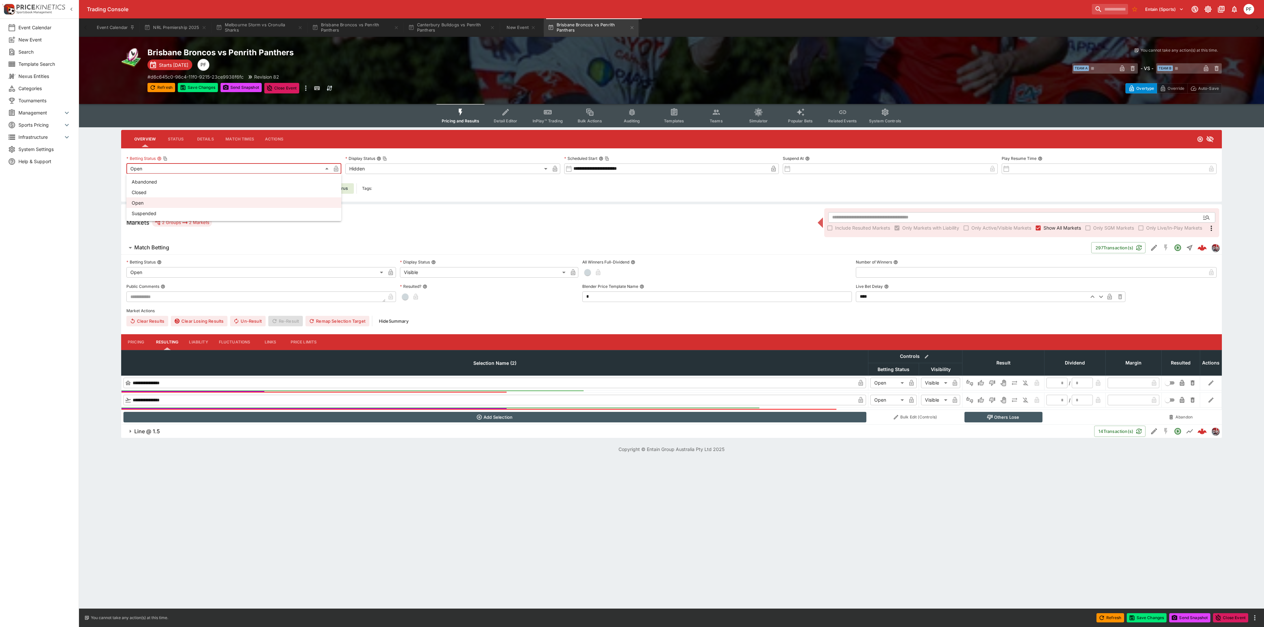
type input "**********"
click at [339, 167] on icon "button" at bounding box center [336, 169] width 7 height 7
click at [555, 169] on icon "button" at bounding box center [555, 169] width 4 height 6
click at [184, 85] on icon "button" at bounding box center [183, 87] width 5 height 5
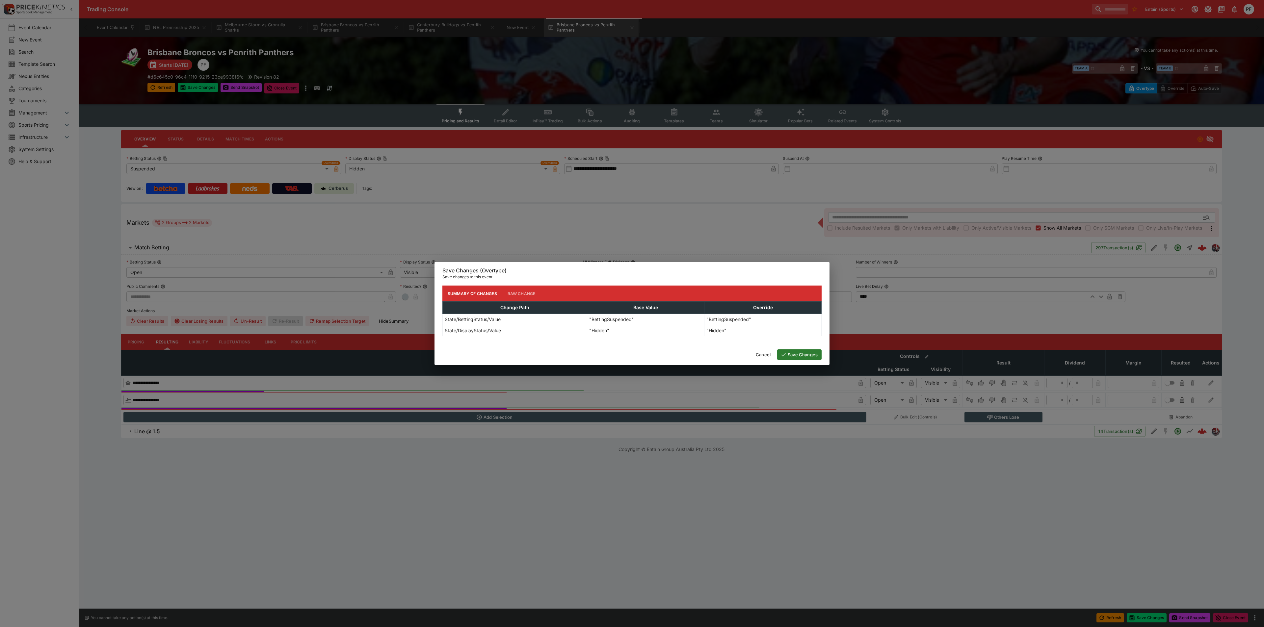
click at [785, 359] on button "Save Changes" at bounding box center [799, 354] width 44 height 11
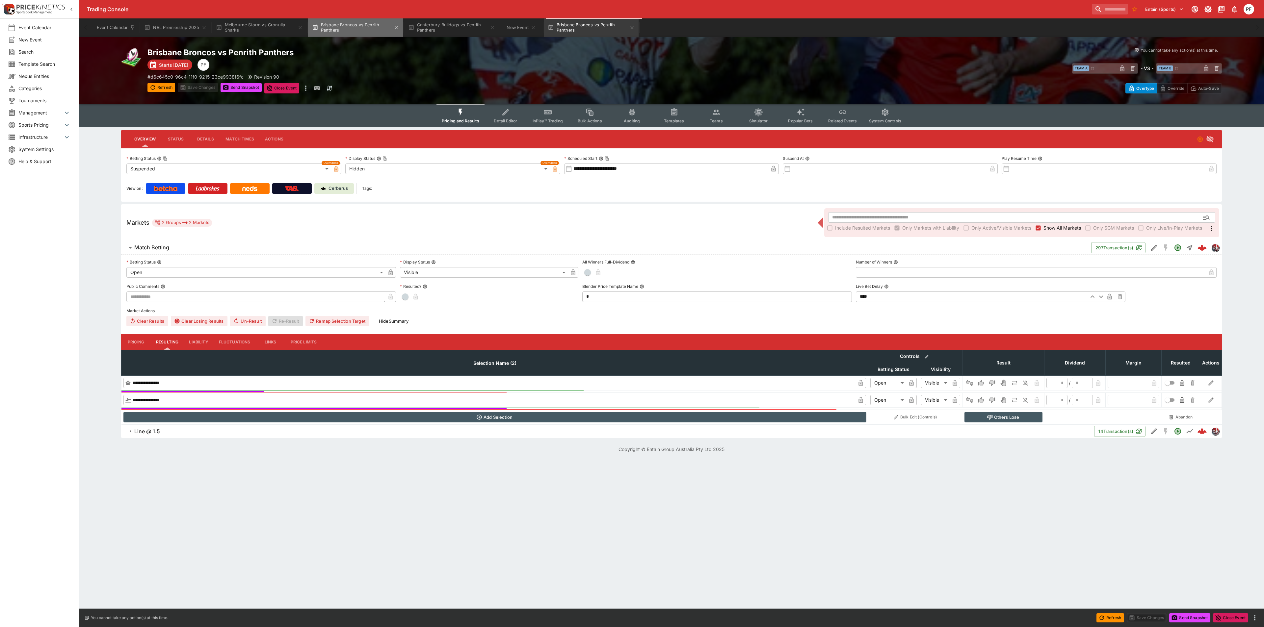
click at [351, 29] on button "Brisbane Broncos vs Penrith Panthers" at bounding box center [355, 27] width 95 height 18
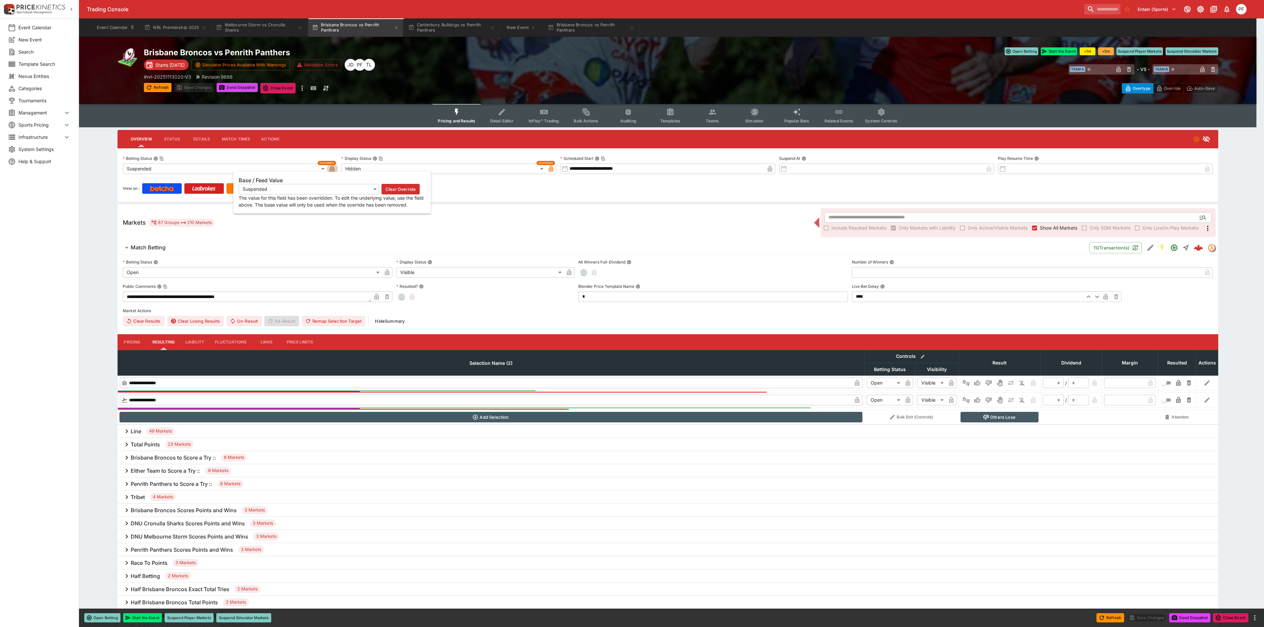
click at [332, 168] on icon "button" at bounding box center [331, 169] width 3 height 3
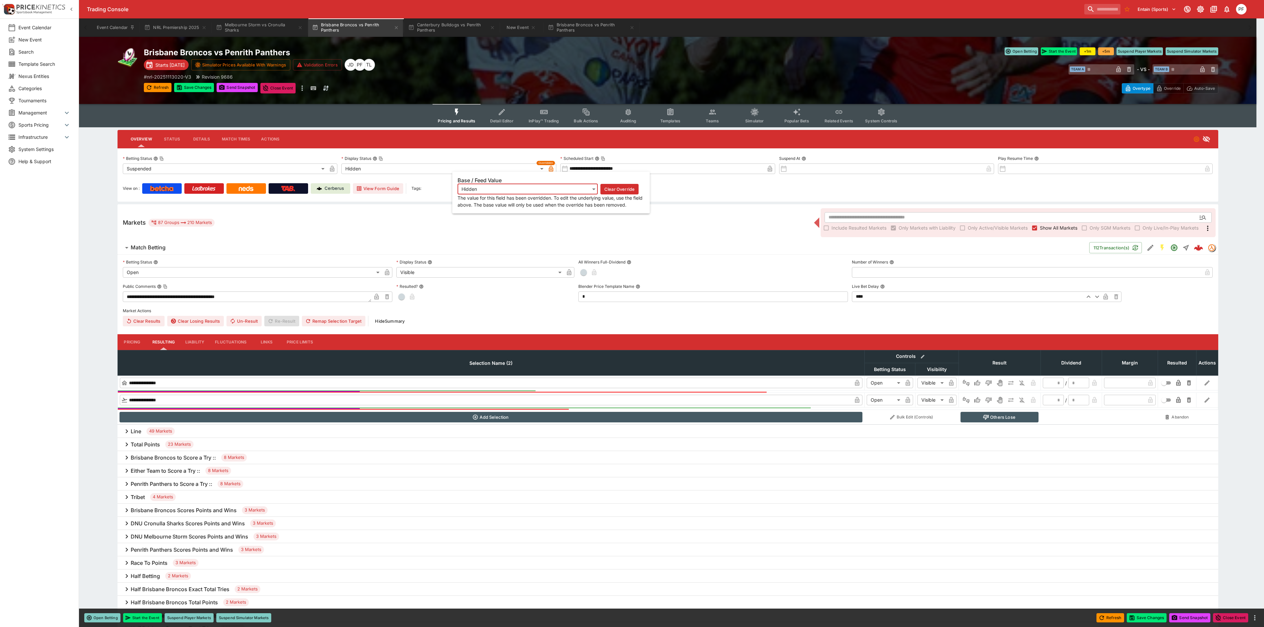
click at [551, 171] on icon "button" at bounding box center [551, 169] width 7 height 7
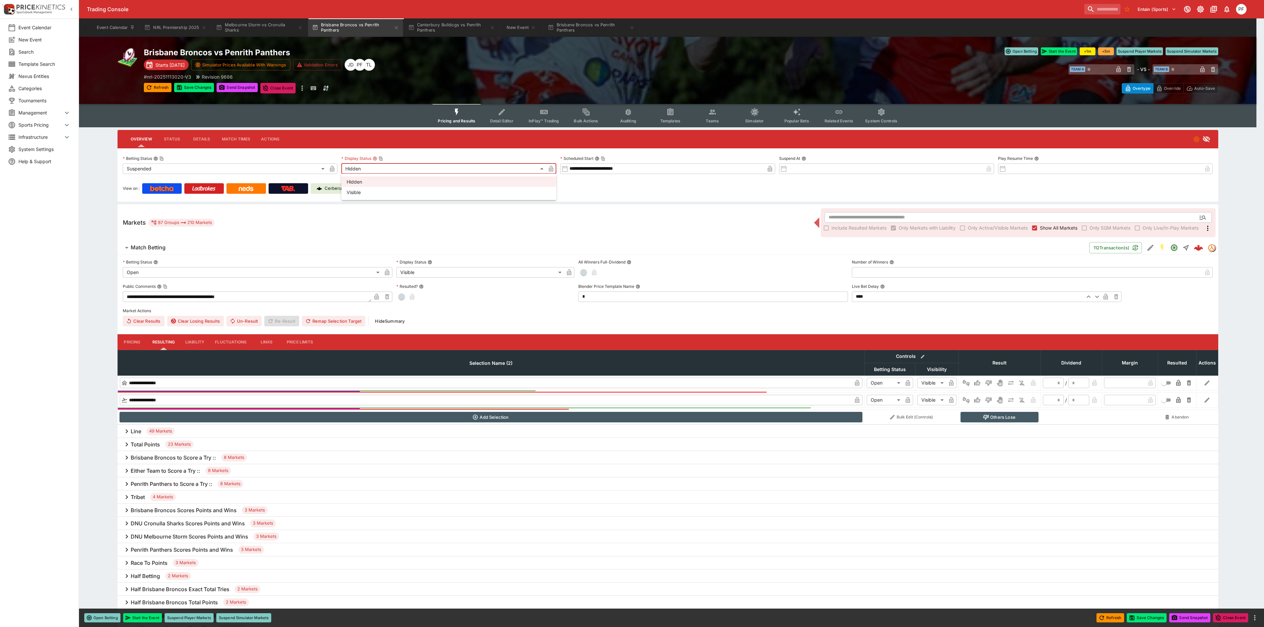
click at [414, 192] on li "Visible" at bounding box center [448, 192] width 215 height 11
type input "*******"
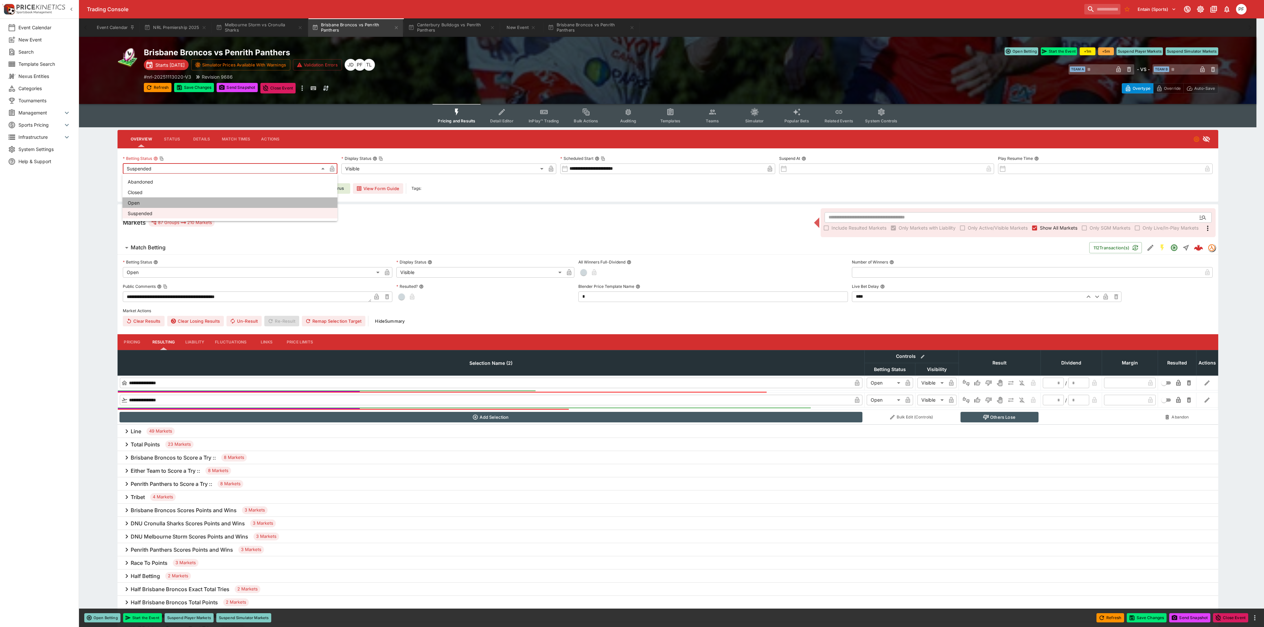
click at [145, 201] on li "Open" at bounding box center [229, 202] width 215 height 11
type input "**********"
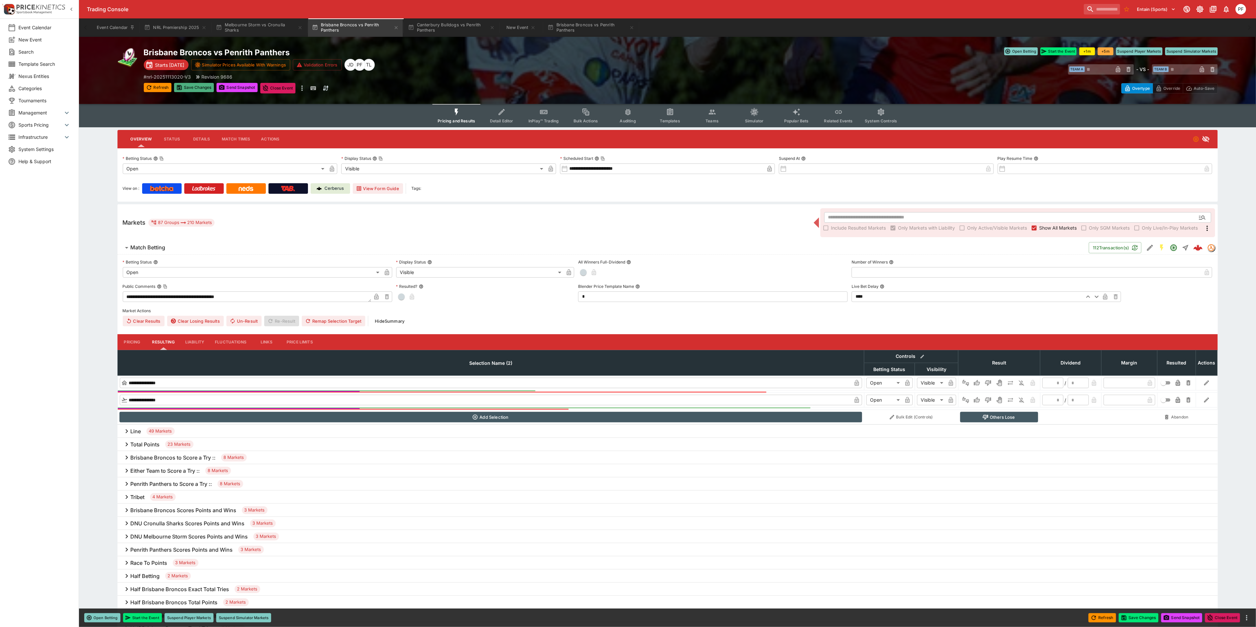
click at [194, 87] on button "Save Changes" at bounding box center [194, 87] width 40 height 9
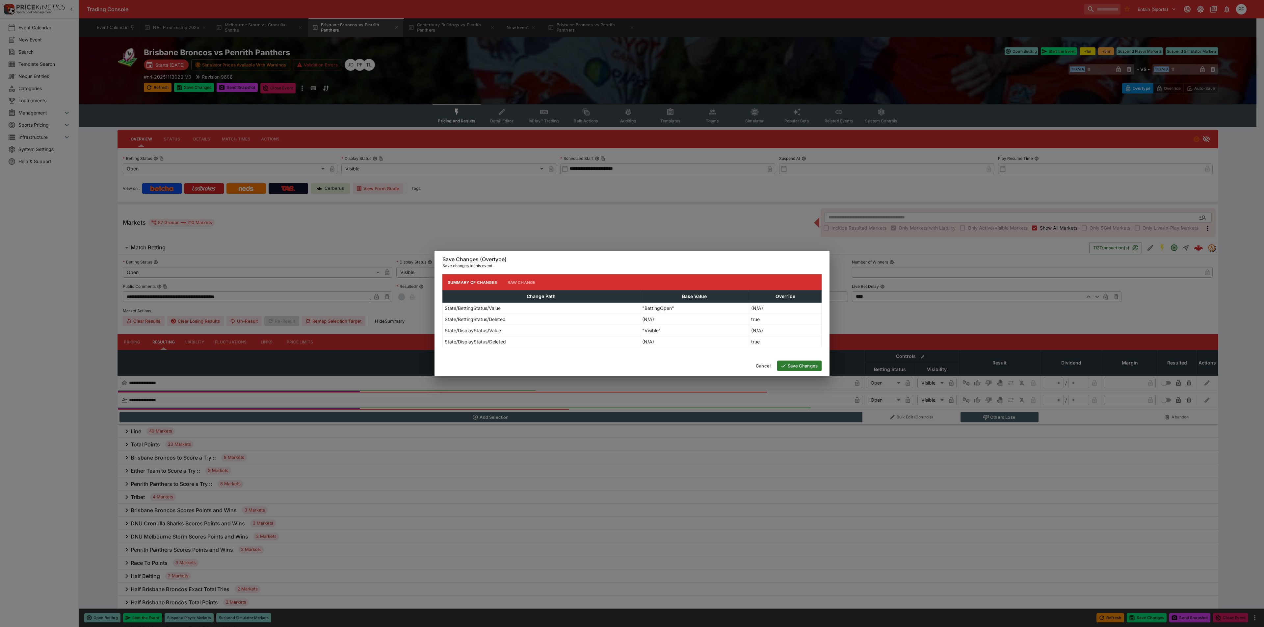
click at [807, 365] on button "Save Changes" at bounding box center [799, 366] width 44 height 11
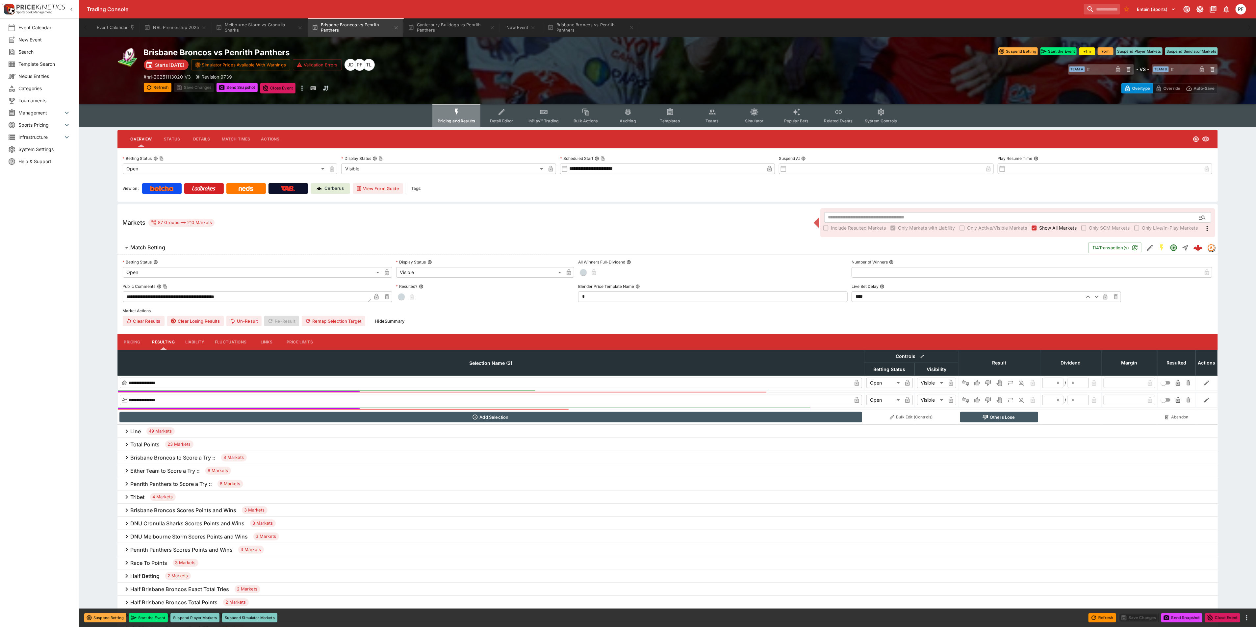
click at [461, 118] on span "Pricing and Results" at bounding box center [457, 120] width 38 height 5
click at [330, 187] on p "Cerberus" at bounding box center [333, 188] width 19 height 7
click at [591, 24] on button "Brisbane Broncos vs Penrith Panthers" at bounding box center [591, 27] width 95 height 18
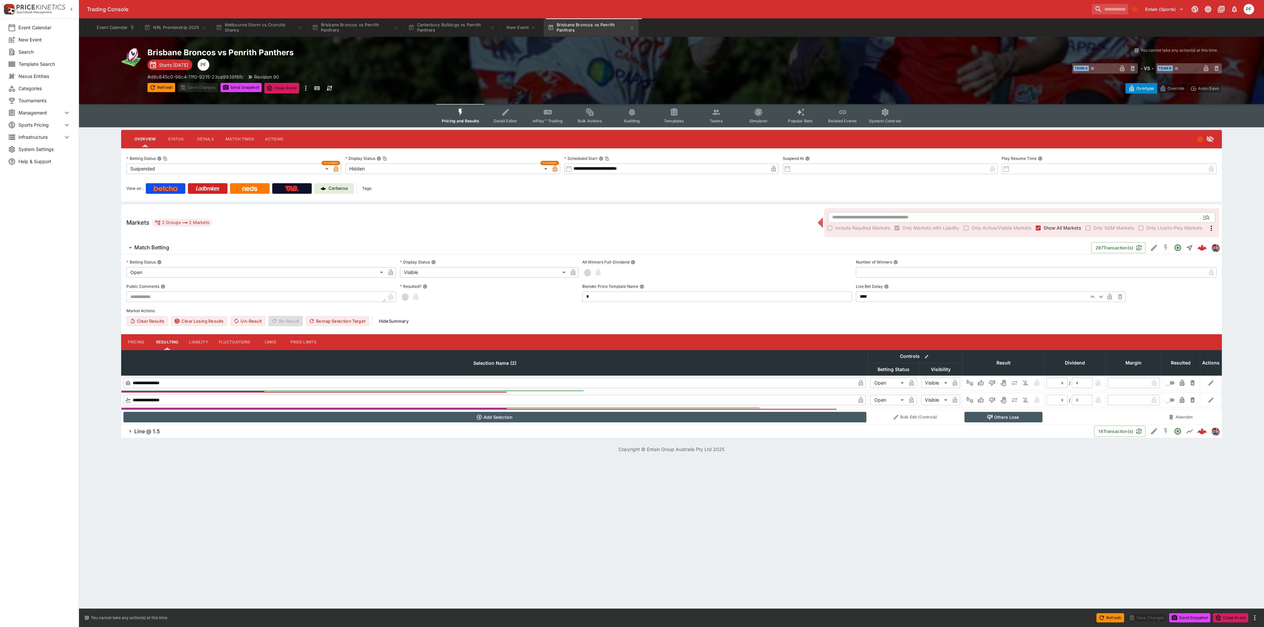
click at [332, 189] on p "Cerberus" at bounding box center [337, 188] width 19 height 7
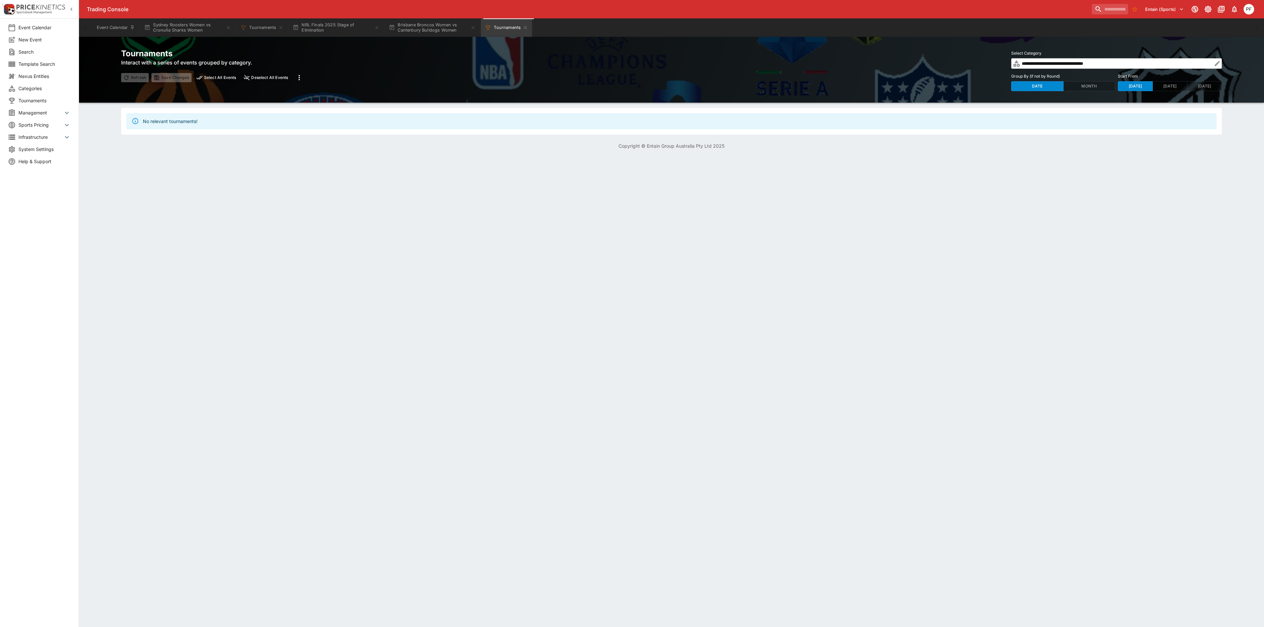
click at [255, 157] on html "**********" at bounding box center [632, 78] width 1264 height 157
click at [164, 28] on button "Sydney Roosters Women vs Cronulla Sharks Women" at bounding box center [187, 27] width 95 height 18
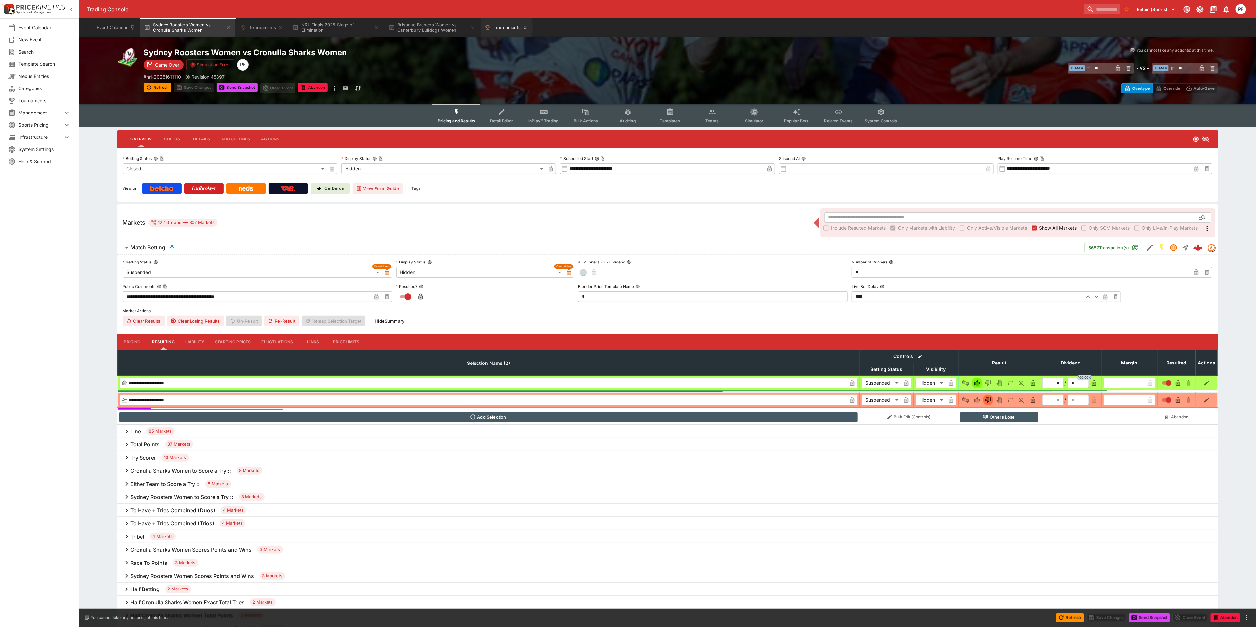
click at [505, 26] on button "Tournaments" at bounding box center [506, 27] width 51 height 18
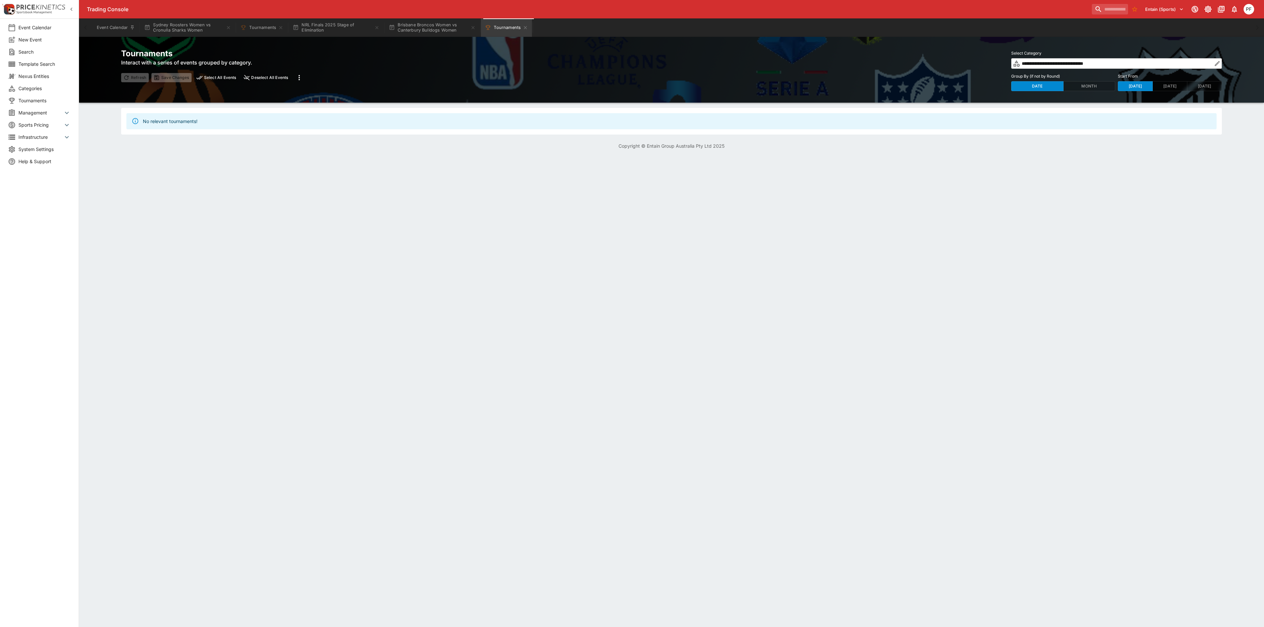
click at [1216, 63] on icon "button" at bounding box center [1217, 63] width 7 height 7
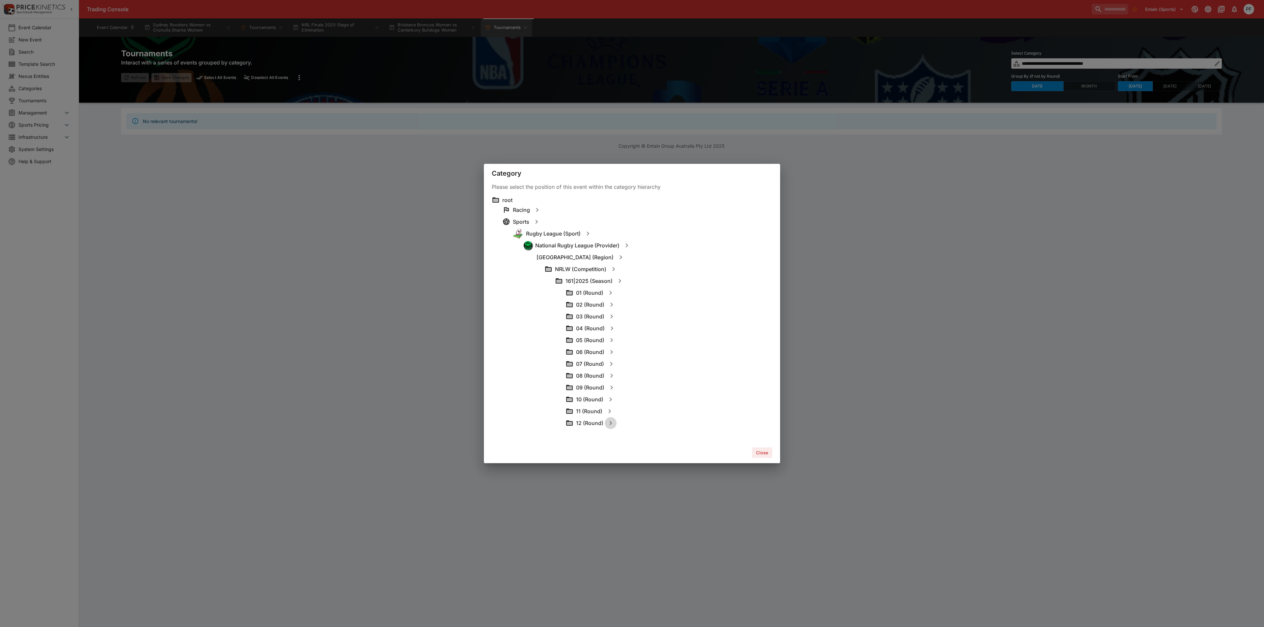
click at [606, 423] on icon "button" at bounding box center [610, 423] width 8 height 8
type input "**********"
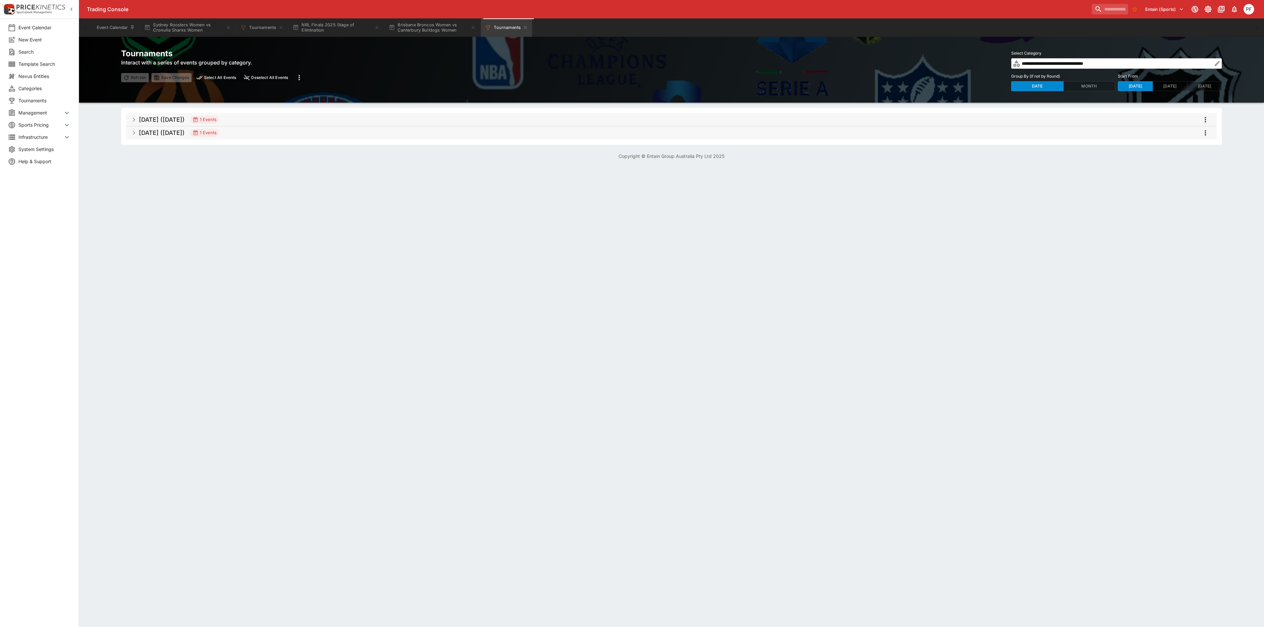
click at [185, 136] on h5 "[DATE] ([DATE])" at bounding box center [162, 133] width 46 height 8
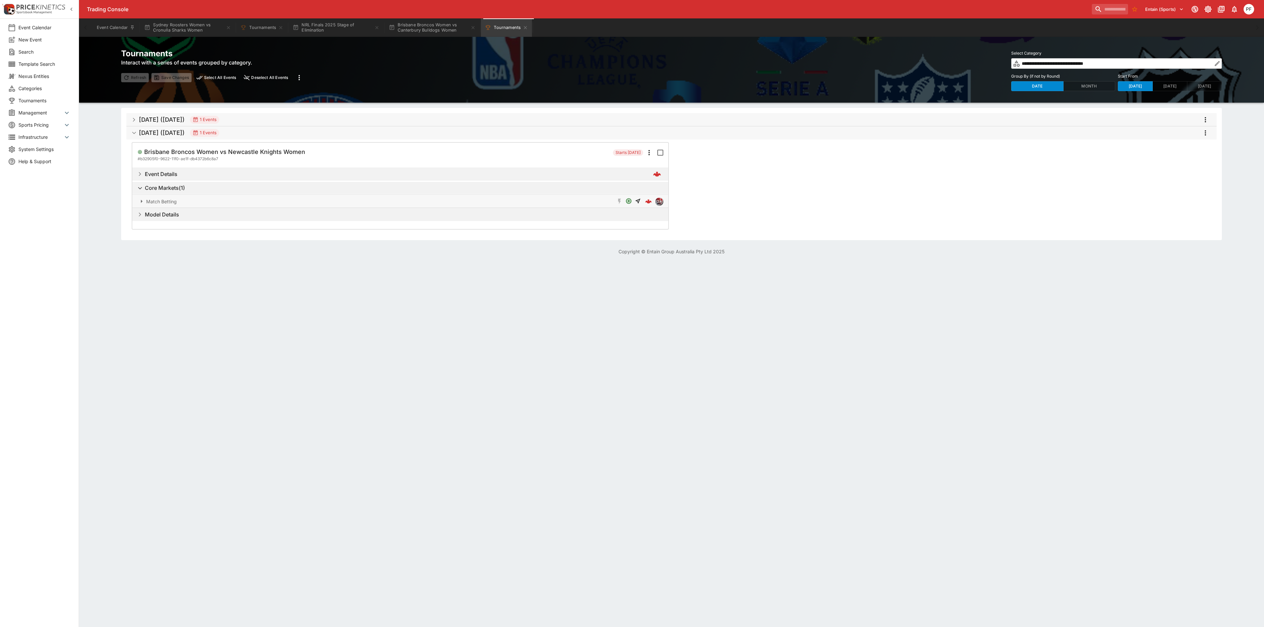
click at [185, 118] on h5 "[DATE] ([DATE])" at bounding box center [162, 120] width 46 height 8
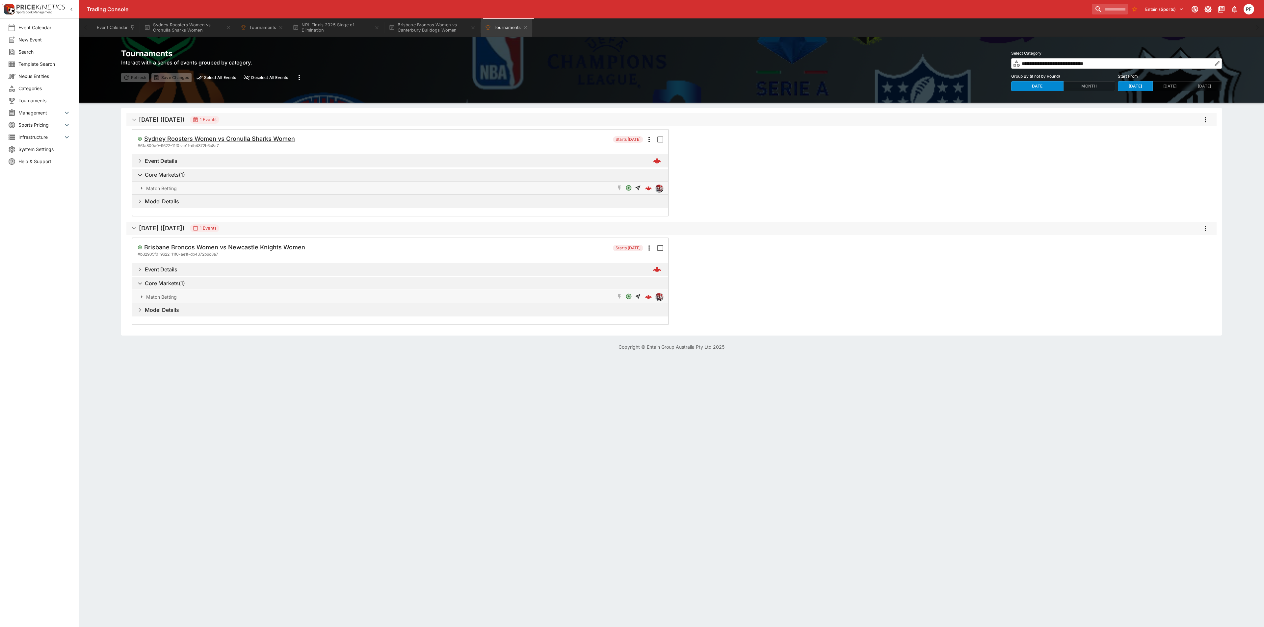
click at [200, 139] on h5 "Sydney Roosters Women vs Cronulla Sharks Women" at bounding box center [219, 139] width 151 height 8
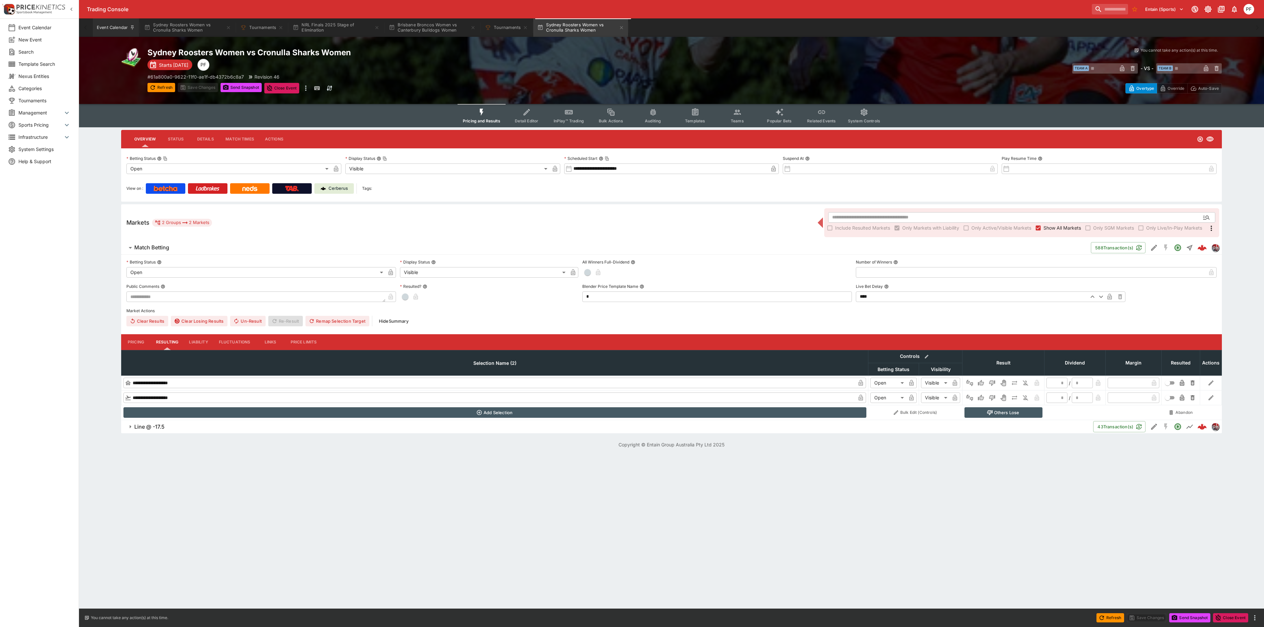
click at [117, 25] on button "Event Calendar" at bounding box center [116, 27] width 46 height 18
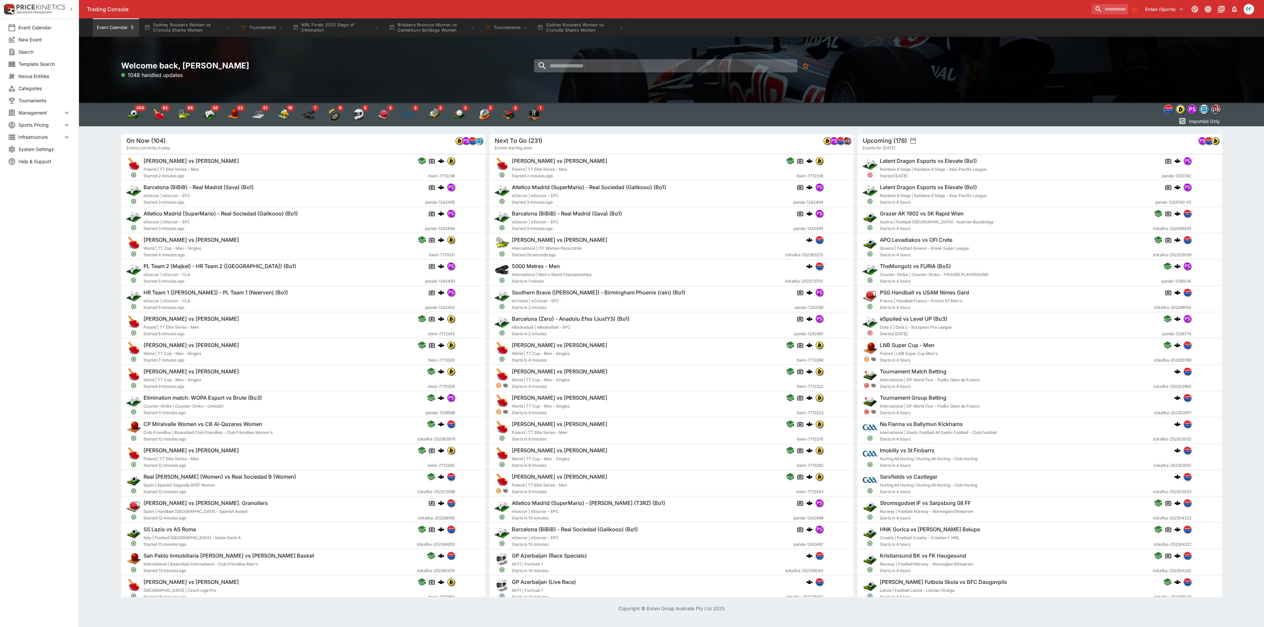
click at [590, 65] on input "search" at bounding box center [665, 65] width 263 height 13
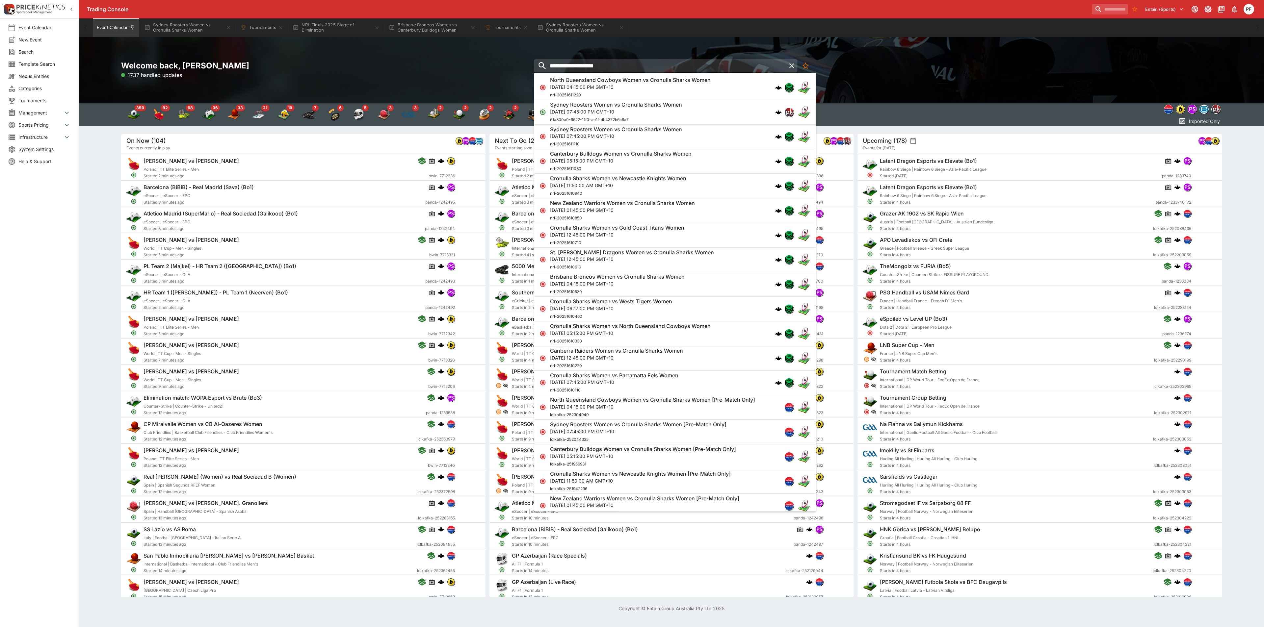
type input "**********"
click at [651, 167] on div "Canterbury Bulldogs Women vs Cronulla Sharks Women [DATE] 05:15:00 PM GMT+10 nr…" at bounding box center [620, 161] width 141 height 22
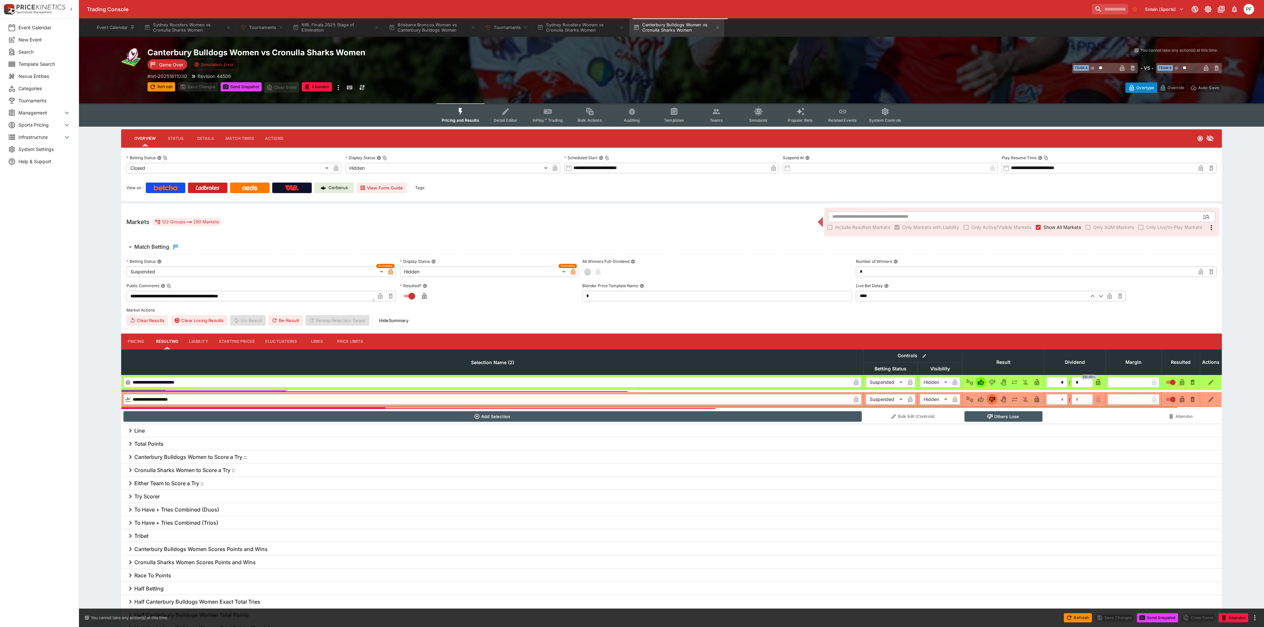
type input "**********"
type input "******"
type input "**********"
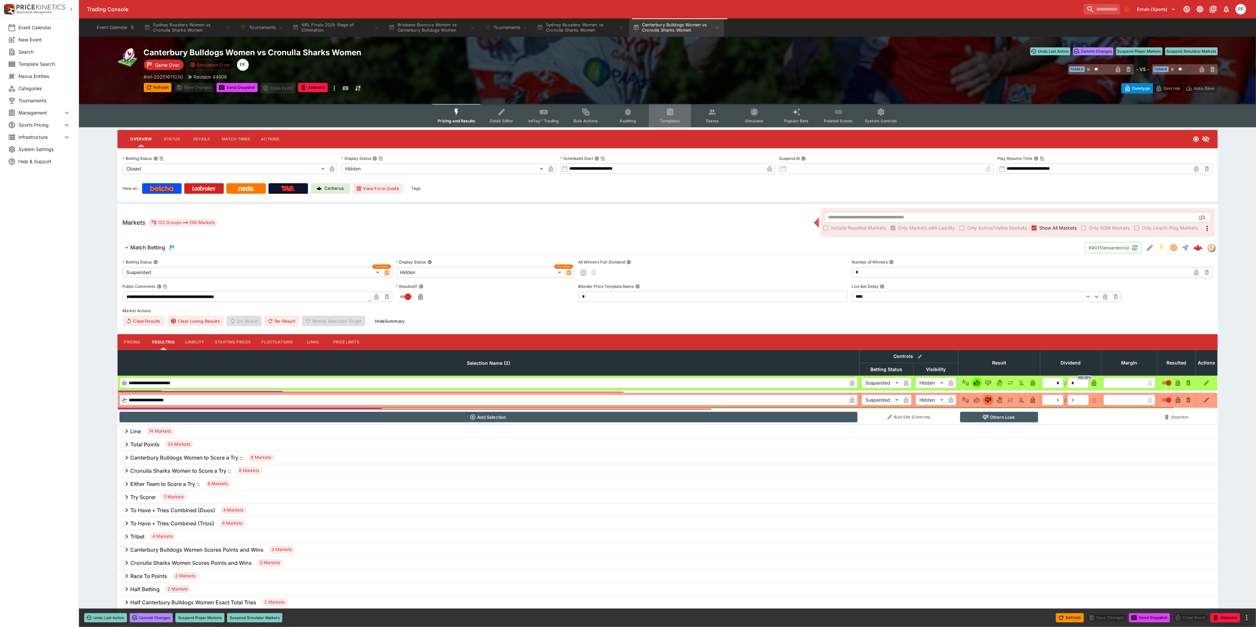
click at [677, 112] on button "Templates" at bounding box center [670, 115] width 42 height 23
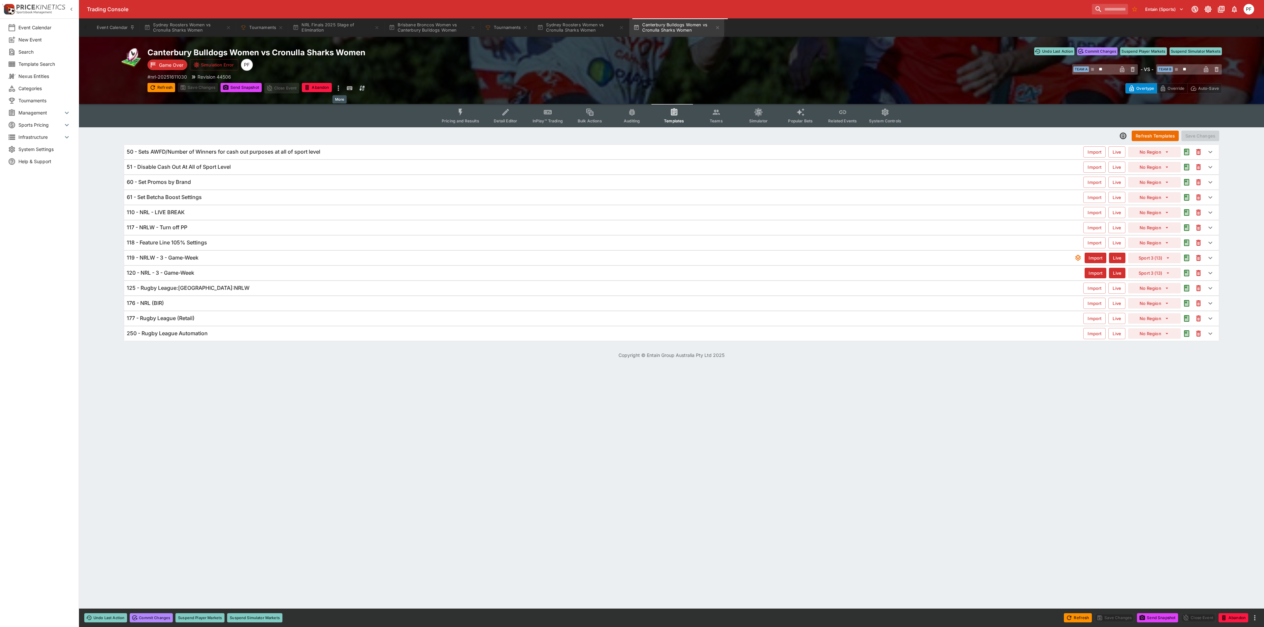
click at [339, 87] on icon "more" at bounding box center [338, 88] width 8 height 8
click at [377, 111] on li "View Tournament" at bounding box center [366, 111] width 62 height 11
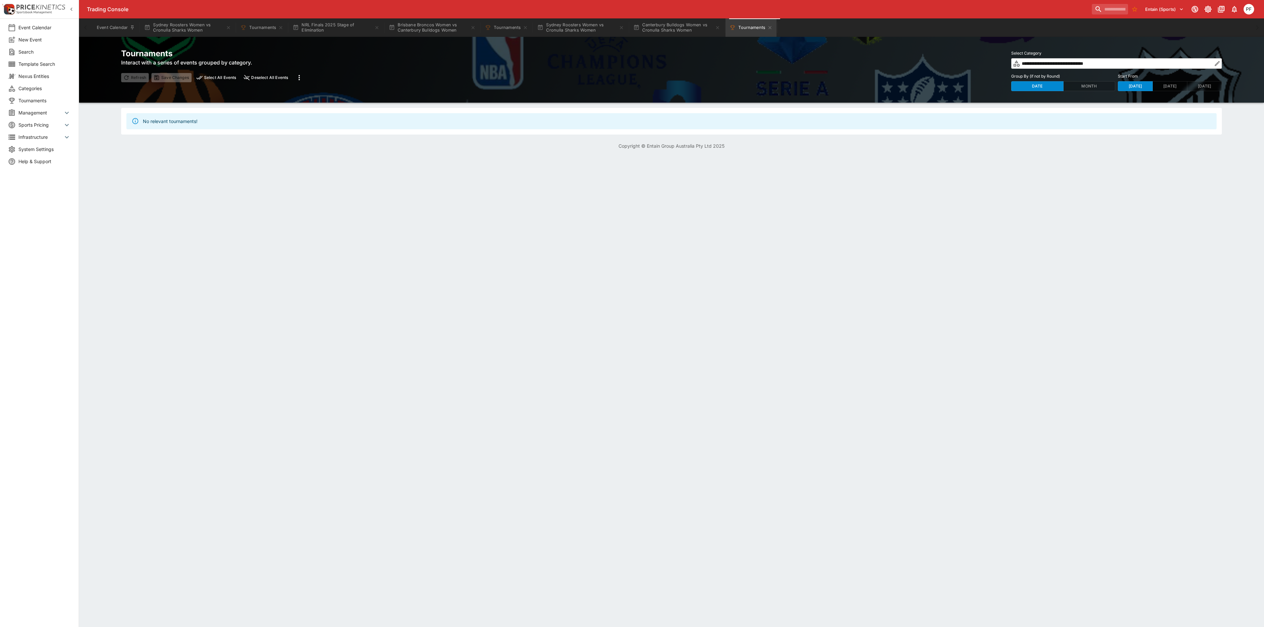
click at [1098, 66] on input "**********" at bounding box center [1116, 63] width 192 height 11
click at [1219, 63] on icon "button" at bounding box center [1217, 63] width 7 height 7
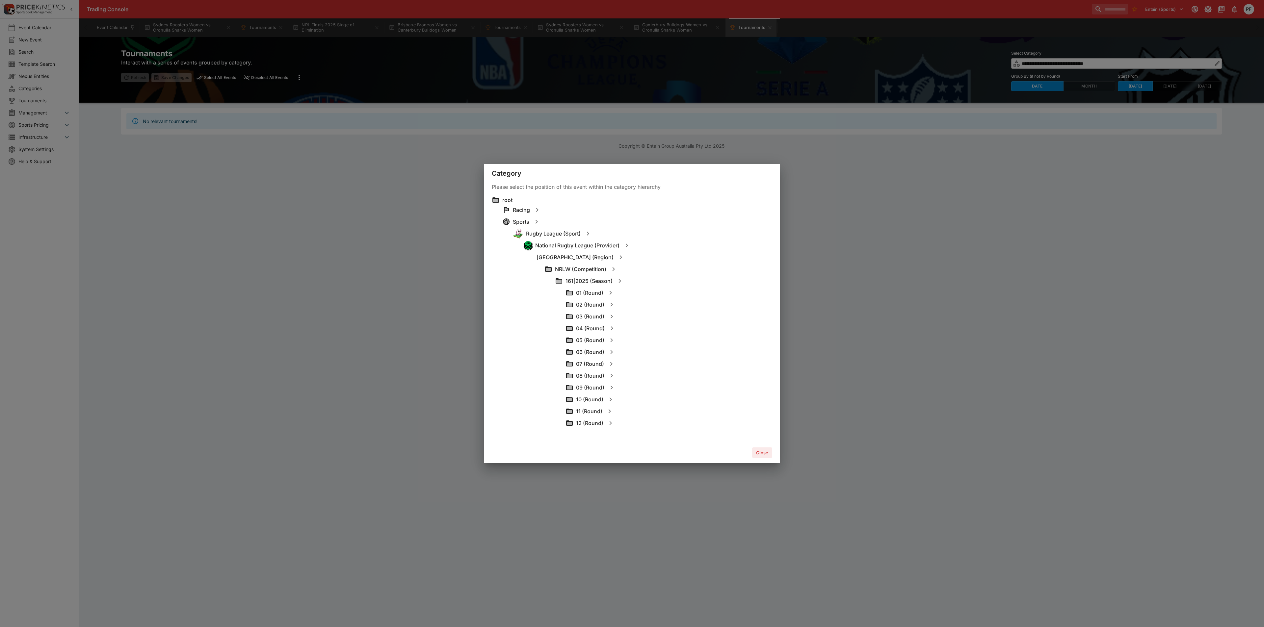
click at [611, 410] on icon "button" at bounding box center [609, 411] width 8 height 8
type input "**********"
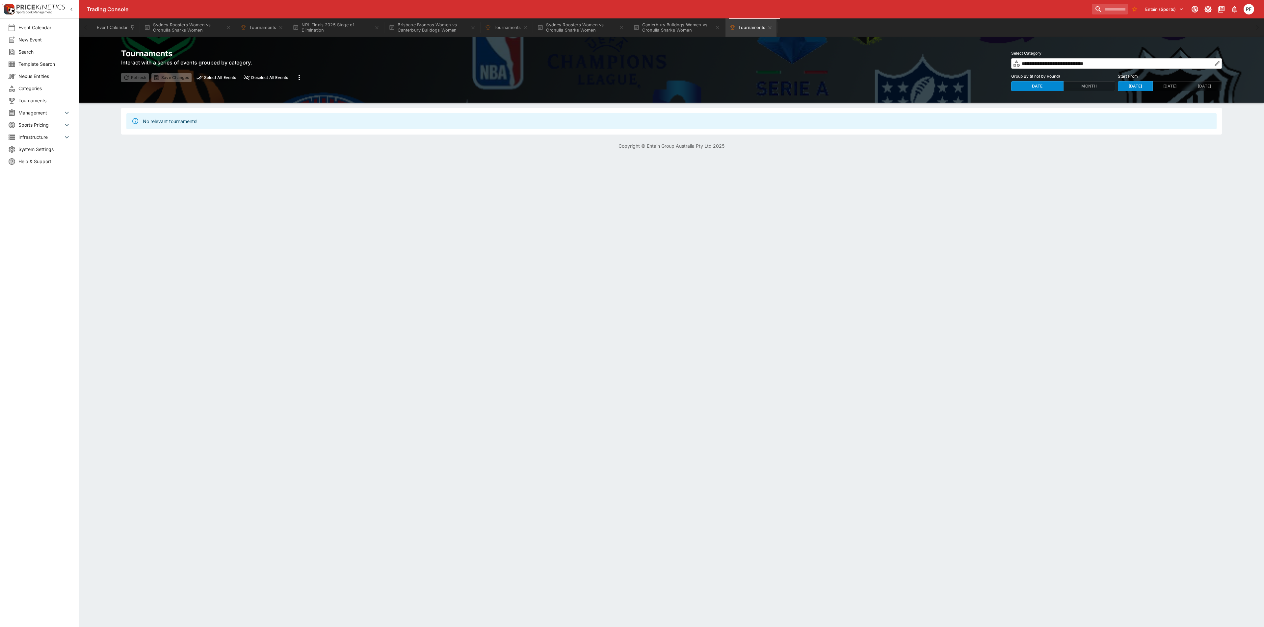
click at [210, 117] on div "No relevant tournaments!" at bounding box center [671, 121] width 1090 height 16
click at [299, 76] on icon "more" at bounding box center [298, 77] width 1 height 5
click at [1080, 64] on div at bounding box center [632, 313] width 1264 height 627
click at [1199, 85] on button "[DATE]" at bounding box center [1204, 86] width 35 height 10
click at [1174, 85] on button "[DATE]" at bounding box center [1169, 86] width 35 height 10
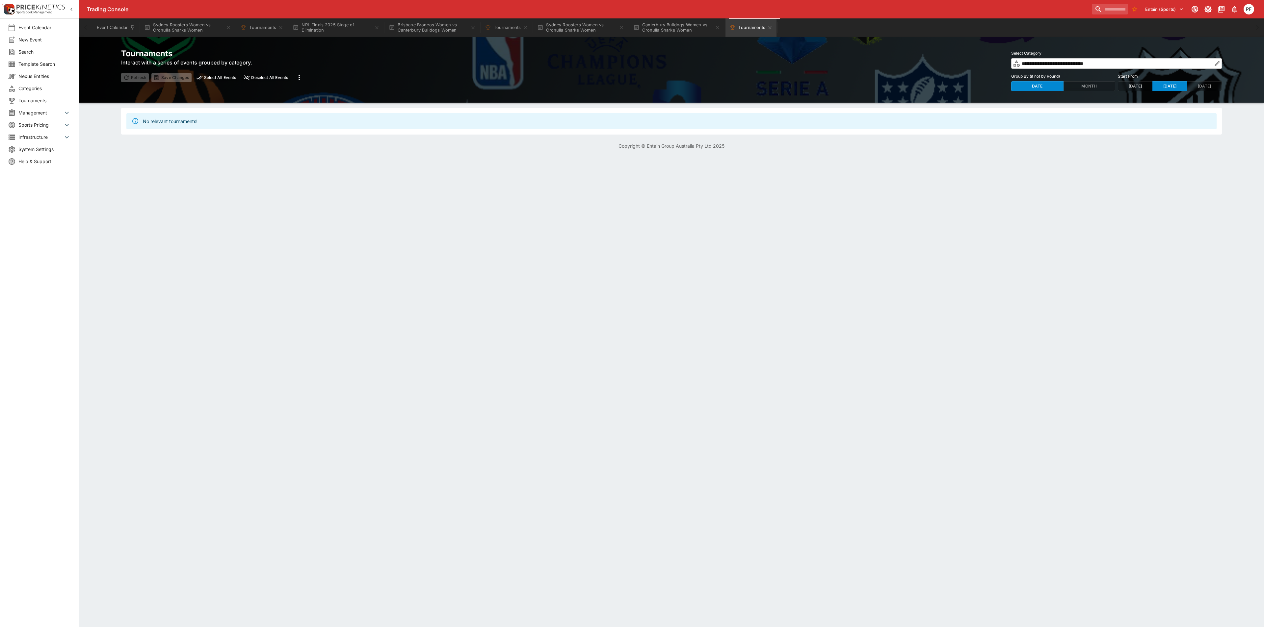
click at [1139, 86] on button "[DATE]" at bounding box center [1135, 86] width 35 height 10
click at [1096, 89] on button "Month" at bounding box center [1089, 86] width 52 height 10
click at [998, 122] on div "No relevant tournaments!" at bounding box center [671, 121] width 1090 height 16
click at [1119, 61] on input "**********" at bounding box center [1116, 63] width 192 height 11
click at [1216, 65] on icon "button" at bounding box center [1217, 63] width 7 height 7
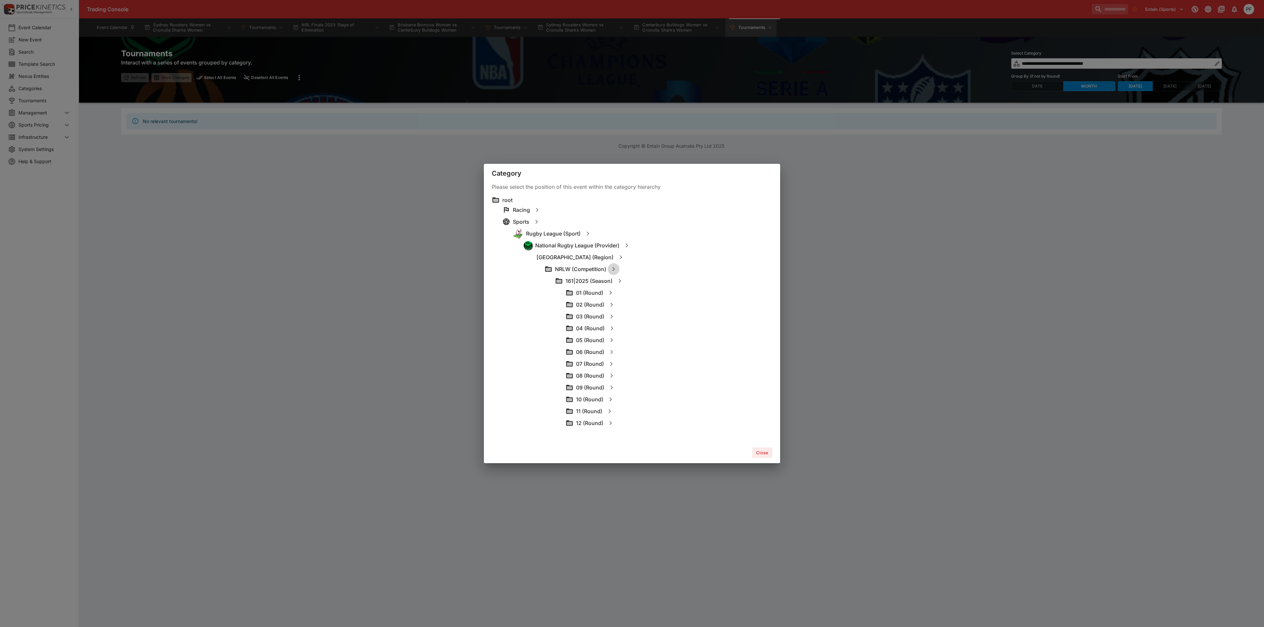
click at [617, 270] on icon "button" at bounding box center [613, 269] width 8 height 8
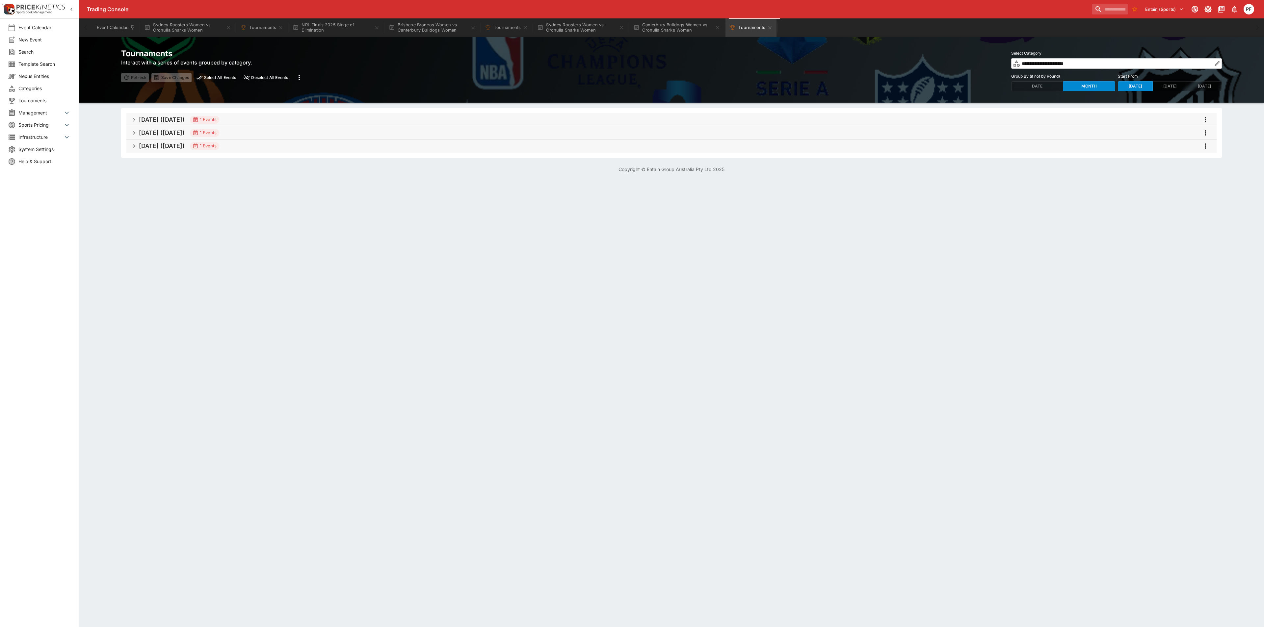
click at [176, 146] on h5 "[DATE] ([DATE])" at bounding box center [162, 146] width 46 height 8
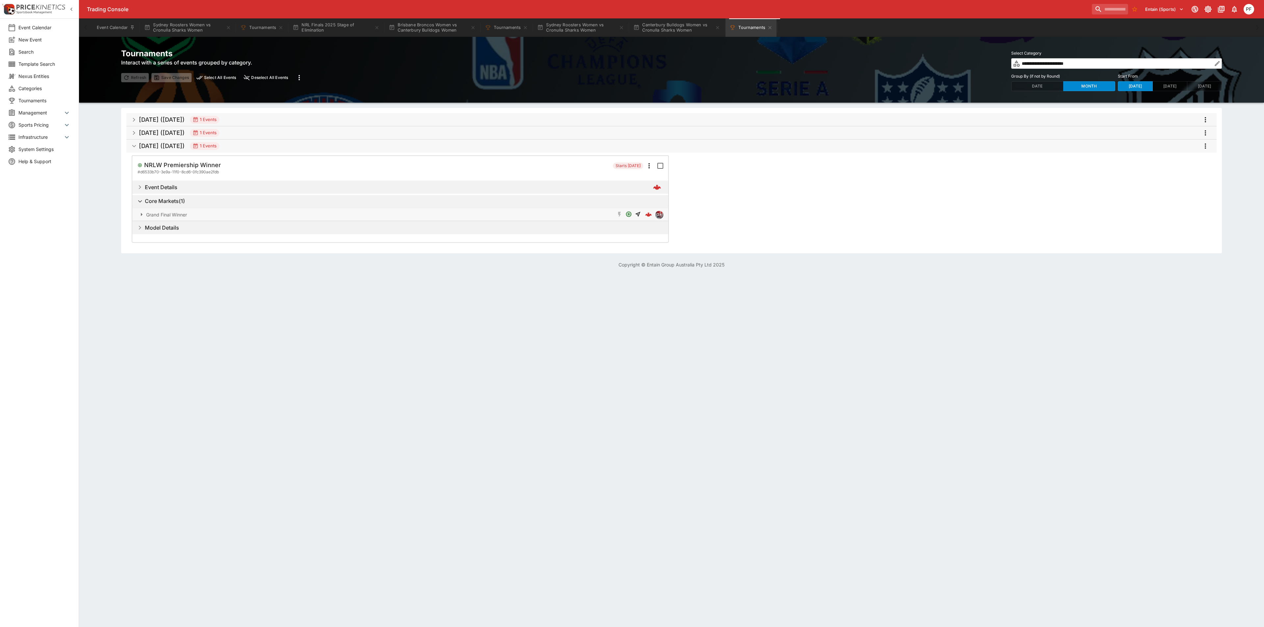
click at [182, 132] on h5 "[DATE] ([DATE])" at bounding box center [162, 133] width 46 height 8
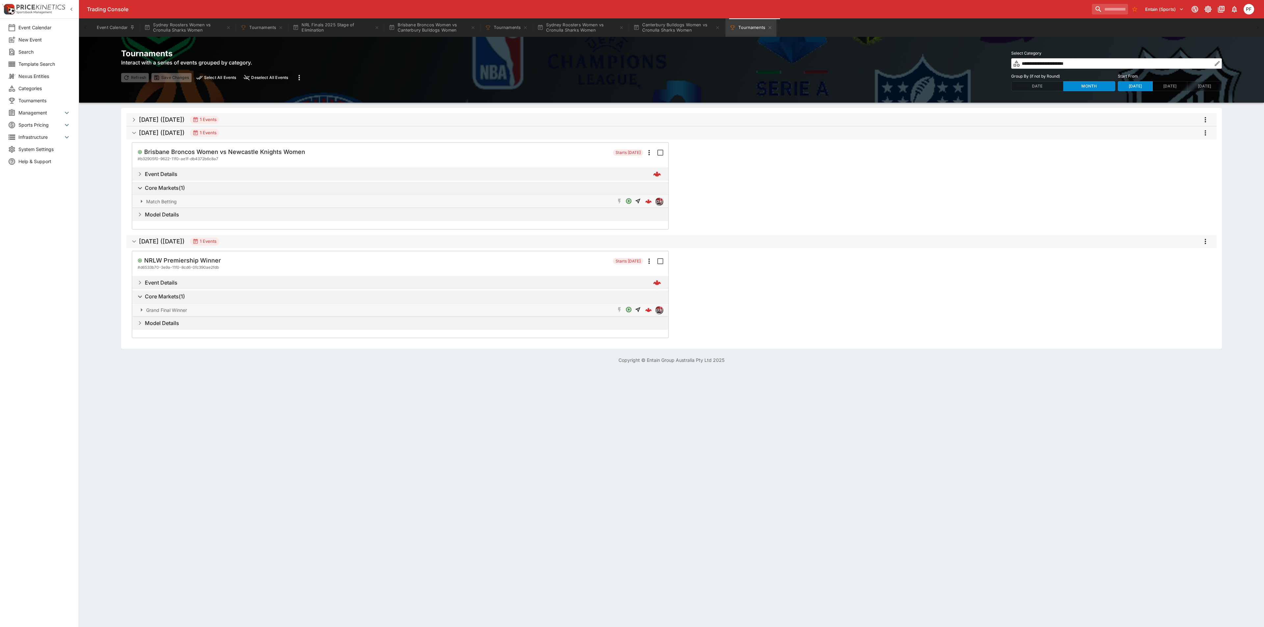
click at [185, 117] on h5 "[DATE] ([DATE])" at bounding box center [162, 120] width 46 height 8
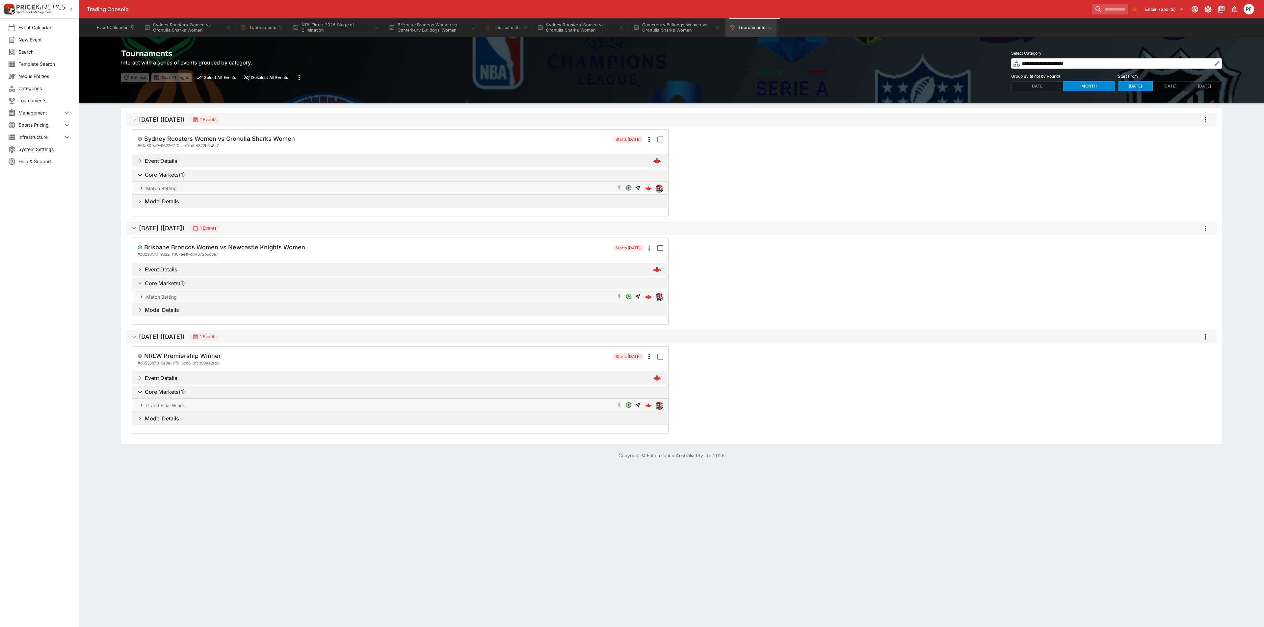
click at [1087, 63] on input "**********" at bounding box center [1116, 63] width 192 height 11
click at [1216, 65] on icon "button" at bounding box center [1217, 63] width 7 height 7
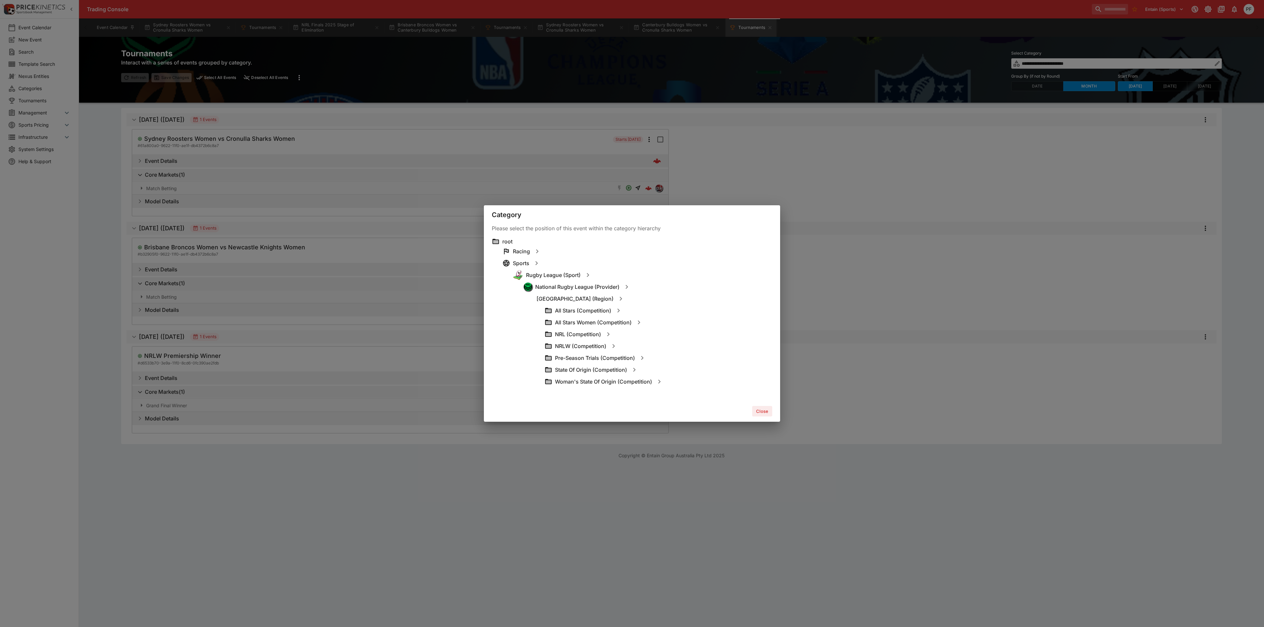
click at [604, 331] on icon "button" at bounding box center [608, 334] width 8 height 8
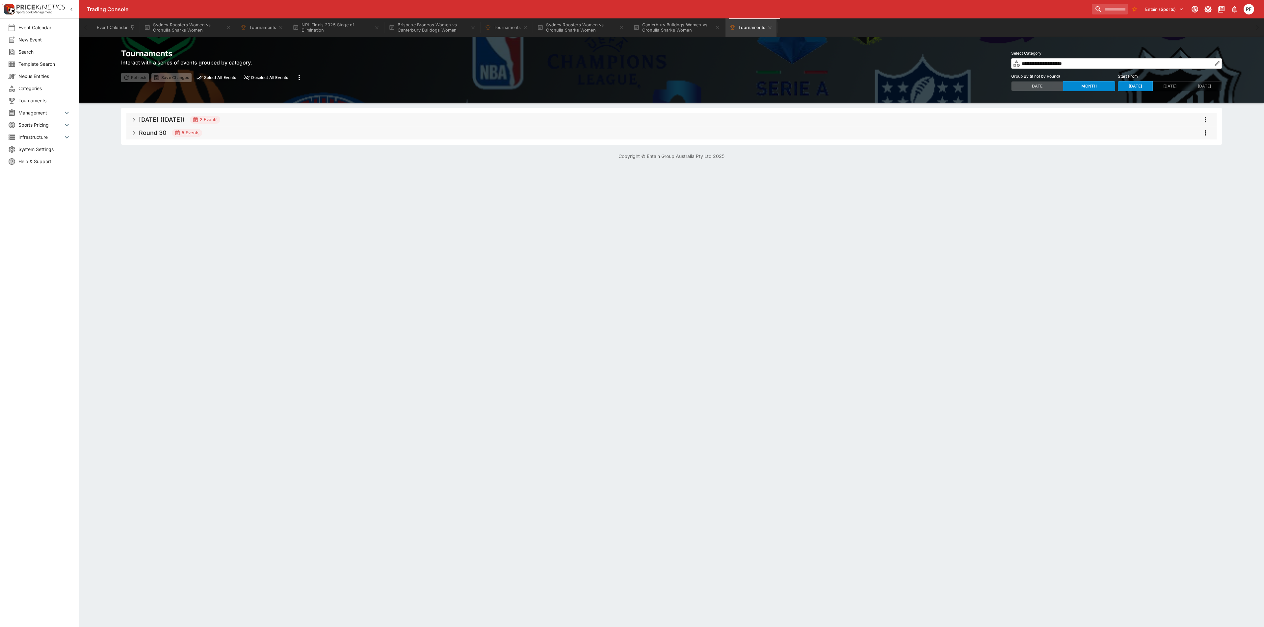
click at [1037, 87] on button "Date" at bounding box center [1037, 86] width 52 height 10
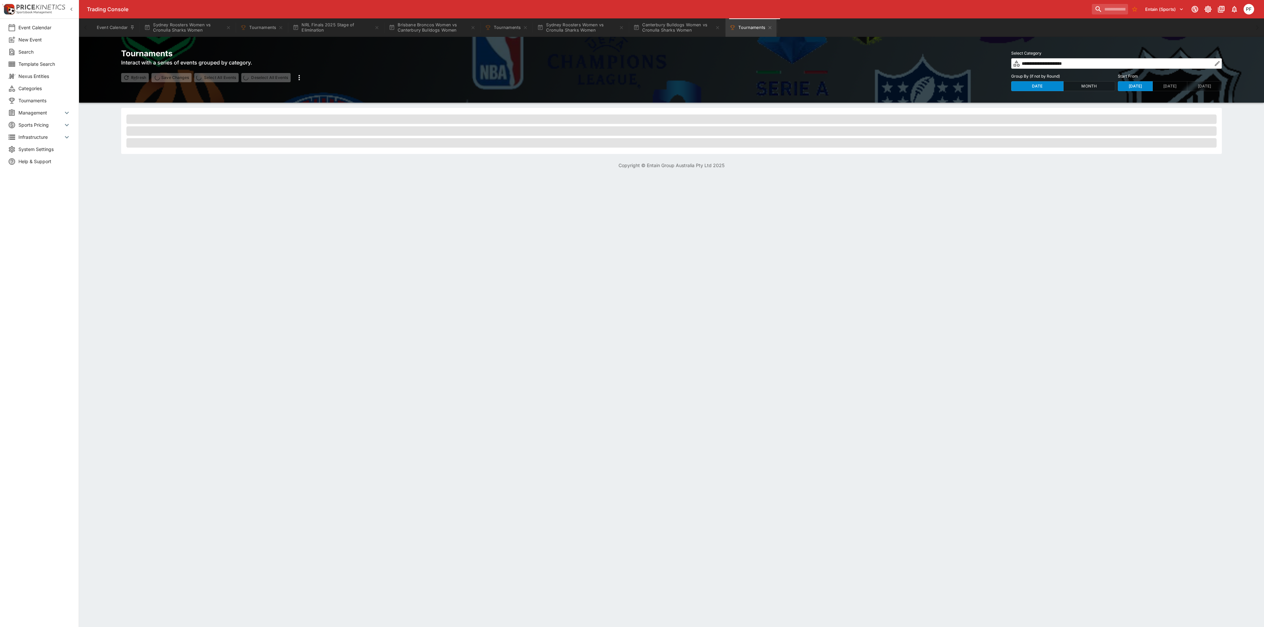
click at [1080, 86] on button "Month" at bounding box center [1089, 86] width 52 height 10
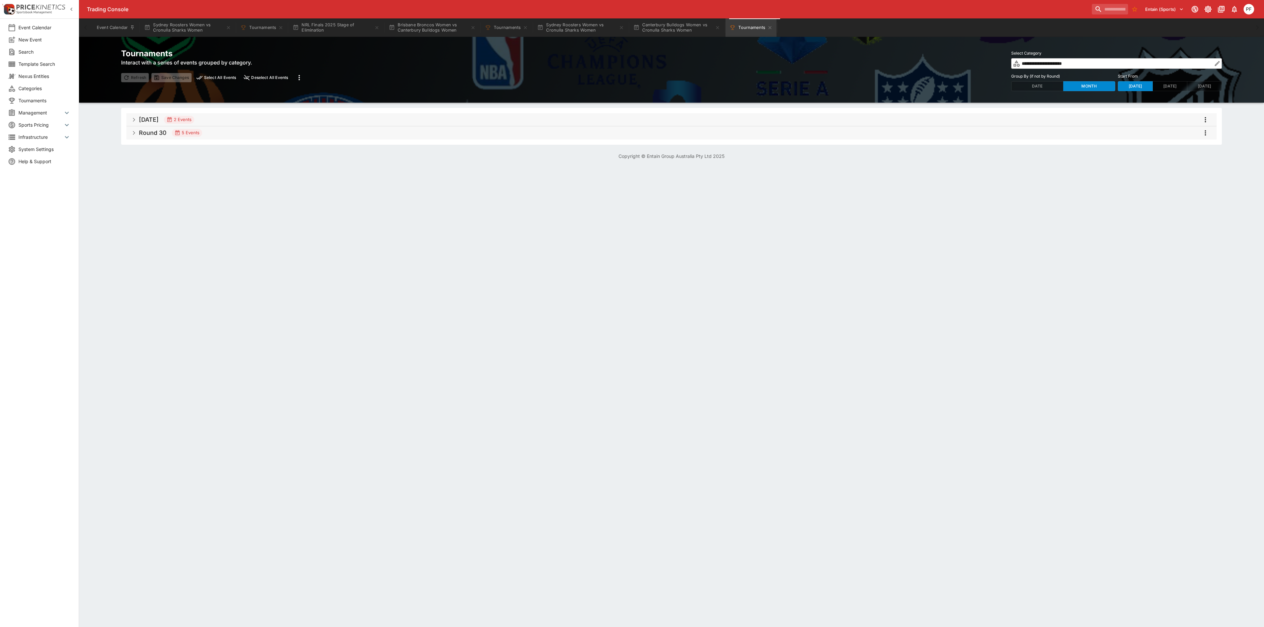
click at [164, 133] on h5 "Round 30" at bounding box center [153, 133] width 28 height 8
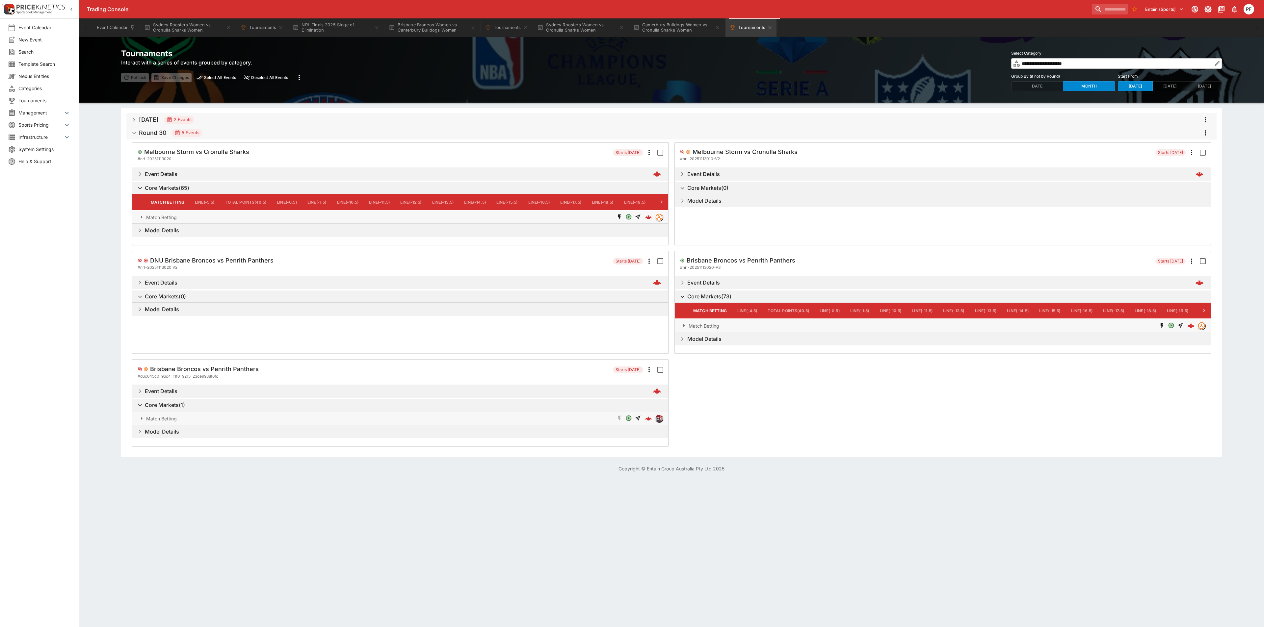
click at [155, 121] on h5 "[DATE]" at bounding box center [149, 120] width 20 height 8
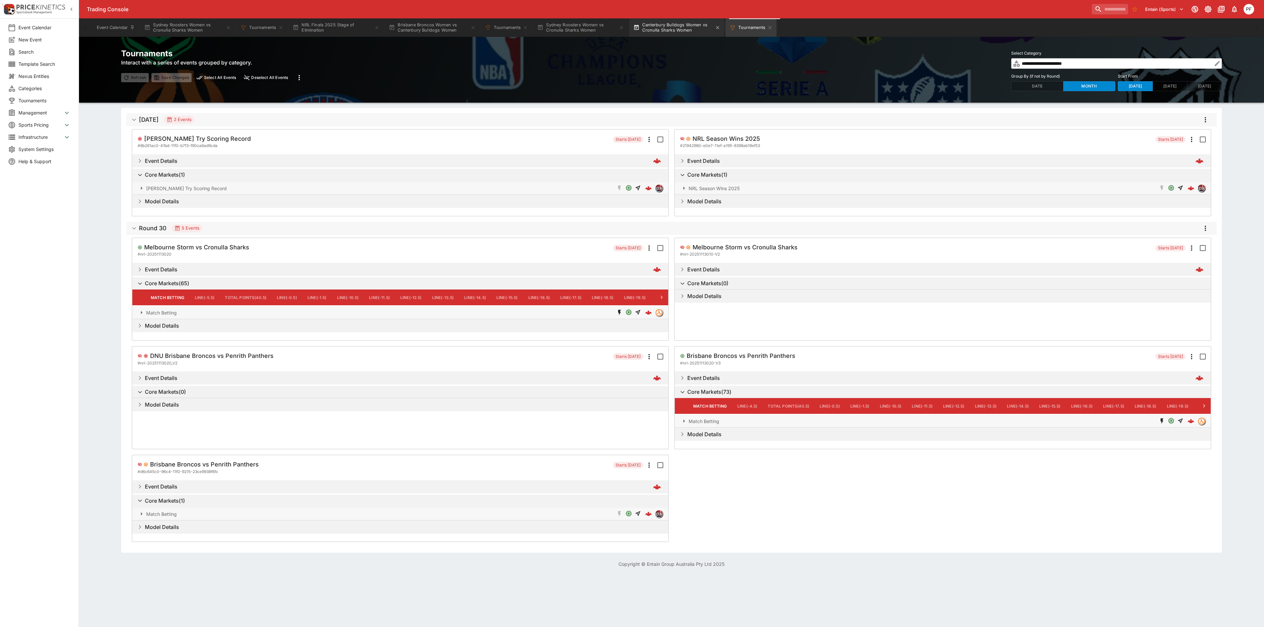
click at [673, 20] on button "Canterbury Bulldogs Women vs Cronulla Sharks Women" at bounding box center [676, 27] width 95 height 18
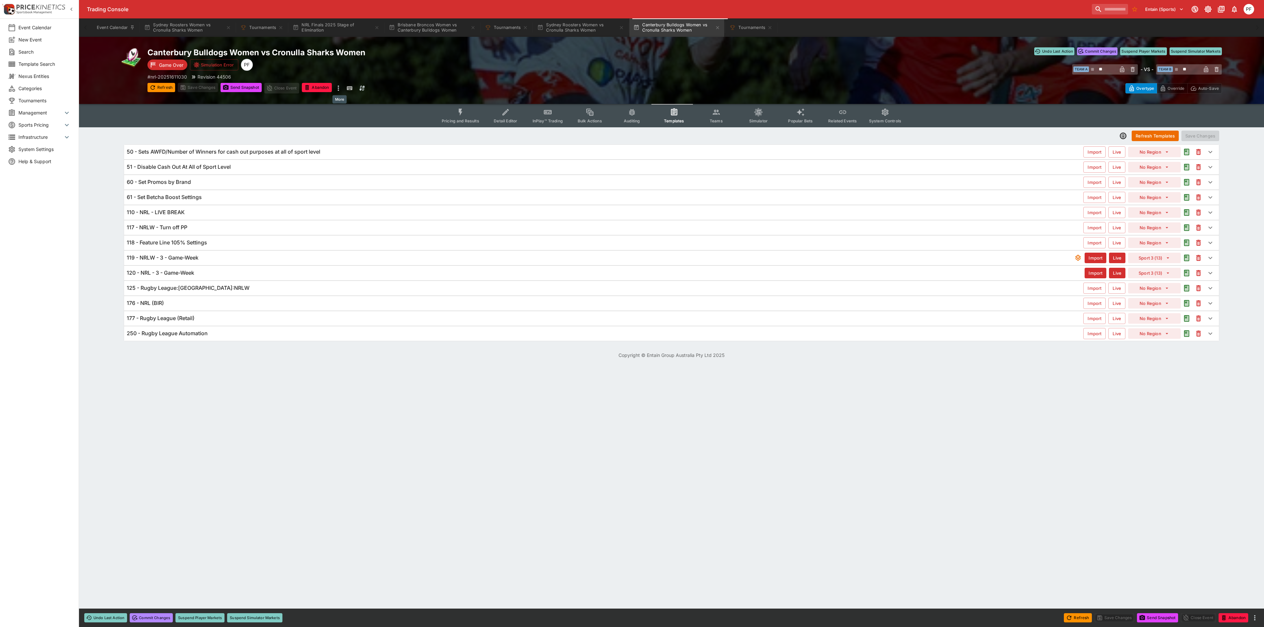
click at [338, 86] on icon "more" at bounding box center [338, 88] width 8 height 8
click at [372, 112] on li "View Tournament" at bounding box center [366, 111] width 62 height 11
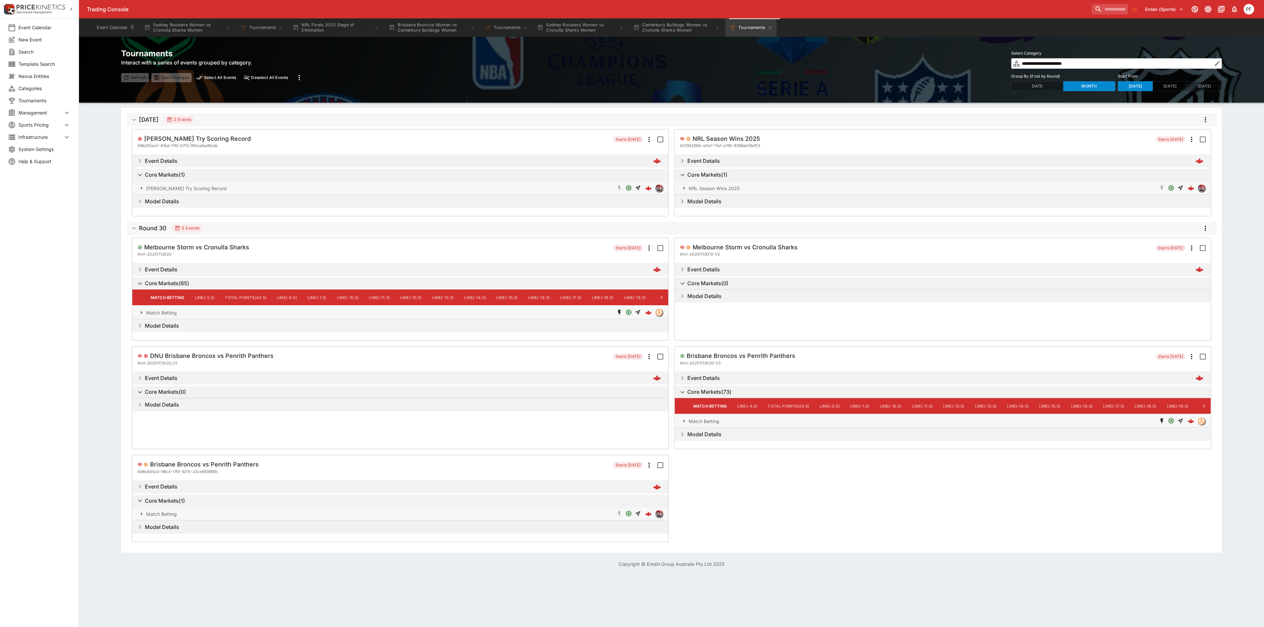
click at [147, 117] on h5 "[DATE]" at bounding box center [149, 120] width 20 height 8
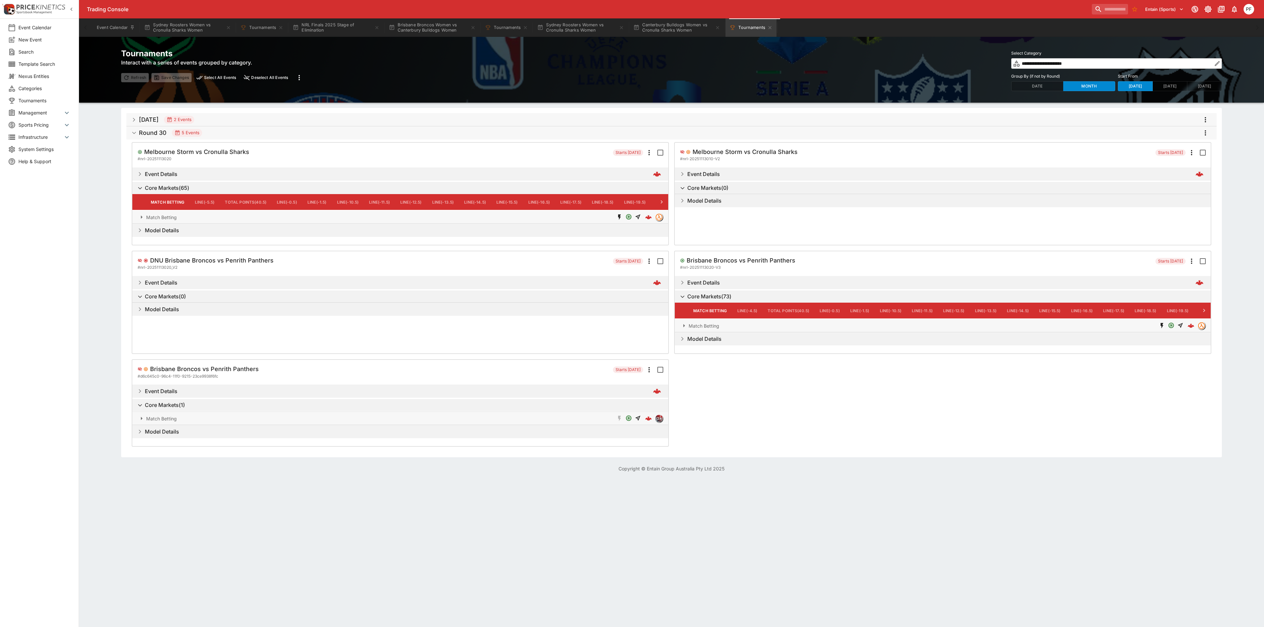
click at [1086, 64] on input "**********" at bounding box center [1116, 63] width 192 height 11
click at [1216, 66] on icon "button" at bounding box center [1217, 63] width 7 height 7
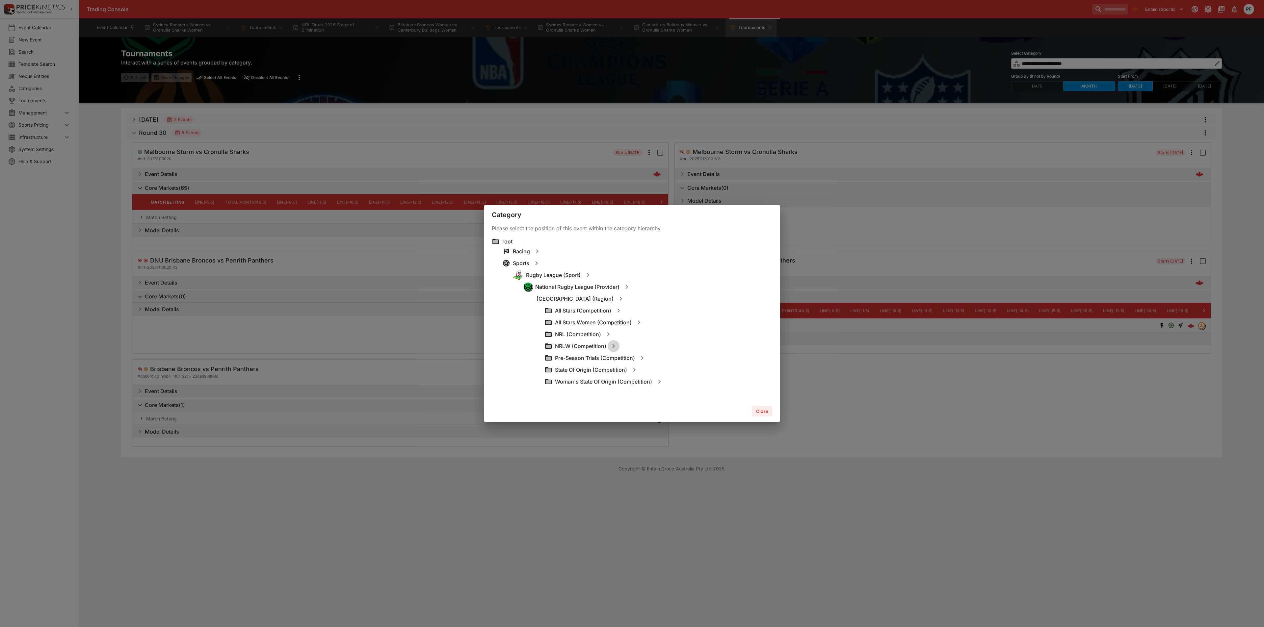
click at [610, 347] on icon "button" at bounding box center [613, 346] width 8 height 8
type input "**********"
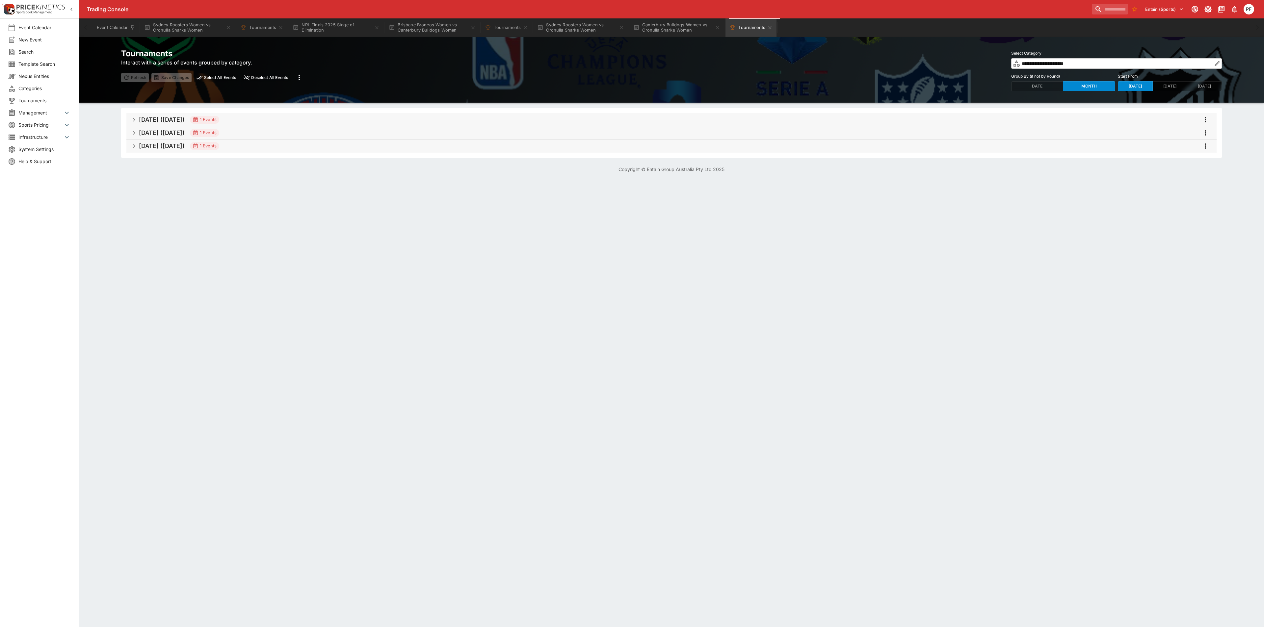
click at [166, 143] on h5 "[DATE] ([DATE])" at bounding box center [162, 146] width 46 height 8
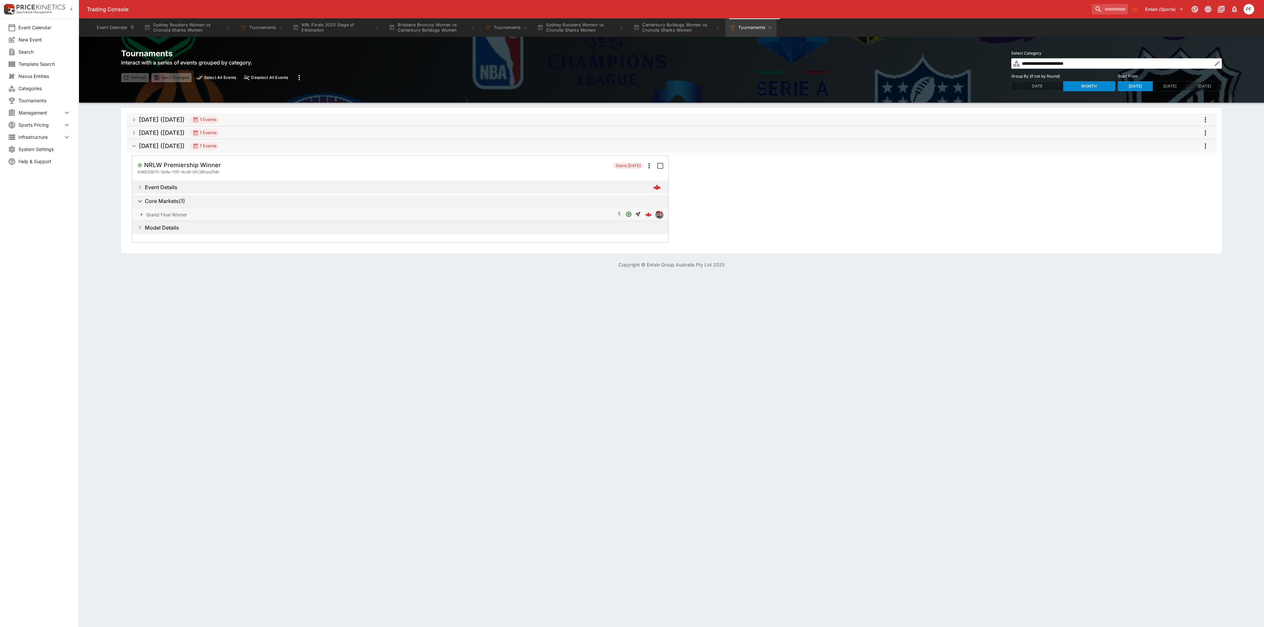
click at [171, 134] on h5 "[DATE] ([DATE])" at bounding box center [162, 133] width 46 height 8
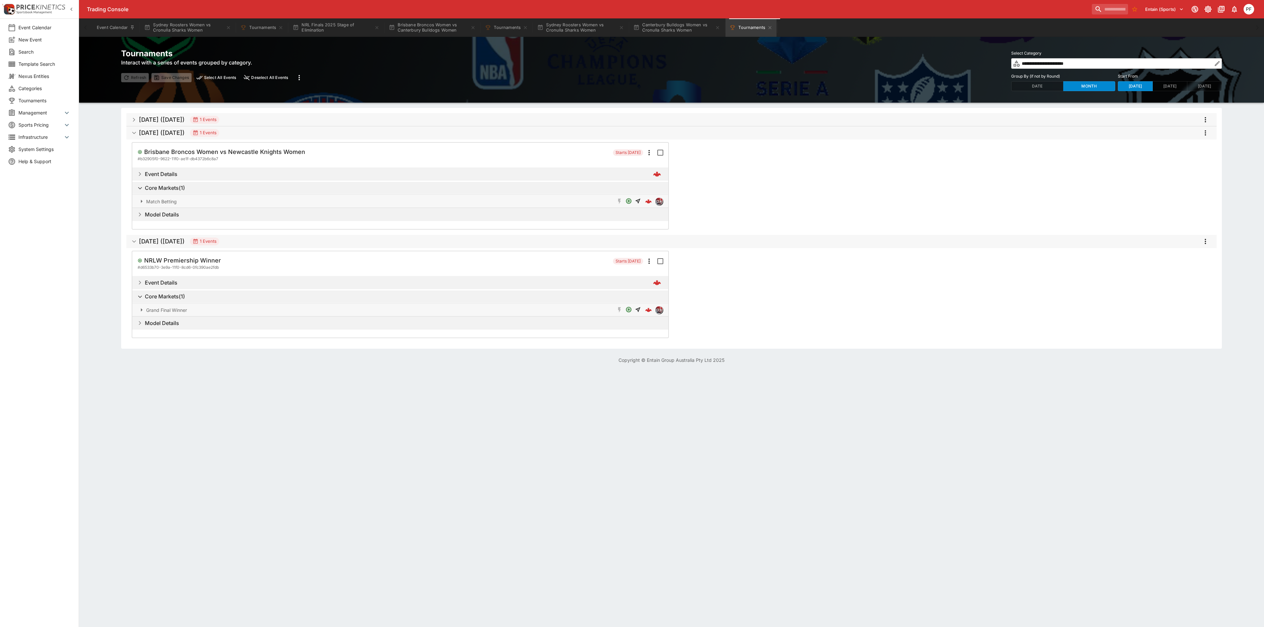
click at [184, 120] on h5 "[DATE] ([DATE])" at bounding box center [162, 120] width 46 height 8
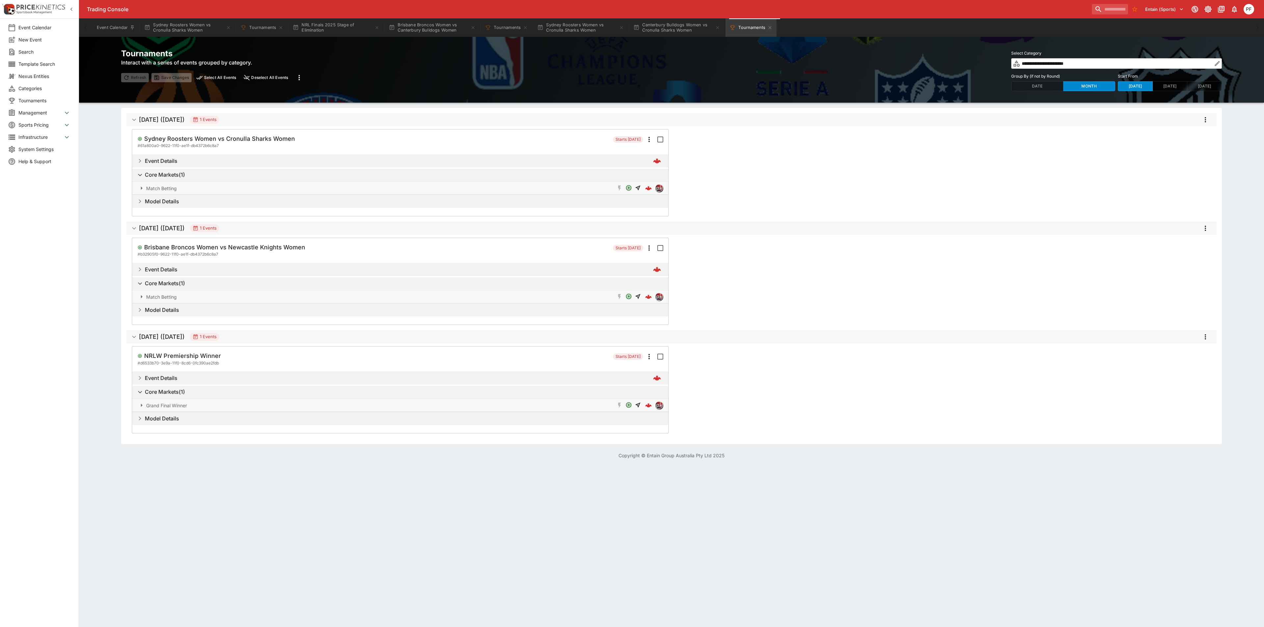
drag, startPoint x: 173, startPoint y: 29, endPoint x: 215, endPoint y: 39, distance: 43.5
click at [173, 29] on button "Sydney Roosters Women vs Cronulla Sharks Women" at bounding box center [187, 27] width 95 height 18
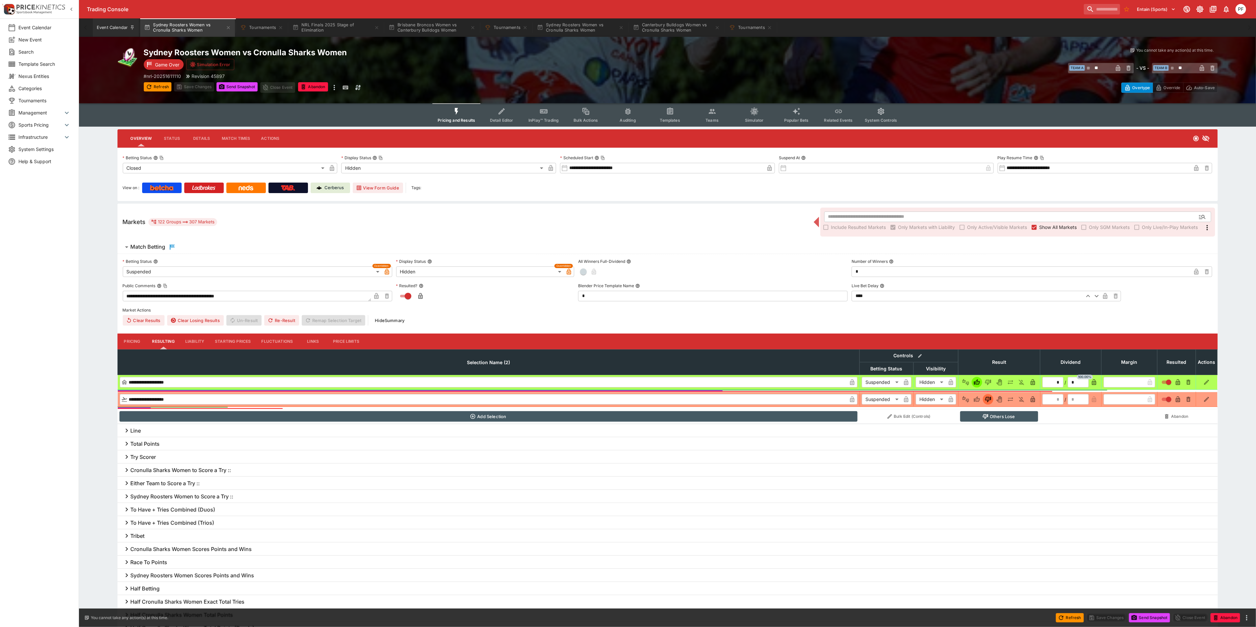
click at [108, 28] on button "Event Calendar" at bounding box center [116, 27] width 46 height 18
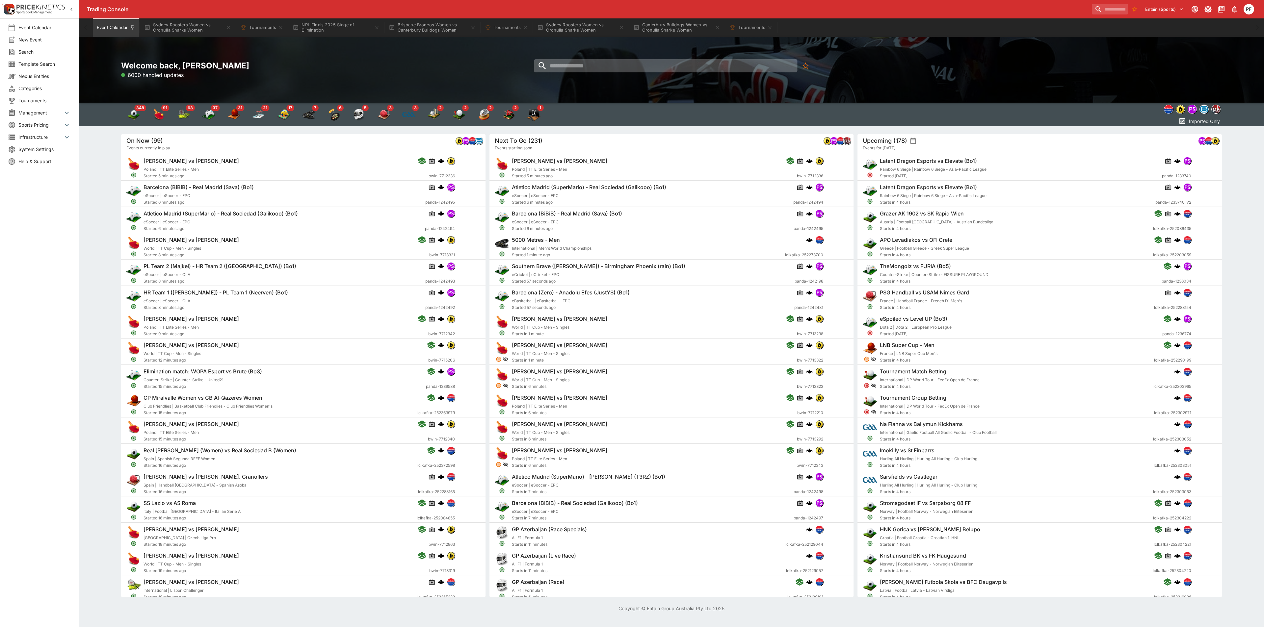
click at [611, 69] on input "search" at bounding box center [665, 65] width 263 height 13
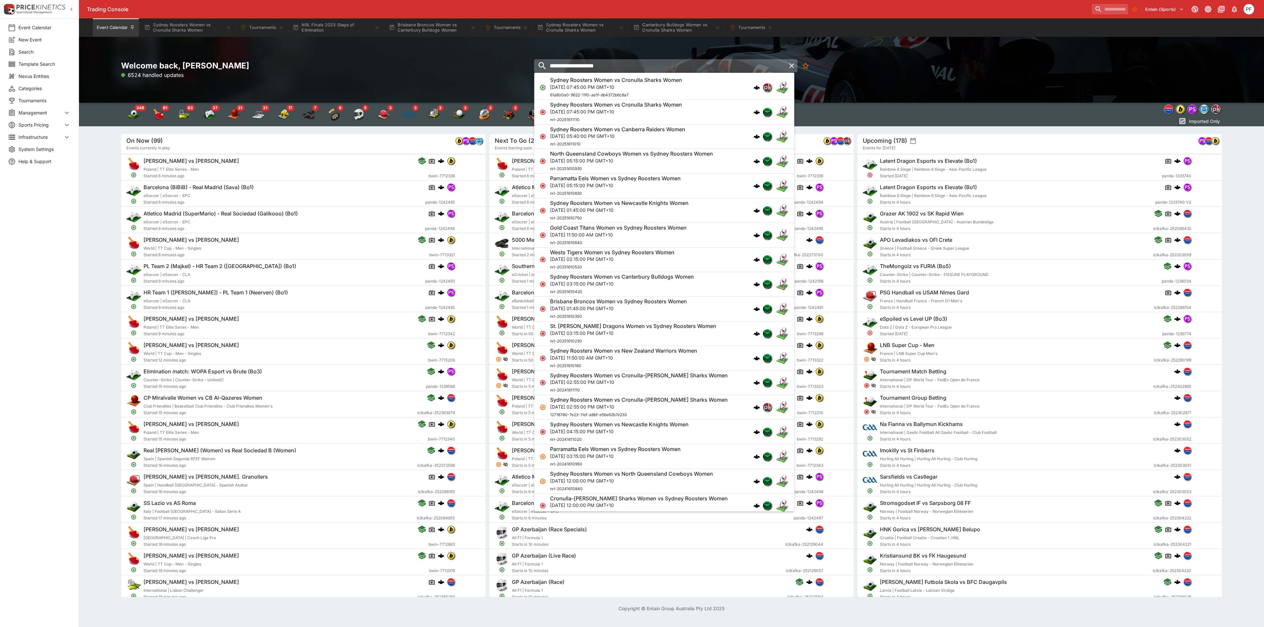
click at [636, 68] on input "**********" at bounding box center [660, 65] width 252 height 13
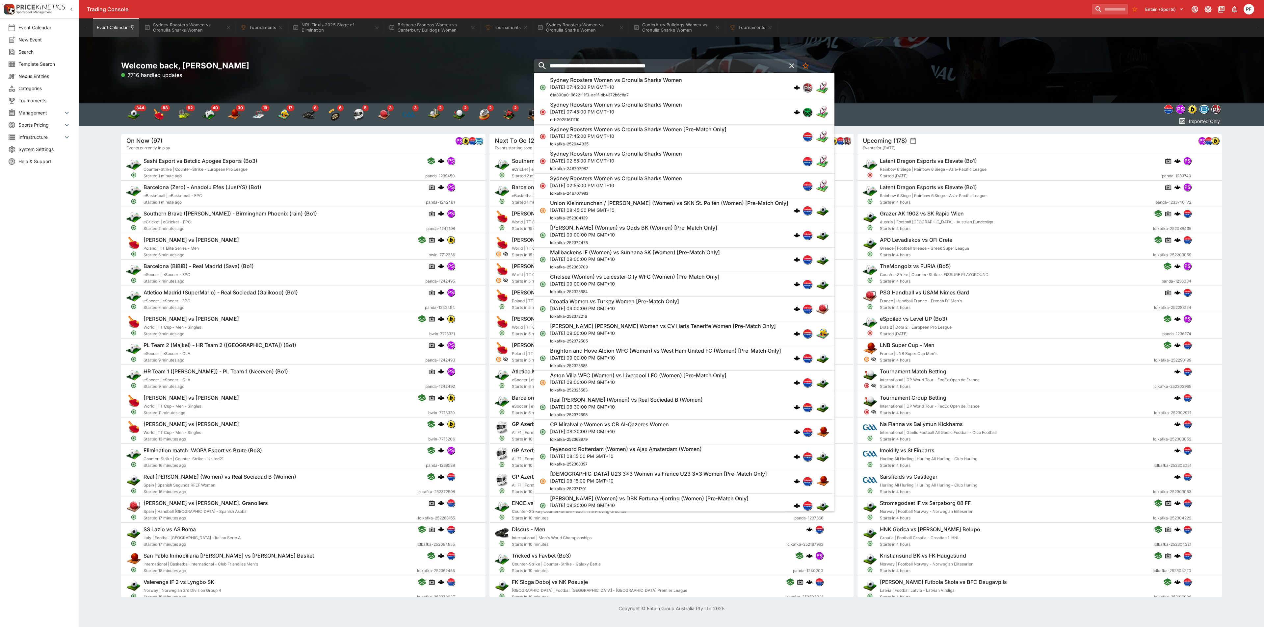
type input "**********"
